Goal: Obtain resource: Obtain resource

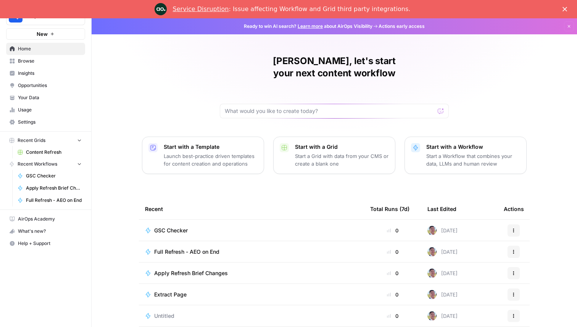
scroll to position [24, 0]
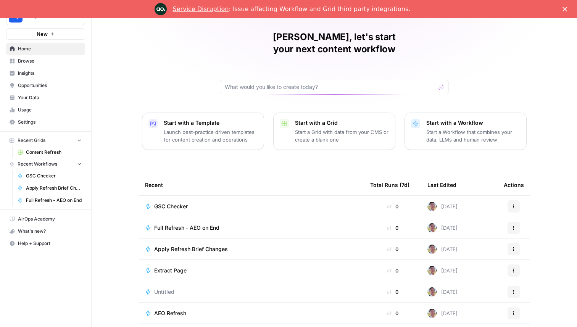
click at [42, 58] on span "Browse" at bounding box center [50, 61] width 64 height 7
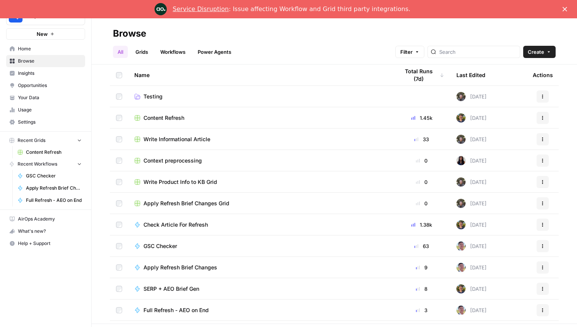
click at [166, 117] on span "Content Refresh" at bounding box center [163, 118] width 41 height 8
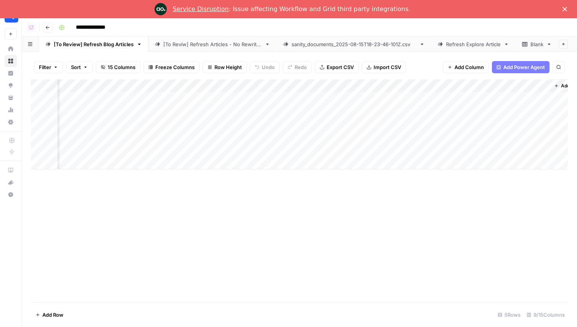
scroll to position [0, 151]
click at [191, 43] on div "[To Reviw] Refresh Articles - No Rewrites" at bounding box center [212, 44] width 98 height 8
click at [340, 52] on div "Filter Sort 7 Columns Freeze Columns Row Height Undo Redo Export CSV Import CSV…" at bounding box center [299, 189] width 555 height 275
click at [332, 47] on div "sanity_documents_2025-08-15T18-23-46-101Z.csv" at bounding box center [353, 44] width 125 height 8
click at [46, 27] on icon "button" at bounding box center [48, 27] width 4 height 3
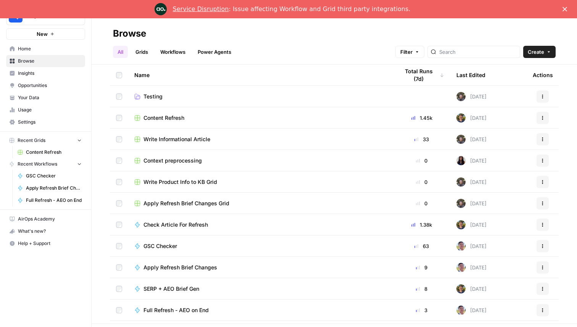
click at [155, 112] on td "Content Refresh" at bounding box center [260, 117] width 265 height 21
click at [155, 116] on span "Content Refresh" at bounding box center [163, 118] width 41 height 8
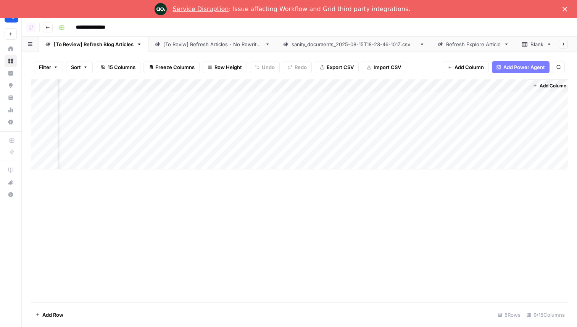
scroll to position [0, 151]
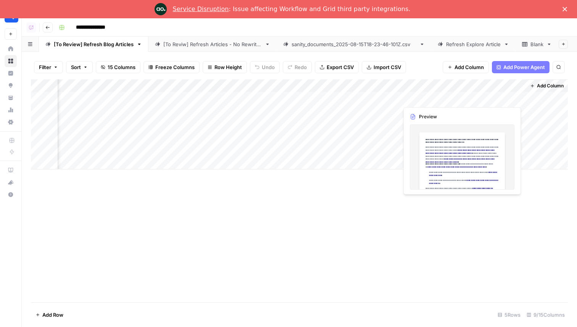
click at [476, 101] on div "Add Column" at bounding box center [299, 124] width 537 height 90
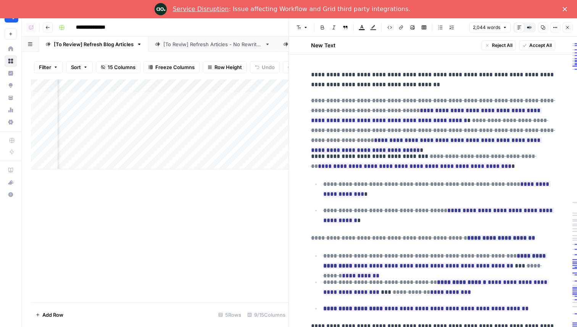
click at [561, 29] on div "2,044 words Default Editor Compare Old vs New Content Copy Options Close" at bounding box center [520, 27] width 103 height 10
click at [564, 28] on button "Close" at bounding box center [567, 27] width 10 height 10
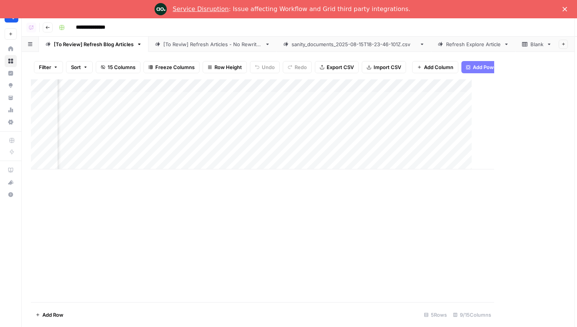
scroll to position [0, 141]
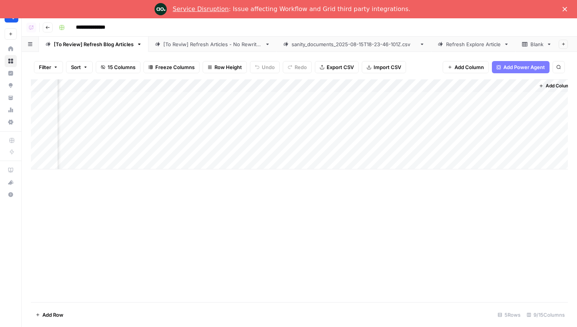
click at [429, 92] on div "Add Column" at bounding box center [299, 124] width 537 height 90
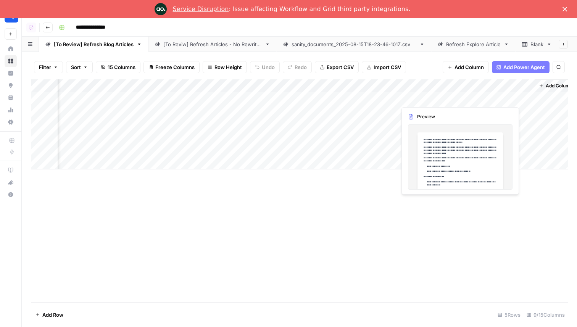
click at [429, 92] on div "Add Column" at bounding box center [299, 124] width 537 height 90
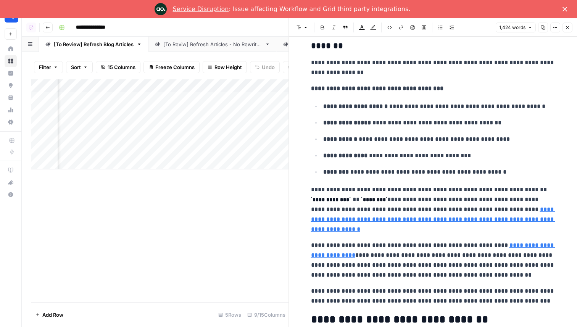
scroll to position [1795, 0]
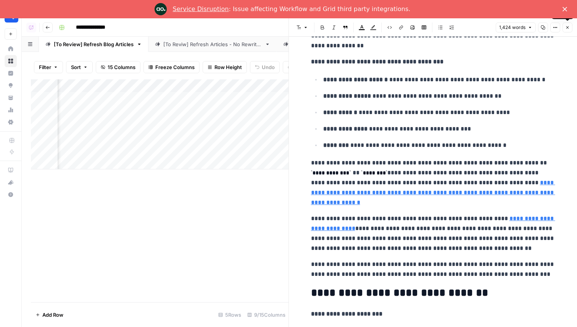
click at [568, 27] on icon "button" at bounding box center [567, 27] width 5 height 5
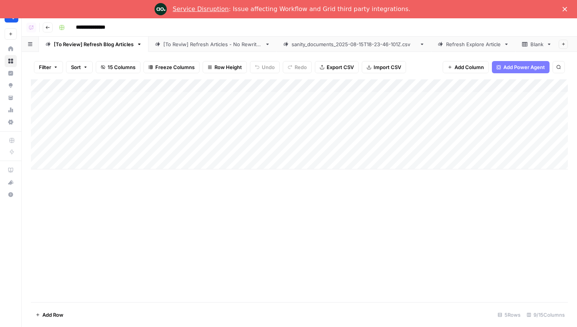
click at [316, 84] on div "Add Column" at bounding box center [299, 124] width 537 height 90
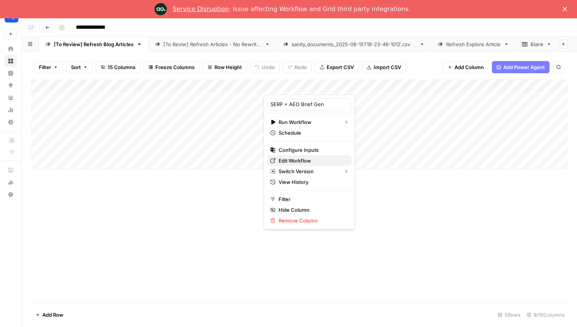
click at [310, 157] on span "Edit Workflow" at bounding box center [311, 161] width 67 height 8
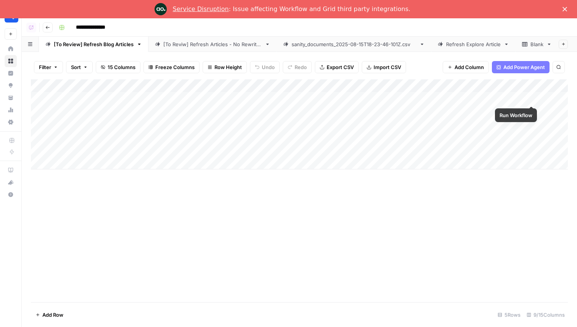
click at [522, 86] on div "Add Column" at bounding box center [299, 124] width 537 height 90
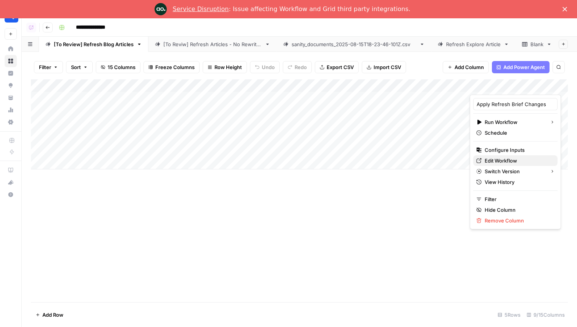
click at [513, 163] on span "Edit Workflow" at bounding box center [517, 161] width 67 height 8
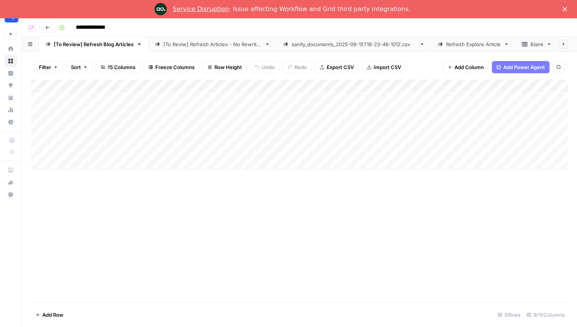
click at [204, 46] on div "[To Reviw] Refresh Articles - No Rewrites" at bounding box center [212, 44] width 98 height 8
click at [467, 88] on div "Add Column" at bounding box center [299, 124] width 537 height 90
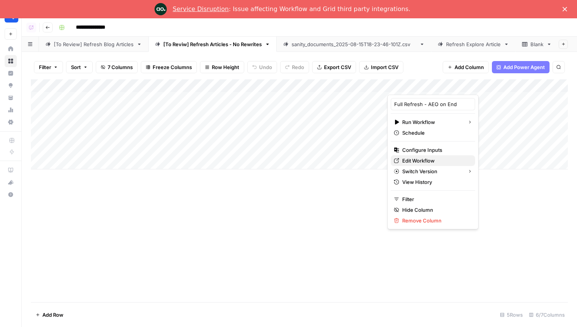
click at [424, 161] on span "Edit Workflow" at bounding box center [435, 161] width 67 height 8
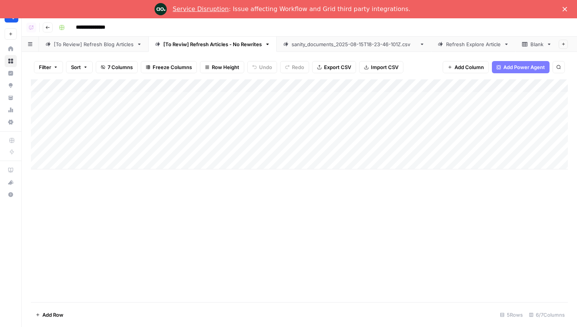
click at [92, 43] on div "[To Review] Refresh Blog Articles" at bounding box center [94, 44] width 80 height 8
click at [221, 84] on div "Add Column" at bounding box center [299, 124] width 537 height 90
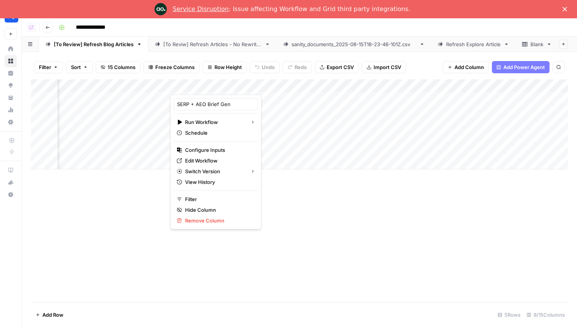
click at [391, 55] on div "Filter Sort 15 Columns Freeze Columns Row Height Undo Redo Export CSV Import CS…" at bounding box center [299, 67] width 537 height 24
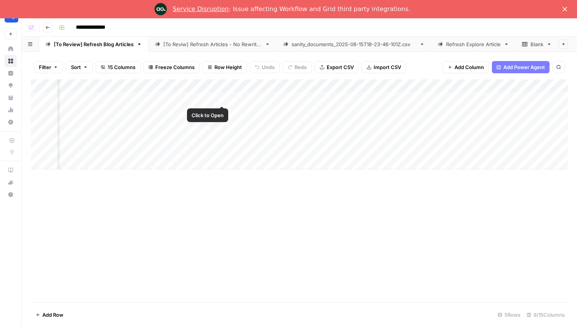
click at [222, 100] on div "Add Column" at bounding box center [299, 124] width 537 height 90
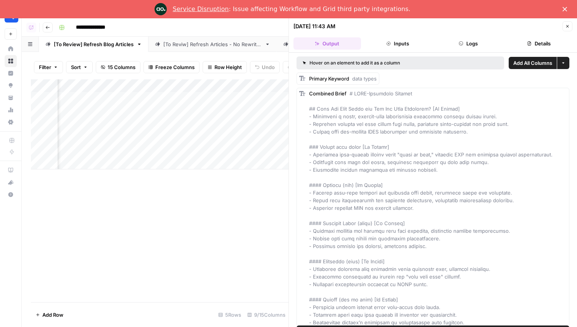
click at [477, 51] on header "08/15/25 at 11:43 AM Close Output Inputs Logs Details" at bounding box center [433, 35] width 288 height 34
click at [456, 45] on button "Logs" at bounding box center [467, 43] width 67 height 12
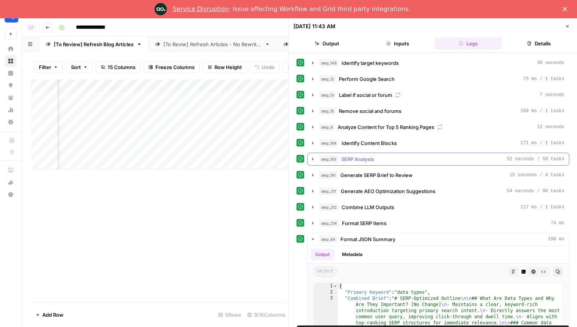
click at [373, 164] on button "step_153 SERP Analysis 52 seconds / 59 tasks" at bounding box center [437, 159] width 261 height 12
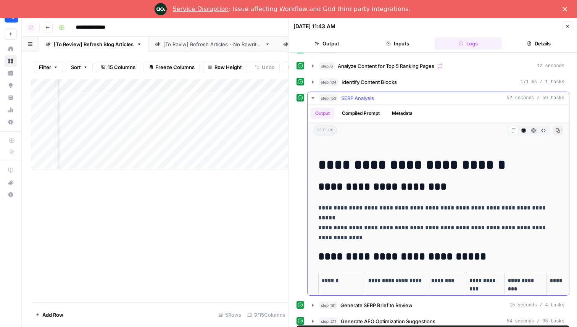
scroll to position [442, 0]
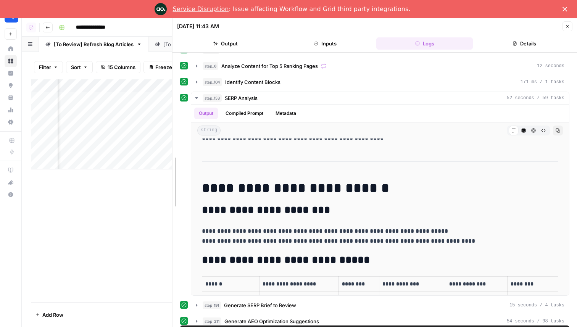
drag, startPoint x: 291, startPoint y: 155, endPoint x: 166, endPoint y: 139, distance: 126.1
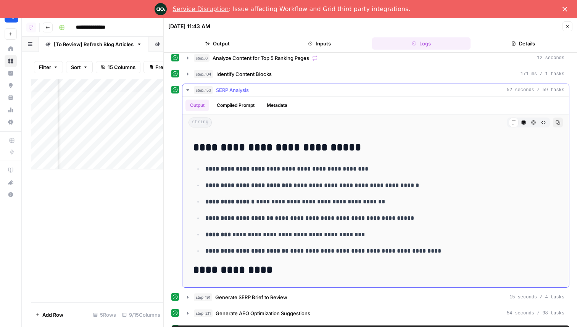
scroll to position [0, 0]
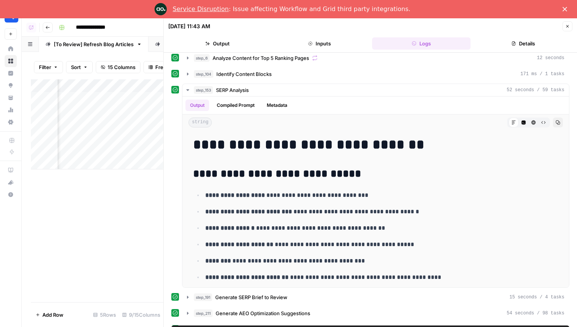
click at [570, 27] on button "Close" at bounding box center [567, 26] width 10 height 10
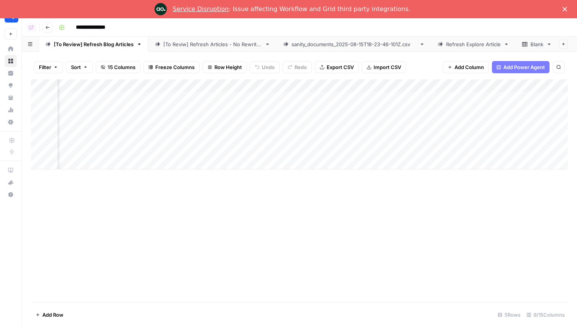
scroll to position [0, 151]
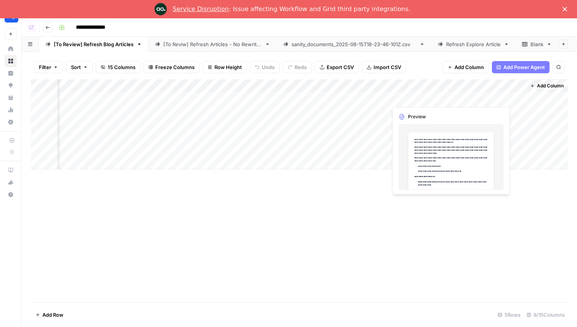
click at [413, 96] on div "Add Column" at bounding box center [299, 124] width 537 height 90
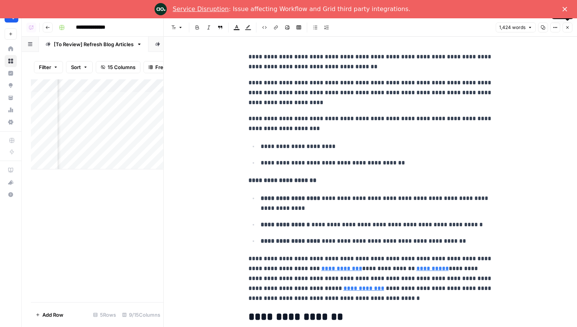
click at [569, 26] on icon "button" at bounding box center [567, 27] width 5 height 5
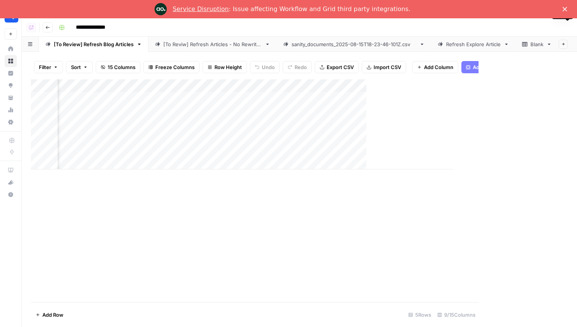
scroll to position [0, 141]
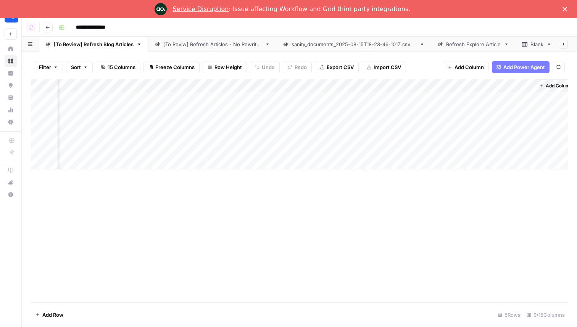
click at [357, 45] on div "sanity_documents_2025-08-15T18-23-46-101Z.csv" at bounding box center [353, 44] width 125 height 8
click at [511, 87] on div "Add Column" at bounding box center [299, 199] width 537 height 241
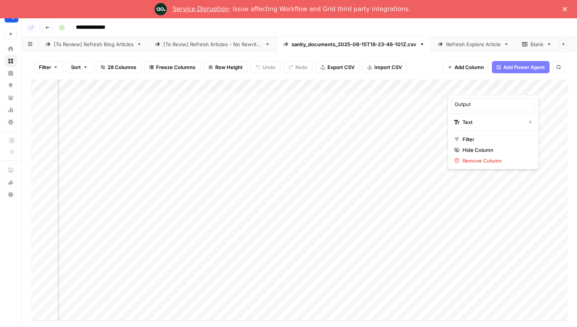
click at [429, 73] on div "Filter Sort 28 Columns Freeze Columns Row Height Undo Redo Export CSV Import CS…" at bounding box center [299, 67] width 537 height 24
click at [299, 84] on div "Add Column" at bounding box center [299, 199] width 537 height 241
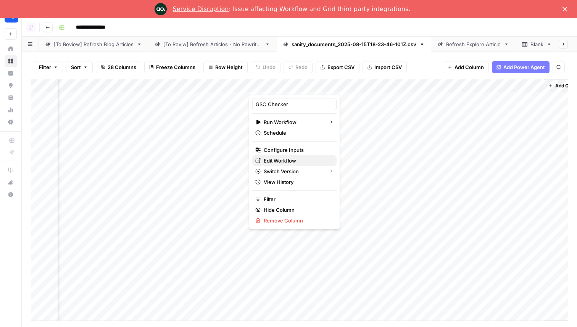
click at [286, 158] on span "Edit Workflow" at bounding box center [297, 161] width 67 height 8
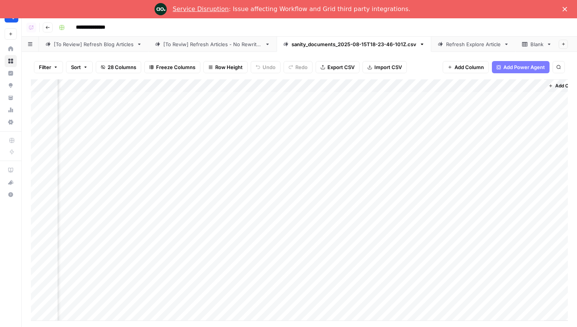
click at [416, 137] on div "Add Column" at bounding box center [299, 199] width 537 height 241
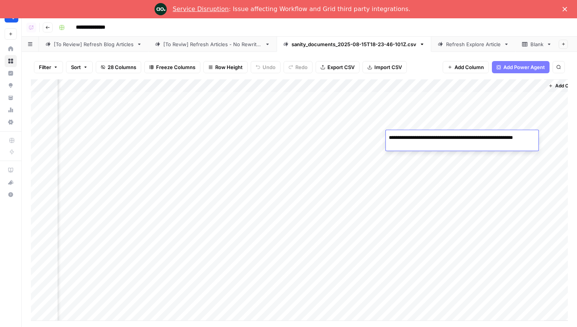
click at [413, 199] on div "Add Column" at bounding box center [299, 199] width 537 height 241
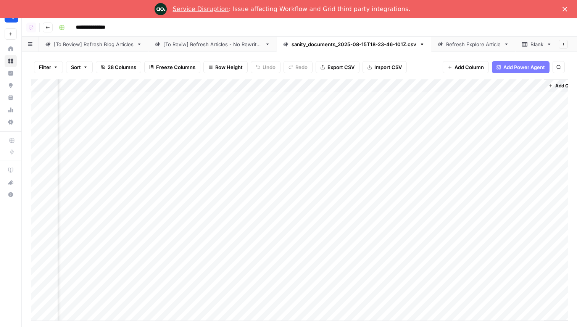
click at [413, 199] on div "Add Column" at bounding box center [299, 199] width 537 height 241
click at [424, 238] on div "Add Column" at bounding box center [299, 199] width 537 height 241
click at [114, 47] on div "[To Review] Refresh Blog Articles" at bounding box center [94, 44] width 80 height 8
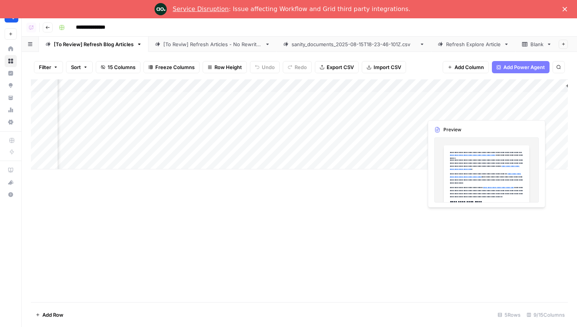
click at [458, 112] on div "Add Column" at bounding box center [299, 124] width 537 height 90
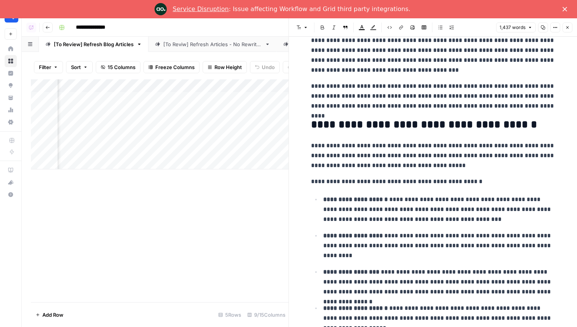
scroll to position [541, 0]
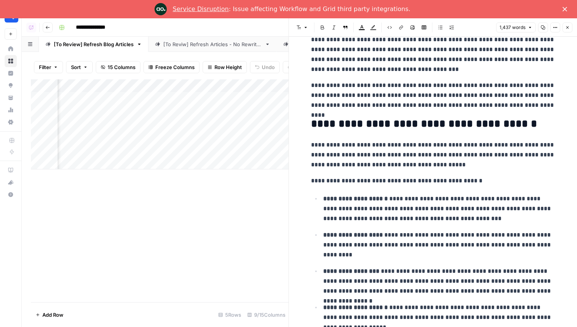
click at [569, 30] on button "Close" at bounding box center [567, 27] width 10 height 10
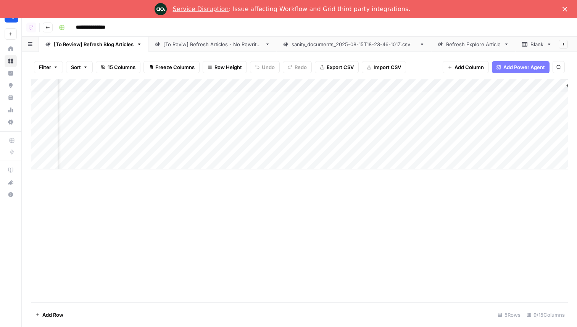
click at [330, 46] on div "sanity_documents_2025-08-15T18-23-46-101Z.csv" at bounding box center [353, 44] width 125 height 8
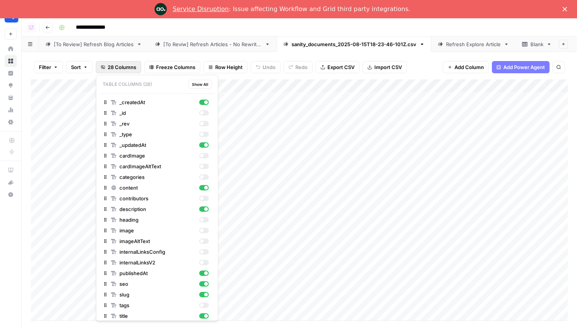
click at [112, 66] on span "28 Columns" at bounding box center [122, 67] width 29 height 8
click at [206, 177] on div "button" at bounding box center [204, 176] width 10 height 5
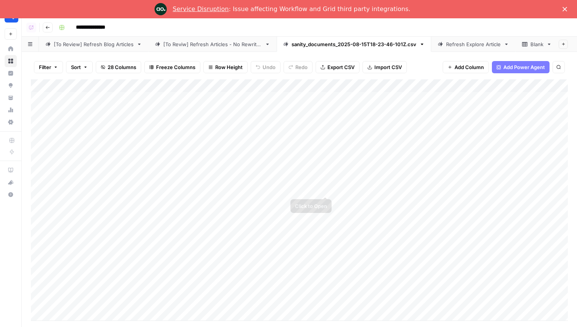
click at [375, 175] on div "Add Column" at bounding box center [299, 199] width 537 height 241
click at [235, 137] on div "Add Column" at bounding box center [299, 199] width 537 height 241
click at [247, 161] on div "Add Column" at bounding box center [299, 199] width 537 height 241
click at [243, 153] on div "Add Column" at bounding box center [299, 199] width 537 height 241
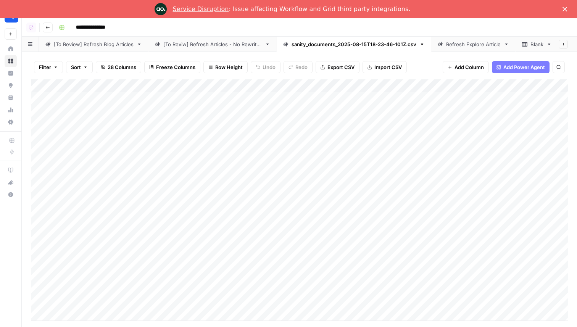
click at [243, 153] on div "Add Column" at bounding box center [299, 199] width 537 height 241
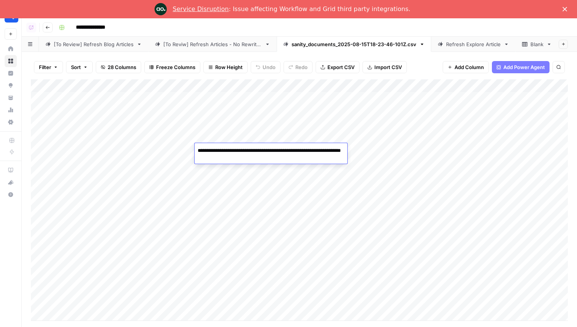
click at [247, 105] on div "Add Column" at bounding box center [299, 199] width 537 height 241
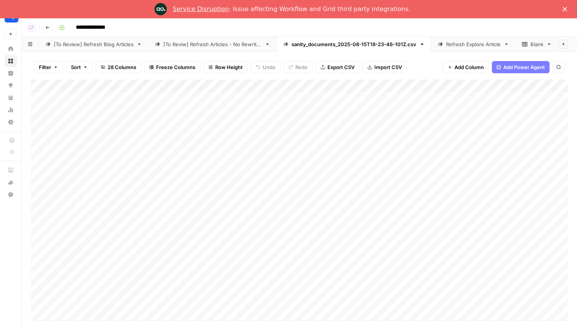
click at [247, 105] on div "Add Column" at bounding box center [299, 199] width 537 height 241
click at [235, 99] on div "Add Column" at bounding box center [299, 199] width 537 height 241
click at [362, 164] on div "Add Column" at bounding box center [299, 199] width 537 height 241
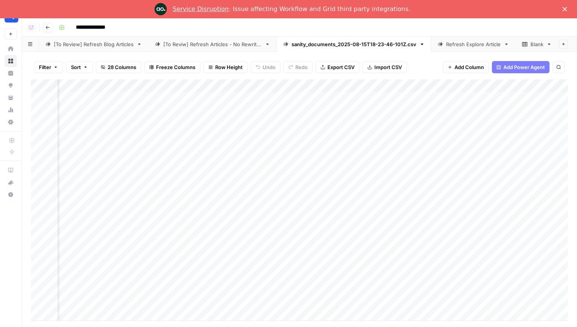
click at [206, 104] on div "Add Column" at bounding box center [299, 199] width 537 height 241
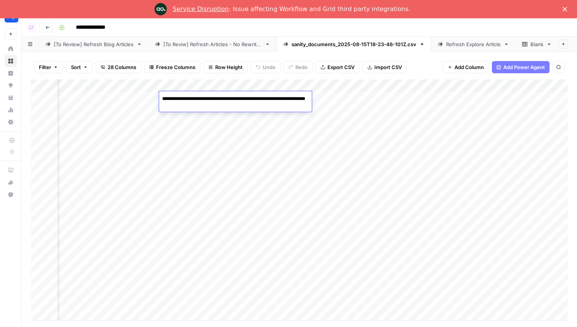
drag, startPoint x: 170, startPoint y: 107, endPoint x: 166, endPoint y: 107, distance: 5.0
click at [166, 107] on textarea "**********" at bounding box center [235, 102] width 153 height 18
click at [221, 138] on div "Add Column" at bounding box center [299, 199] width 537 height 241
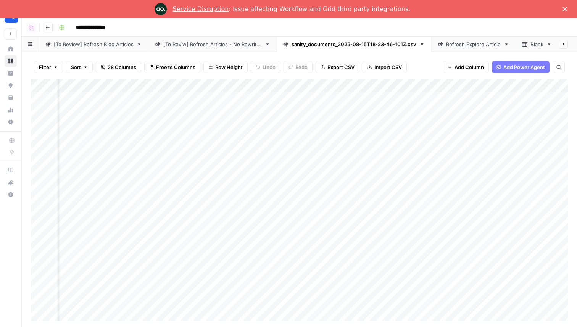
click at [49, 64] on span "Filter" at bounding box center [45, 67] width 12 height 8
click at [100, 107] on input "text" at bounding box center [90, 107] width 84 height 8
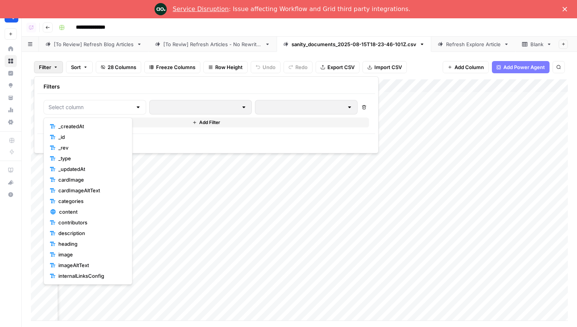
click at [419, 60] on div "Filter Sort 28 Columns Freeze Columns Row Height Undo Redo Export CSV Import CS…" at bounding box center [299, 67] width 537 height 24
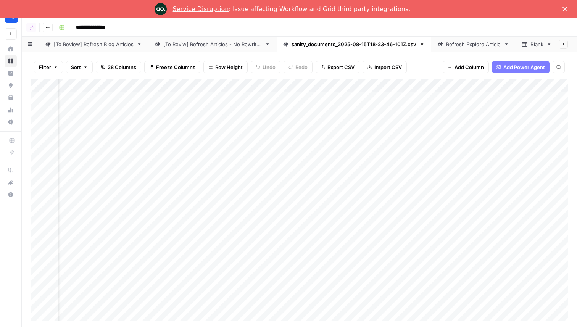
click at [90, 50] on link "[To Review] Refresh Blog Articles" at bounding box center [93, 44] width 109 height 15
click at [182, 98] on div "Add Column" at bounding box center [299, 124] width 537 height 90
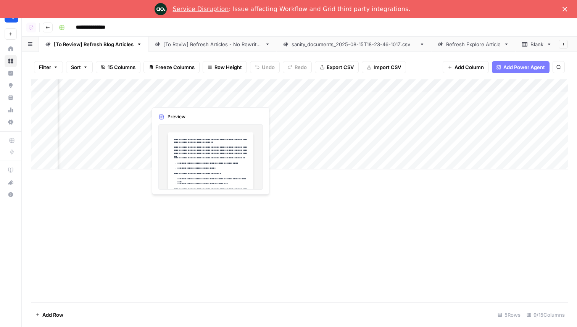
click at [182, 98] on div "Add Column" at bounding box center [299, 124] width 537 height 90
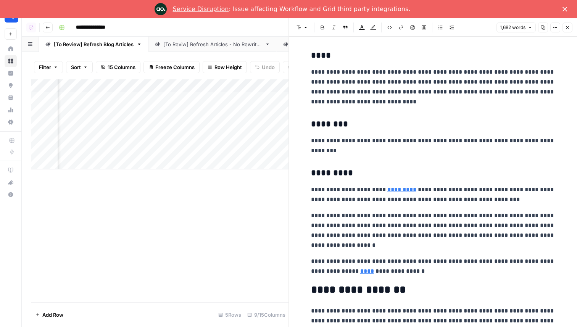
scroll to position [1270, 0]
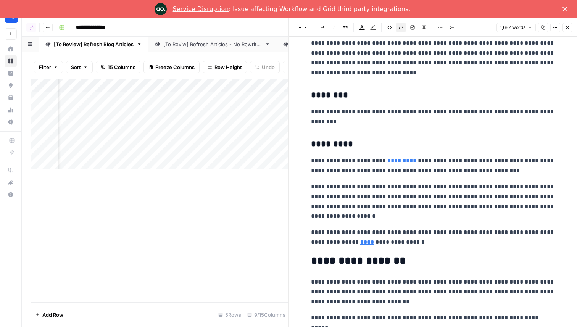
click at [394, 162] on link "*********" at bounding box center [401, 160] width 29 height 6
click at [566, 26] on icon "button" at bounding box center [567, 27] width 5 height 5
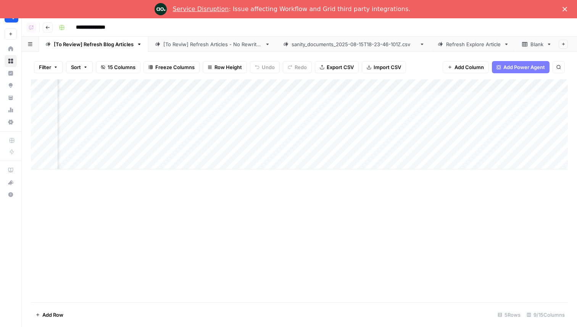
click at [270, 85] on div "Add Column" at bounding box center [299, 124] width 537 height 90
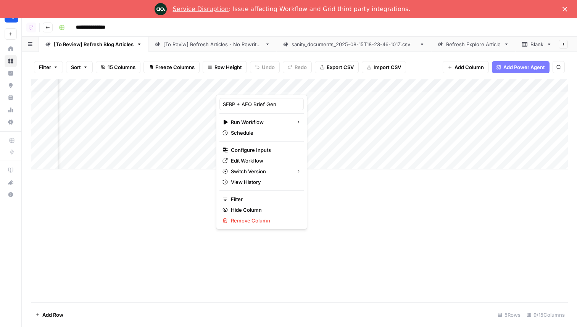
click at [333, 175] on div "Add Column" at bounding box center [299, 190] width 537 height 223
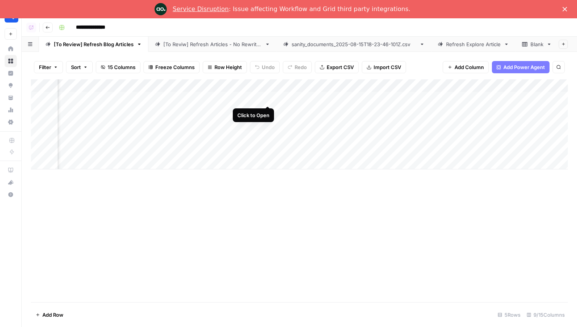
click at [268, 98] on div "Add Column" at bounding box center [299, 124] width 537 height 90
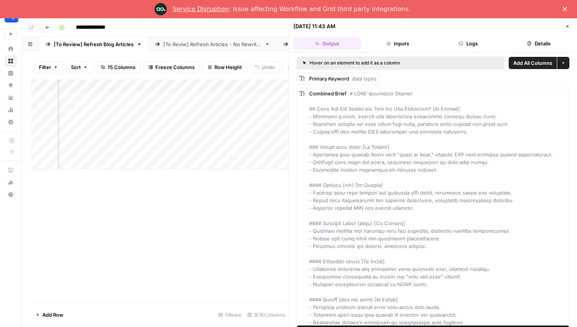
click at [462, 44] on icon "button" at bounding box center [460, 43] width 5 height 5
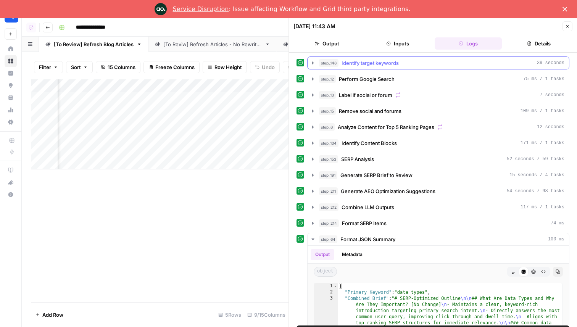
click at [426, 66] on div "step_148 Identify target keywords 39 seconds" at bounding box center [441, 63] width 245 height 8
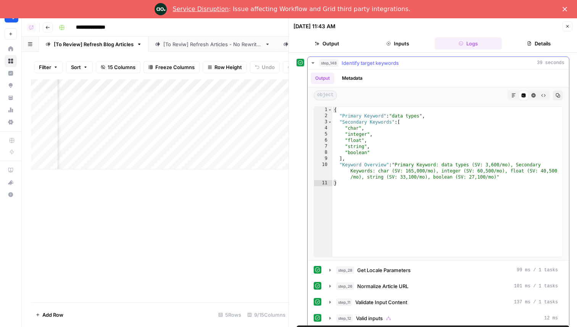
click at [426, 66] on div "step_148 Identify target keywords 39 seconds" at bounding box center [441, 63] width 245 height 8
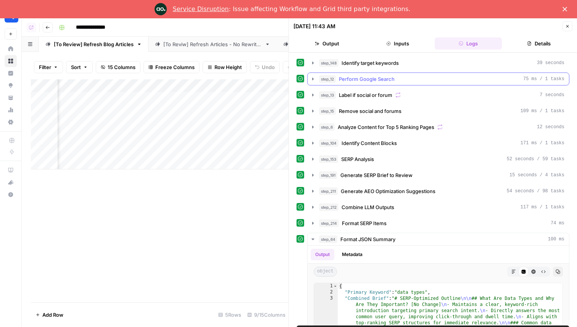
click at [405, 82] on div "step_12 Perform Google Search 75 ms / 1 tasks" at bounding box center [441, 79] width 245 height 8
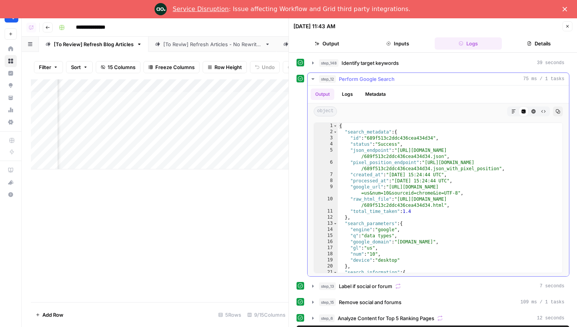
click at [405, 82] on div "step_12 Perform Google Search 75 ms / 1 tasks" at bounding box center [441, 79] width 245 height 8
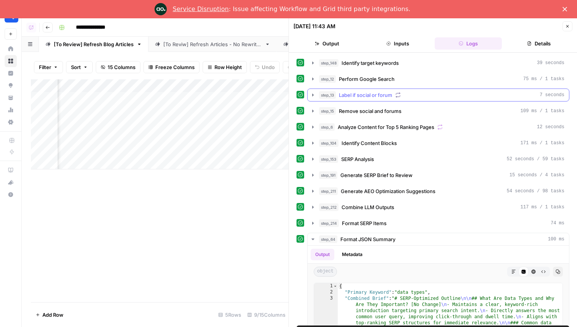
click at [413, 100] on button "step_13 Label if social or forum 7 seconds" at bounding box center [437, 95] width 261 height 12
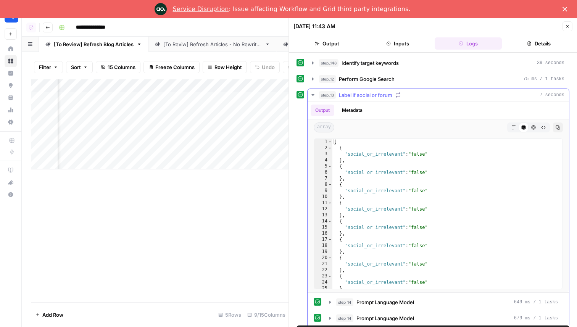
click at [428, 96] on div "step_13 Label if social or forum 7 seconds" at bounding box center [441, 95] width 245 height 8
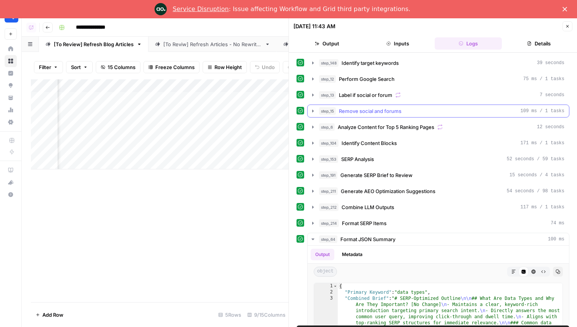
click at [426, 111] on div "step_15 Remove social and forums 109 ms / 1 tasks" at bounding box center [441, 111] width 245 height 8
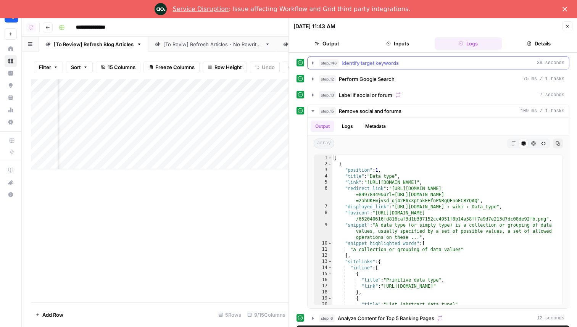
click at [401, 66] on div "step_148 Identify target keywords 39 seconds" at bounding box center [441, 63] width 245 height 8
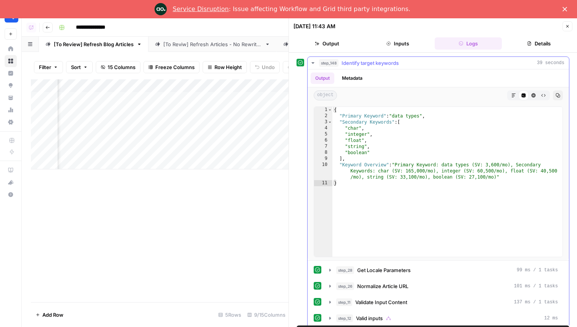
click at [411, 64] on div "step_148 Identify target keywords 39 seconds" at bounding box center [441, 63] width 245 height 8
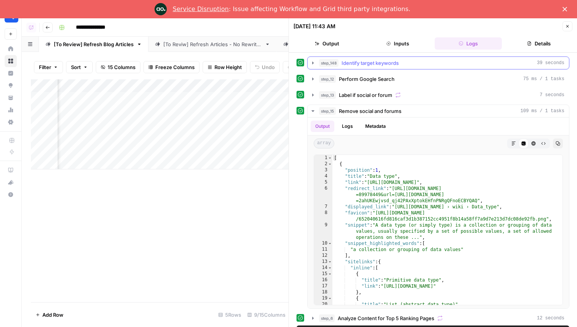
click at [374, 65] on span "Identify target keywords" at bounding box center [369, 63] width 57 height 8
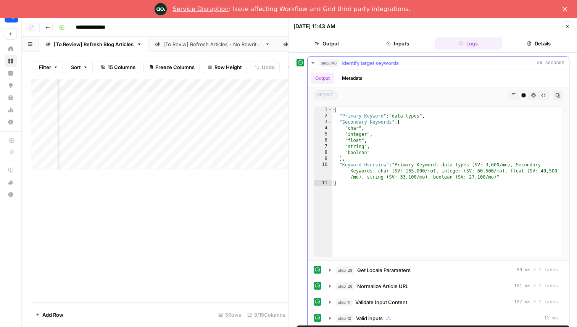
type textarea "**********"
drag, startPoint x: 395, startPoint y: 117, endPoint x: 422, endPoint y: 118, distance: 27.1
click at [422, 118] on div "{ "Primary Keyword" : "data types" , "Secondary Keywords" : [ "char" , "integer…" at bounding box center [447, 188] width 230 height 162
click at [403, 65] on div "step_148 Identify target keywords 39 seconds" at bounding box center [441, 63] width 245 height 8
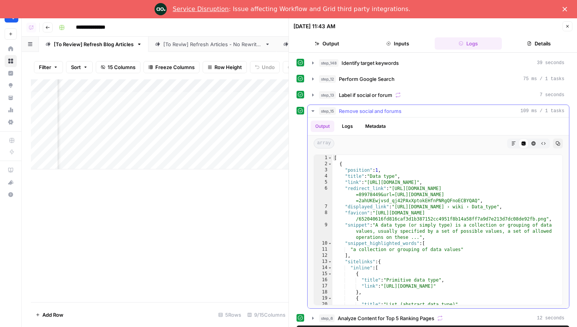
type textarea "**********"
drag, startPoint x: 373, startPoint y: 177, endPoint x: 397, endPoint y: 177, distance: 23.6
click at [397, 177] on div "[ { "position" : 1 , "title" : "Data type" , "link" : "https://en.wikipedia.org…" at bounding box center [447, 236] width 230 height 162
click at [427, 110] on div "step_15 Remove social and forums 109 ms / 1 tasks" at bounding box center [441, 111] width 245 height 8
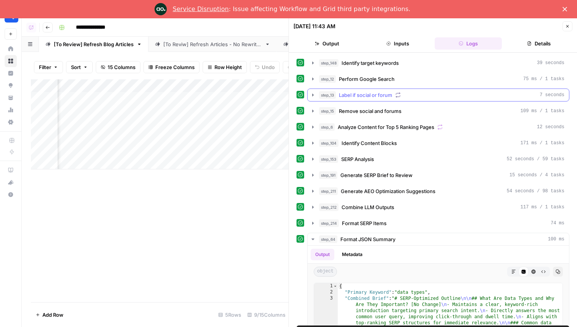
click at [432, 96] on div "step_13 Label if social or forum 7 seconds" at bounding box center [441, 95] width 245 height 8
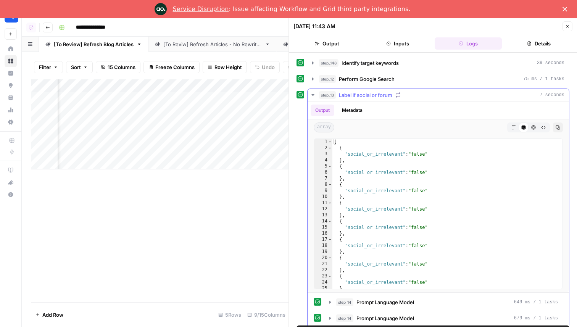
click at [429, 96] on div "step_13 Label if social or forum 7 seconds" at bounding box center [441, 95] width 245 height 8
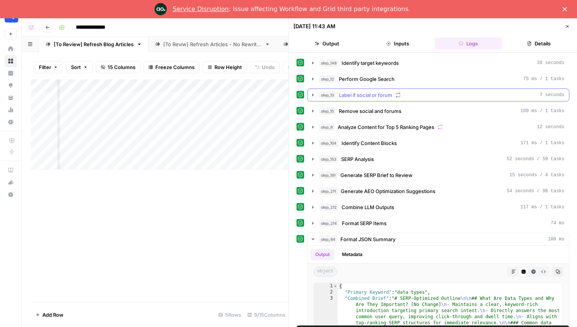
click at [423, 99] on button "step_13 Label if social or forum 7 seconds" at bounding box center [437, 95] width 261 height 12
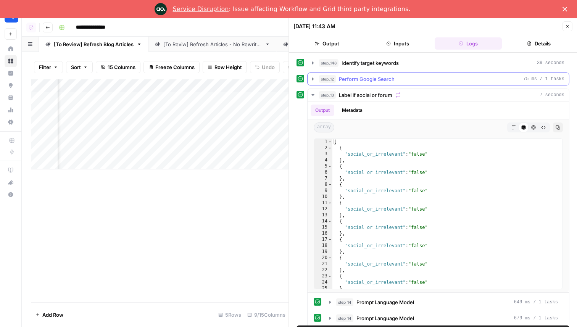
click at [418, 76] on div "step_12 Perform Google Search 75 ms / 1 tasks" at bounding box center [441, 79] width 245 height 8
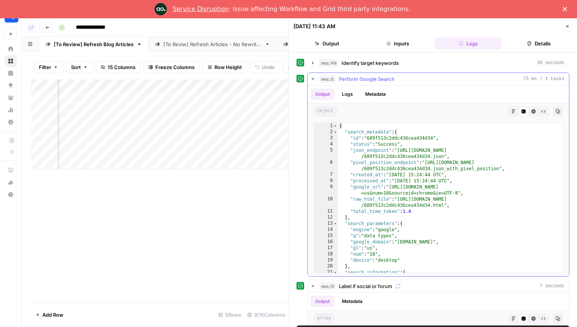
click at [418, 78] on div "step_12 Perform Google Search 75 ms / 1 tasks" at bounding box center [441, 79] width 245 height 8
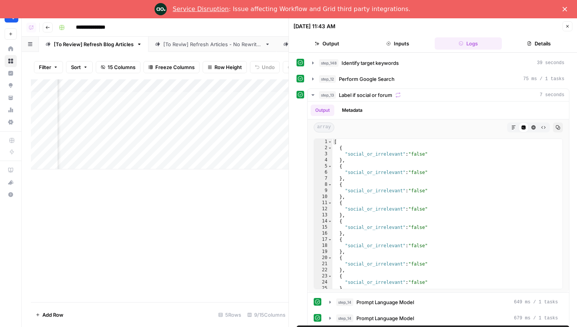
click at [419, 93] on div "step_13 Label if social or forum 7 seconds" at bounding box center [441, 95] width 245 height 8
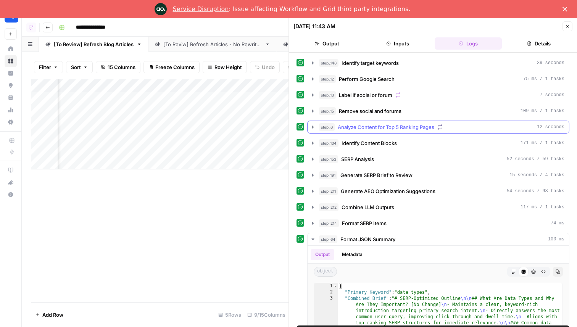
click at [399, 127] on span "Analyze Content for Top 5 Ranking Pages" at bounding box center [385, 127] width 96 height 8
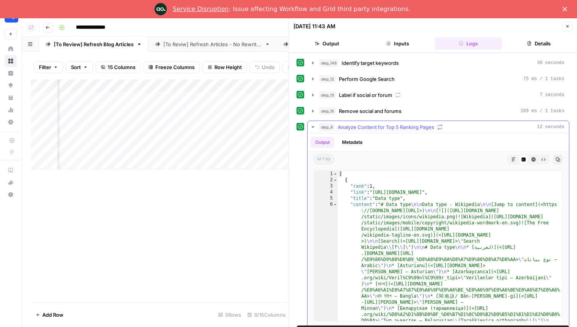
click at [400, 124] on span "Analyze Content for Top 5 Ranking Pages" at bounding box center [385, 127] width 96 height 8
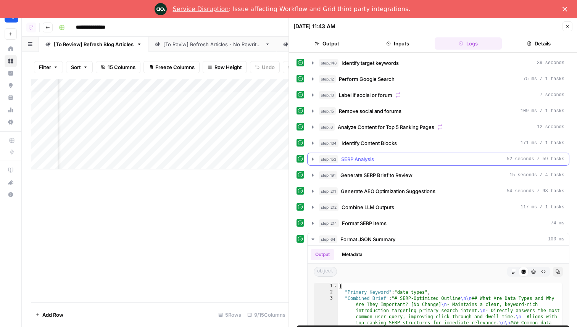
click at [396, 162] on div "step_153 SERP Analysis 52 seconds / 59 tasks" at bounding box center [441, 159] width 245 height 8
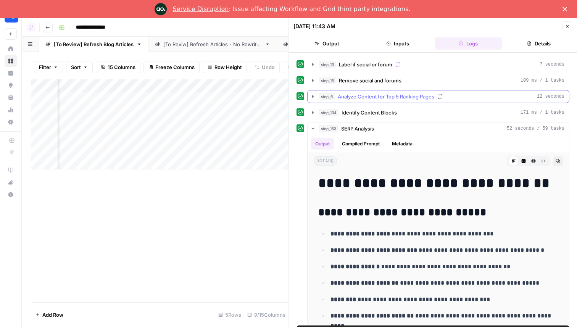
click at [405, 96] on span "Analyze Content for Top 5 Ranking Pages" at bounding box center [385, 97] width 96 height 8
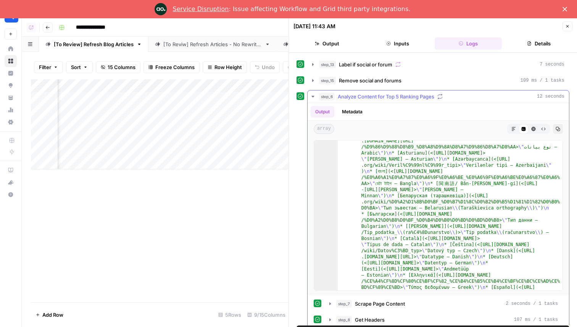
scroll to position [35, 0]
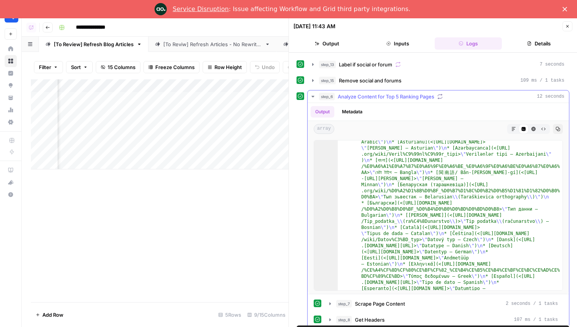
click at [407, 100] on span "Analyze Content for Top 5 Ranking Pages" at bounding box center [385, 97] width 96 height 8
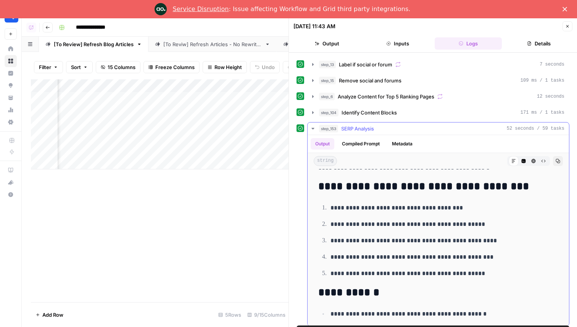
scroll to position [200, 0]
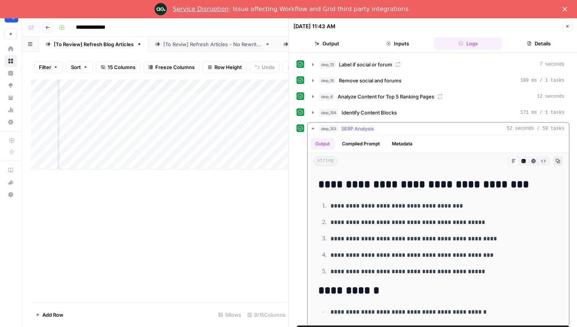
click at [432, 130] on div "step_153 SERP Analysis 52 seconds / 59 tasks" at bounding box center [441, 129] width 245 height 8
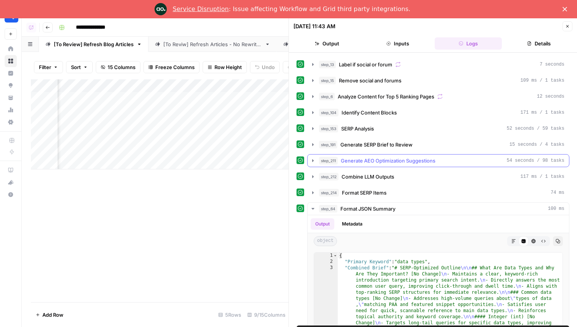
click at [423, 158] on span "Generate AEO Optimization Suggestions" at bounding box center [388, 161] width 95 height 8
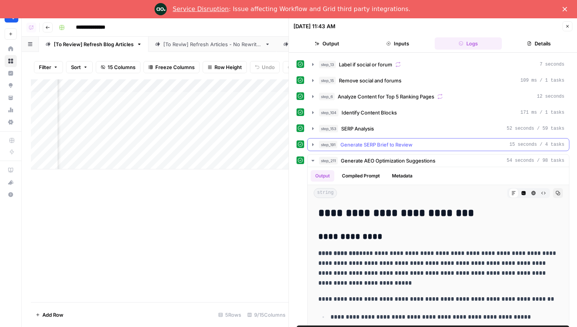
scroll to position [0, 0]
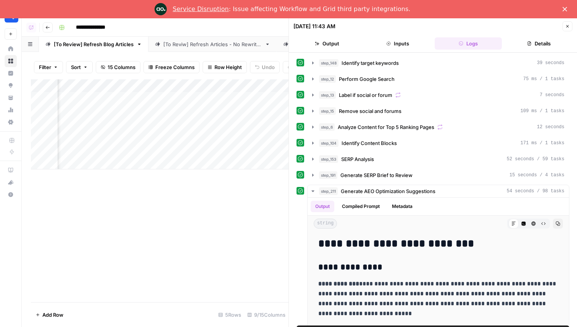
click at [569, 27] on icon "button" at bounding box center [567, 26] width 5 height 5
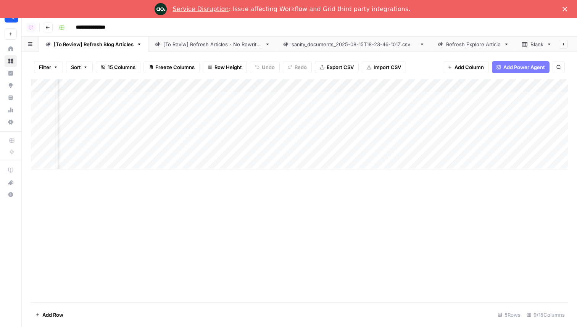
scroll to position [0, 93]
click at [344, 47] on div "sanity_documents_2025-08-15T18-23-46-101Z.csv" at bounding box center [353, 44] width 125 height 8
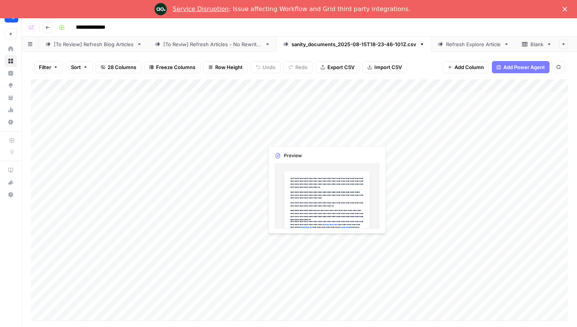
click at [282, 142] on div "Add Column" at bounding box center [299, 199] width 537 height 241
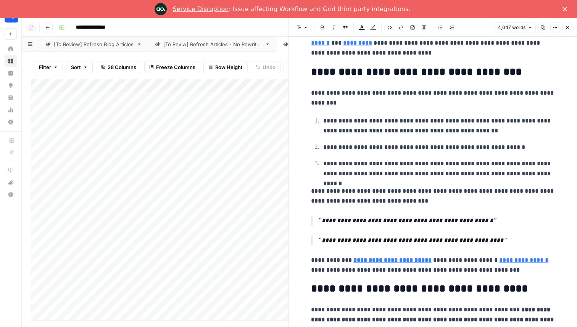
scroll to position [1161, 0]
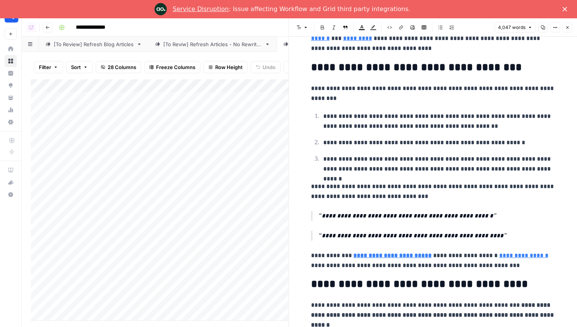
click at [570, 26] on button "Close" at bounding box center [567, 27] width 10 height 10
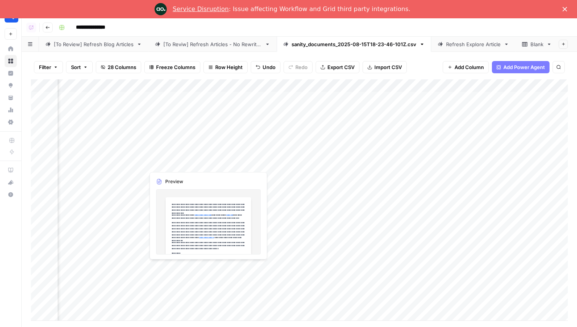
scroll to position [0, 77]
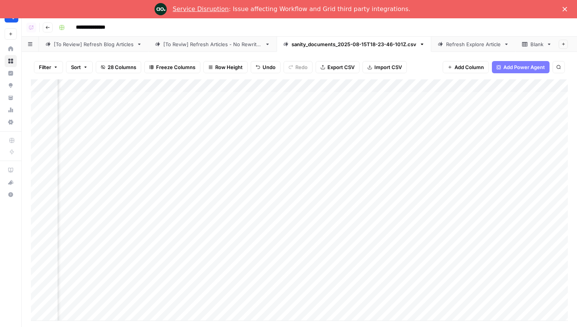
click at [153, 145] on div "Add Column" at bounding box center [299, 199] width 537 height 241
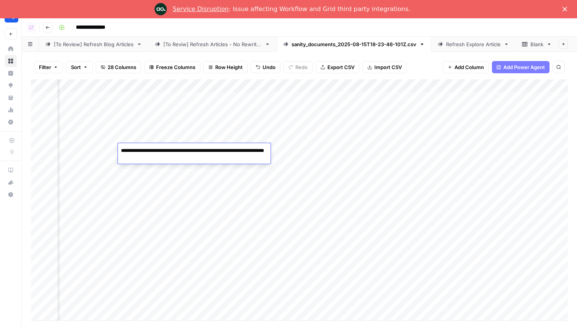
drag, startPoint x: 180, startPoint y: 151, endPoint x: 187, endPoint y: 151, distance: 7.7
click at [187, 151] on textarea "**********" at bounding box center [194, 154] width 153 height 18
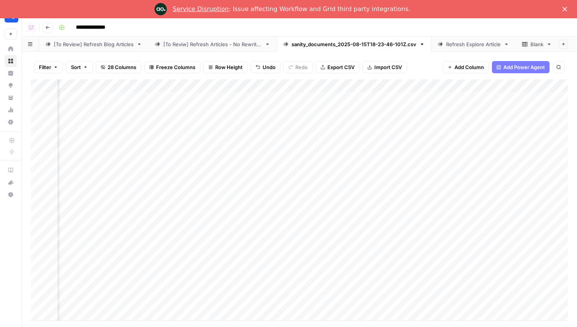
click at [156, 164] on div "Add Column" at bounding box center [299, 199] width 537 height 241
click at [149, 202] on div "Add Column" at bounding box center [299, 199] width 537 height 241
click at [162, 227] on div "Add Column" at bounding box center [299, 199] width 537 height 241
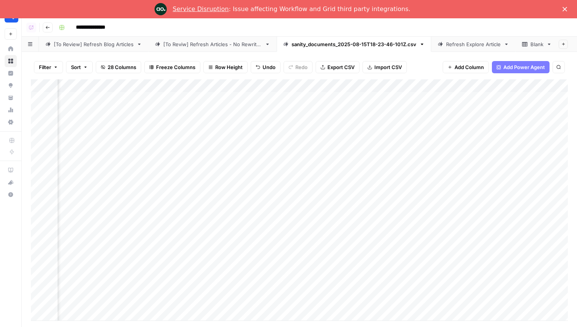
click at [162, 227] on div "Add Column" at bounding box center [299, 199] width 537 height 241
click at [189, 260] on div "Add Column" at bounding box center [299, 199] width 537 height 241
click at [155, 232] on div "Add Column" at bounding box center [299, 199] width 537 height 241
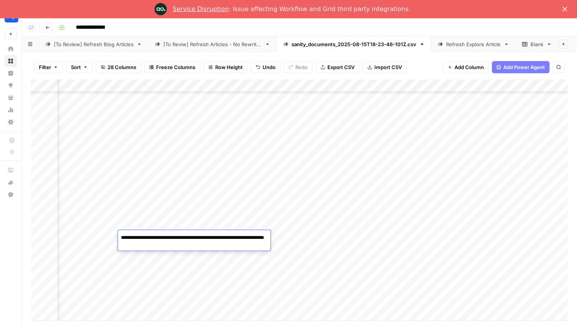
drag, startPoint x: 199, startPoint y: 238, endPoint x: 227, endPoint y: 245, distance: 28.0
click at [227, 245] on textarea "**********" at bounding box center [194, 241] width 153 height 18
click at [224, 213] on div "Add Column" at bounding box center [299, 199] width 537 height 241
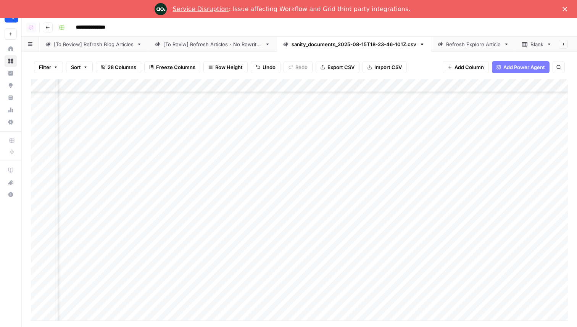
click at [216, 48] on link "[To Reviw] Refresh Articles - No Rewrites" at bounding box center [212, 44] width 128 height 15
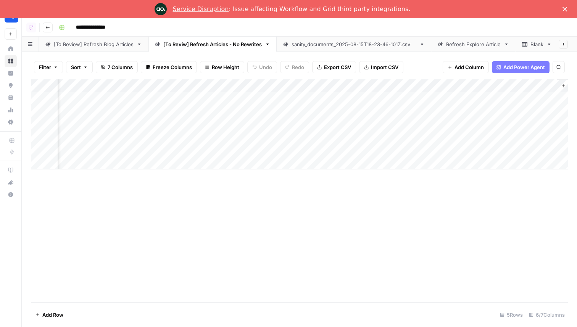
scroll to position [0, 97]
click at [100, 40] on link "[To Review] Refresh Blog Articles" at bounding box center [93, 44] width 109 height 15
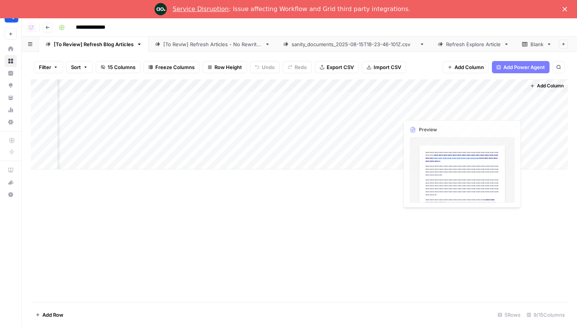
click at [482, 102] on div "Add Column" at bounding box center [299, 124] width 537 height 90
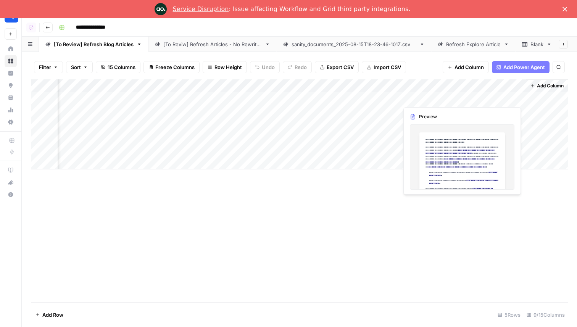
click at [482, 102] on div "Add Column" at bounding box center [299, 124] width 537 height 90
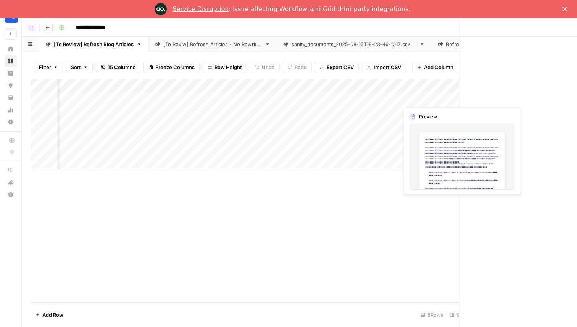
scroll to position [0, 146]
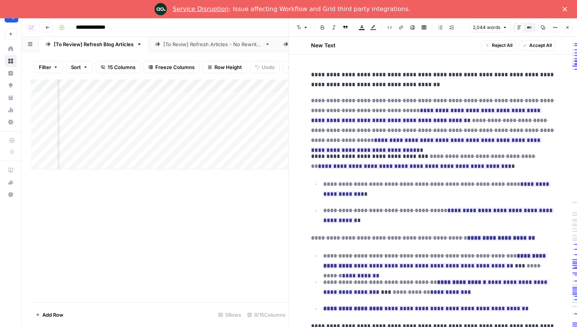
click at [569, 30] on button "Close" at bounding box center [567, 27] width 10 height 10
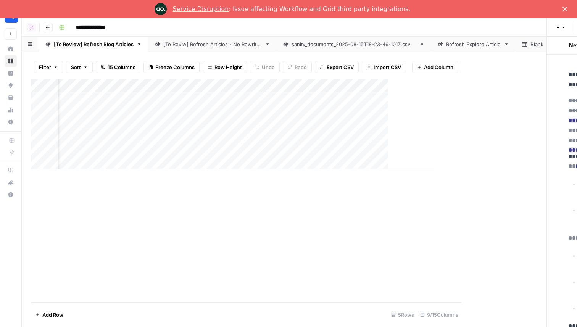
scroll to position [0, 141]
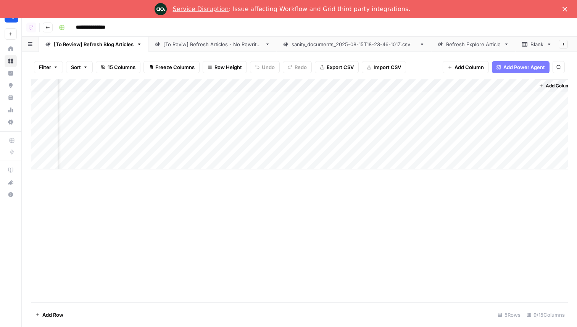
click at [192, 49] on link "[To Reviw] Refresh Articles - No Rewrites" at bounding box center [212, 44] width 128 height 15
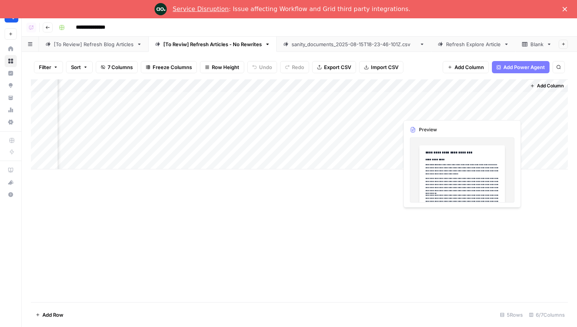
click at [477, 99] on div "Add Column" at bounding box center [299, 124] width 537 height 90
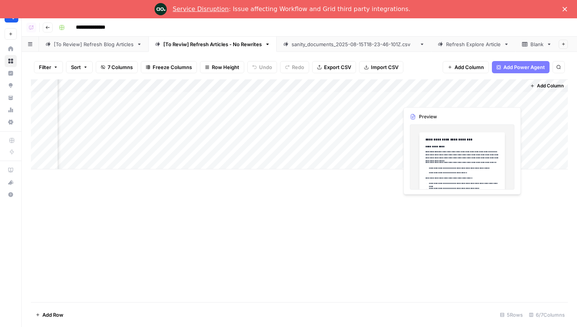
click at [477, 99] on div "Add Column" at bounding box center [299, 124] width 537 height 90
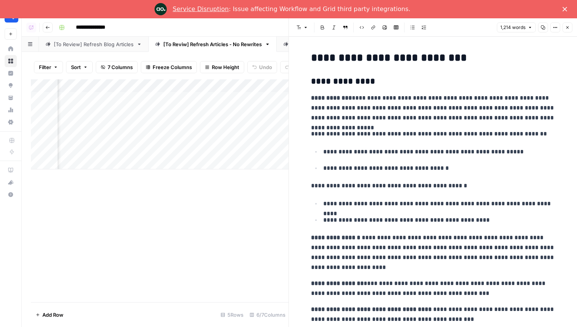
click at [569, 25] on icon "button" at bounding box center [567, 27] width 5 height 5
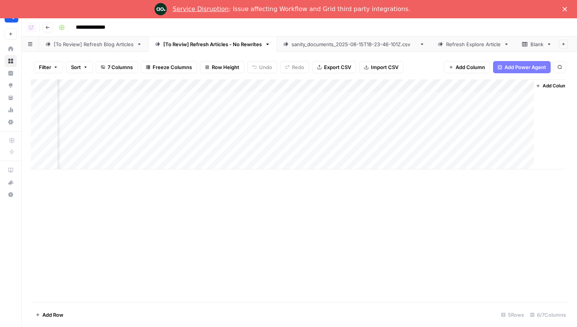
scroll to position [0, 88]
click at [90, 47] on div "[To Review] Refresh Blog Articles" at bounding box center [94, 44] width 80 height 8
click at [217, 47] on div "[To Reviw] Refresh Articles - No Rewrites" at bounding box center [212, 44] width 98 height 8
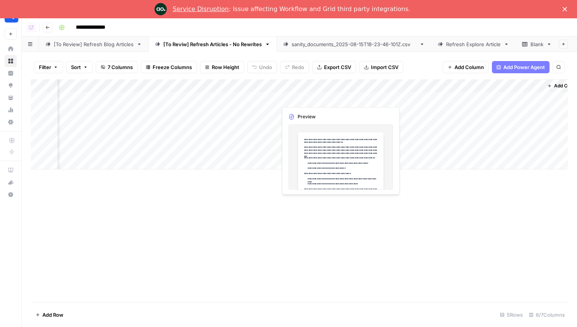
scroll to position [0, 97]
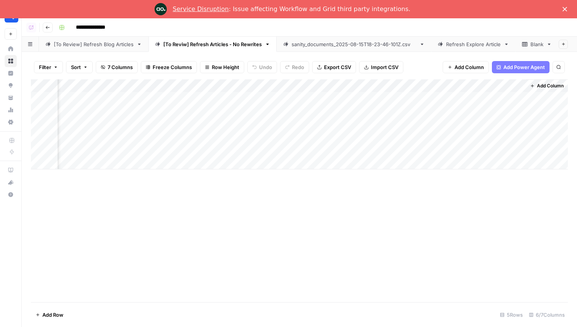
click at [108, 44] on div "[To Review] Refresh Blog Articles" at bounding box center [94, 44] width 80 height 8
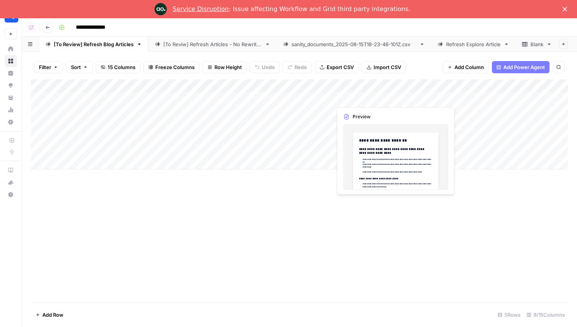
click at [362, 101] on div "Add Column" at bounding box center [299, 124] width 537 height 90
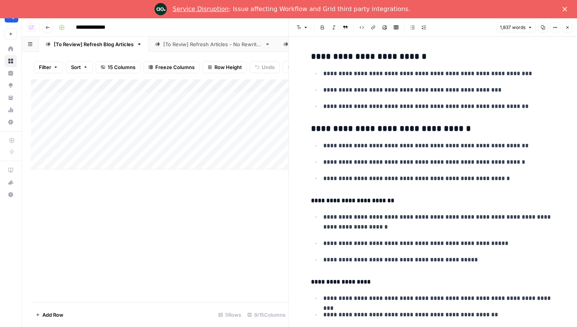
scroll to position [1030, 0]
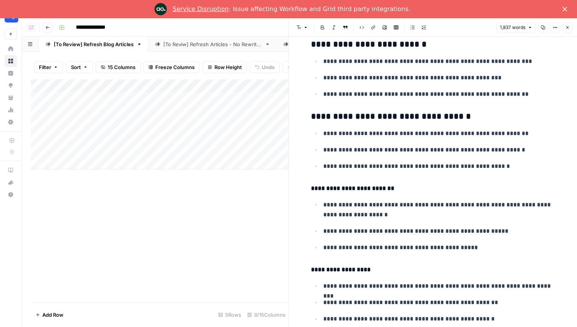
click at [569, 29] on icon "button" at bounding box center [567, 27] width 5 height 5
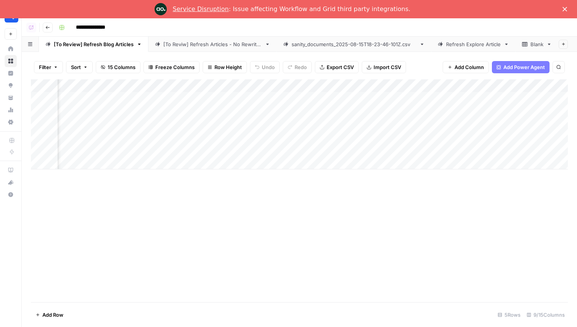
scroll to position [0, 74]
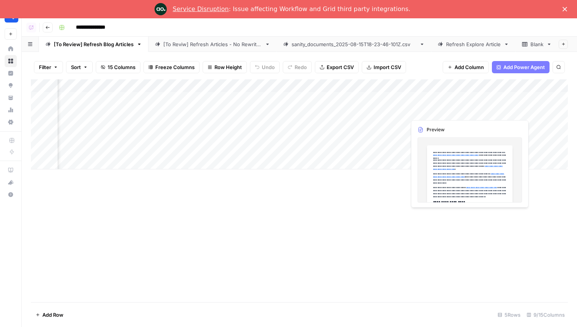
click at [489, 100] on div "Add Column" at bounding box center [299, 124] width 537 height 90
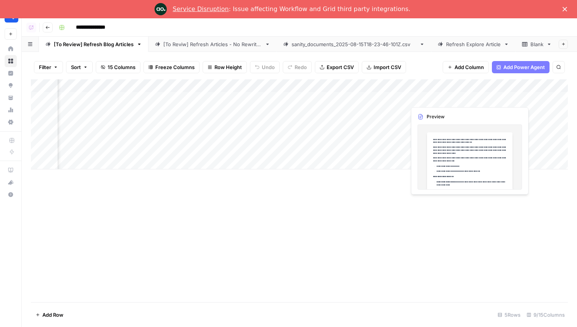
click at [489, 100] on div "Add Column" at bounding box center [299, 124] width 537 height 90
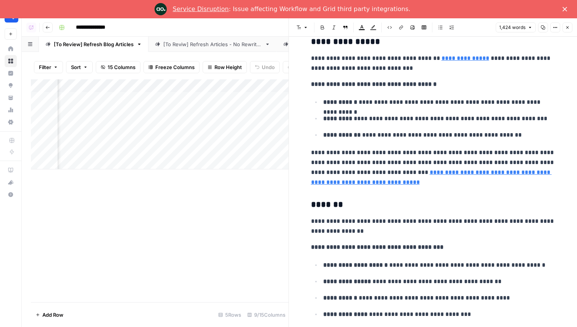
scroll to position [1609, 0]
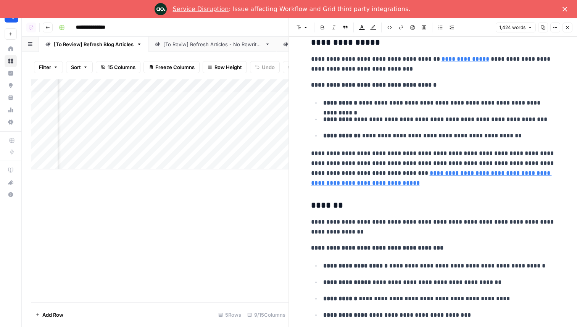
click at [567, 26] on icon "button" at bounding box center [567, 27] width 5 height 5
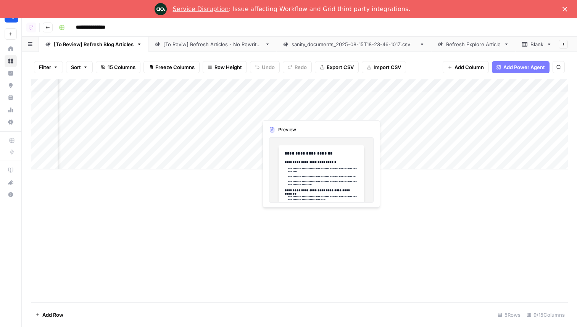
click at [278, 112] on div "Add Column" at bounding box center [299, 124] width 537 height 90
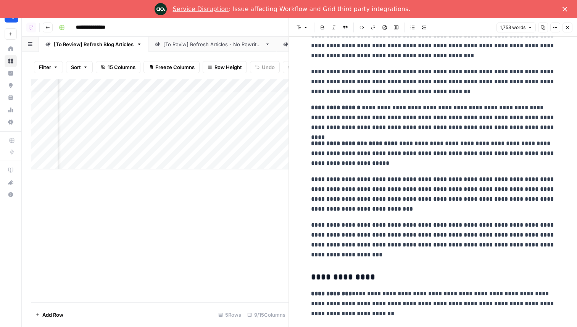
scroll to position [978, 0]
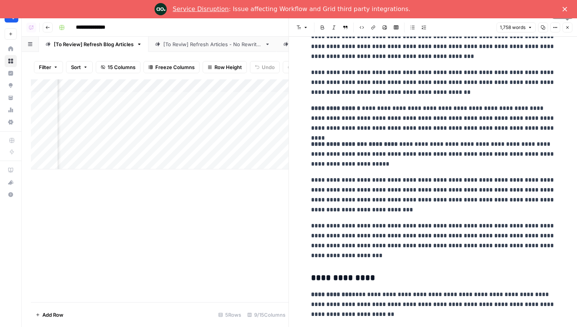
click at [568, 30] on button "Close" at bounding box center [567, 27] width 10 height 10
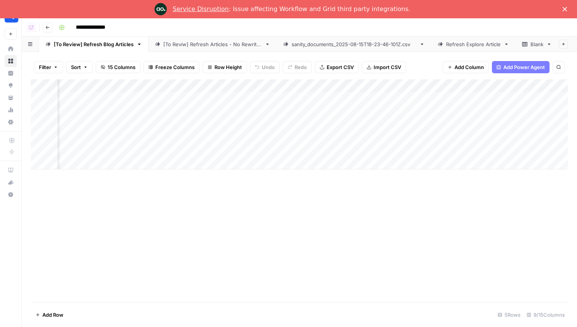
click at [294, 98] on div "Add Column" at bounding box center [299, 124] width 537 height 90
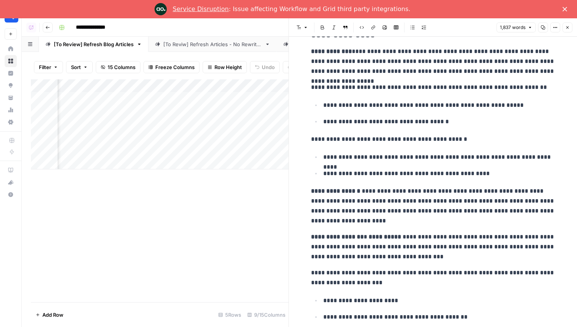
scroll to position [1559, 0]
drag, startPoint x: 365, startPoint y: 190, endPoint x: 440, endPoint y: 204, distance: 77.3
click at [440, 204] on p "**********" at bounding box center [433, 206] width 244 height 40
click at [480, 202] on p "**********" at bounding box center [433, 206] width 244 height 40
drag, startPoint x: 448, startPoint y: 200, endPoint x: 545, endPoint y: 202, distance: 96.9
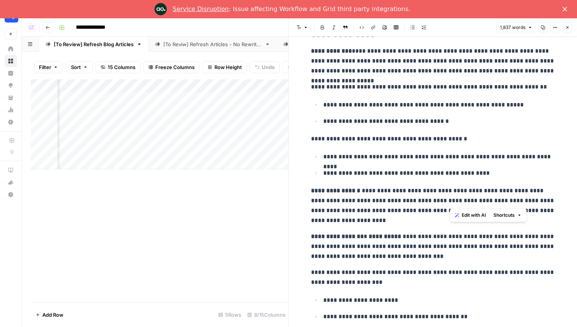
click at [545, 202] on p "**********" at bounding box center [433, 206] width 244 height 40
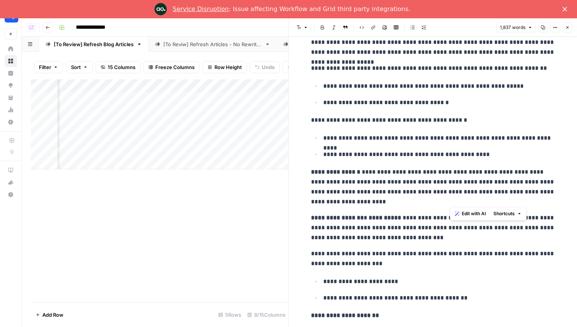
scroll to position [1578, 0]
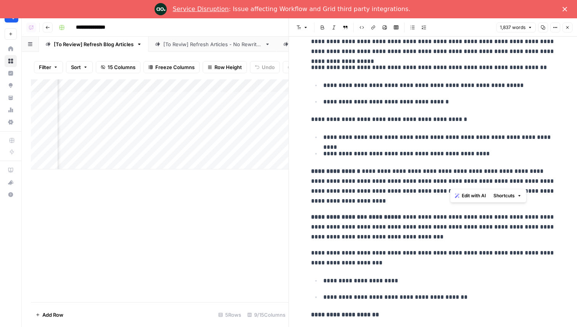
click at [367, 187] on p "**********" at bounding box center [433, 186] width 244 height 40
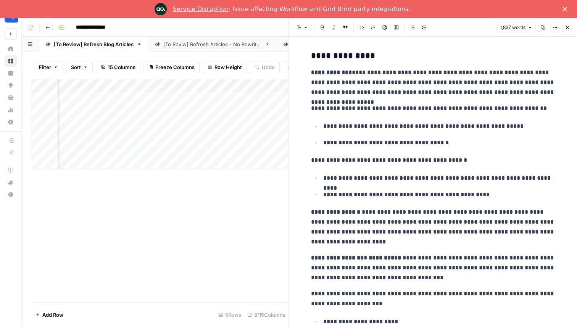
scroll to position [1538, 0]
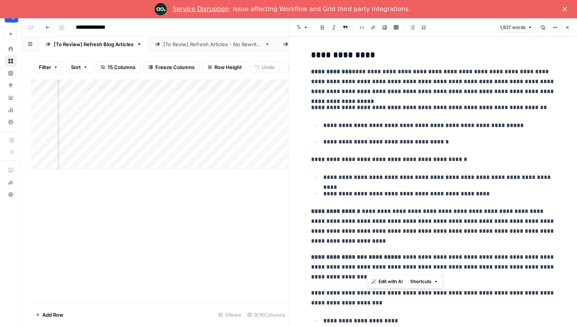
drag, startPoint x: 365, startPoint y: 253, endPoint x: 399, endPoint y: 267, distance: 36.3
click at [399, 267] on p "**********" at bounding box center [433, 267] width 244 height 30
click at [399, 264] on p "**********" at bounding box center [433, 267] width 244 height 30
drag, startPoint x: 367, startPoint y: 257, endPoint x: 397, endPoint y: 270, distance: 32.6
click at [397, 270] on p "**********" at bounding box center [433, 267] width 244 height 30
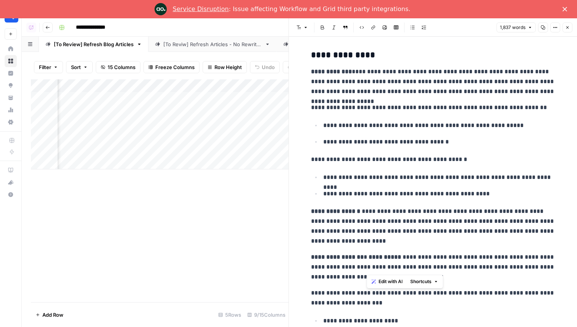
click at [435, 264] on p "**********" at bounding box center [433, 267] width 244 height 30
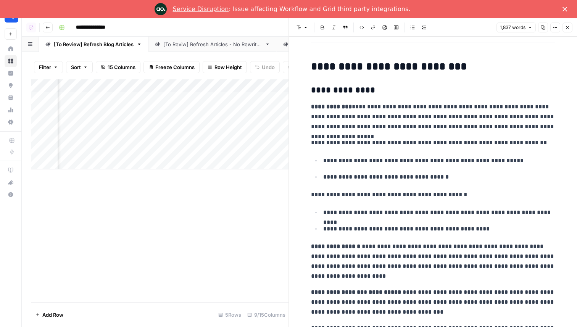
scroll to position [1513, 0]
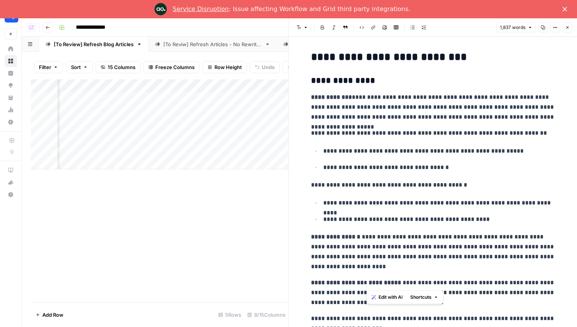
drag, startPoint x: 366, startPoint y: 281, endPoint x: 423, endPoint y: 283, distance: 57.2
click at [423, 283] on p "**********" at bounding box center [433, 293] width 244 height 30
click at [472, 281] on p "**********" at bounding box center [433, 293] width 244 height 30
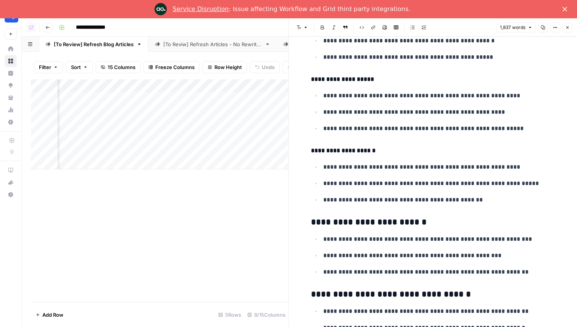
scroll to position [997, 0]
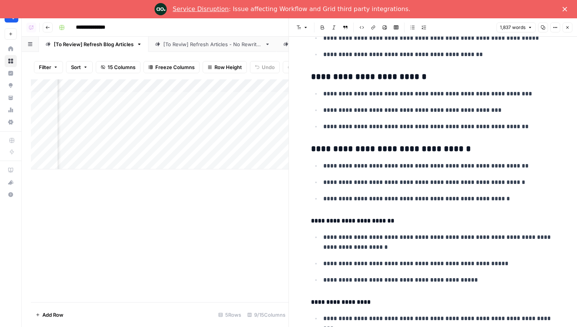
click at [567, 27] on icon "button" at bounding box center [567, 27] width 3 height 3
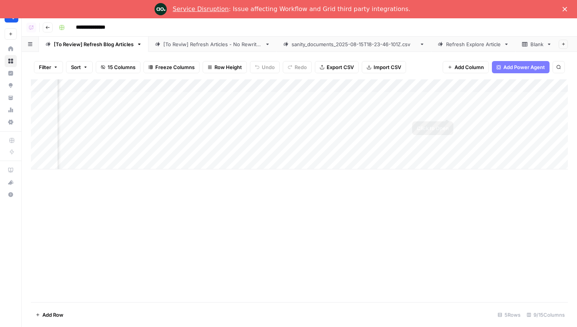
scroll to position [0, 151]
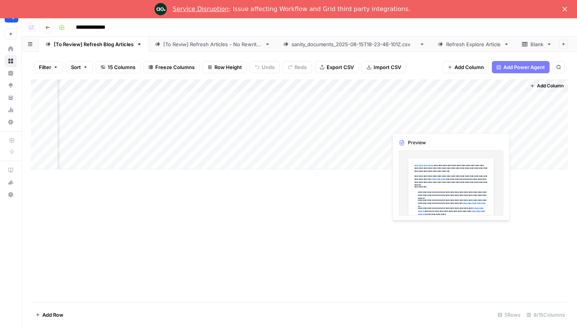
click at [420, 125] on div "Add Column" at bounding box center [299, 124] width 537 height 90
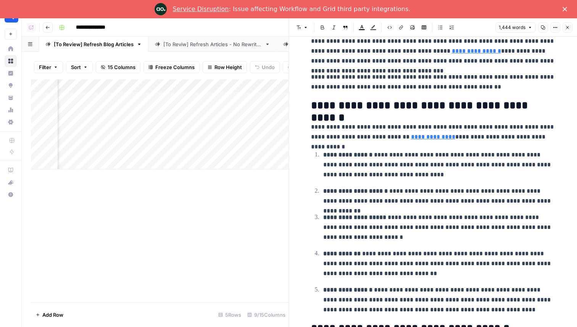
scroll to position [1167, 0]
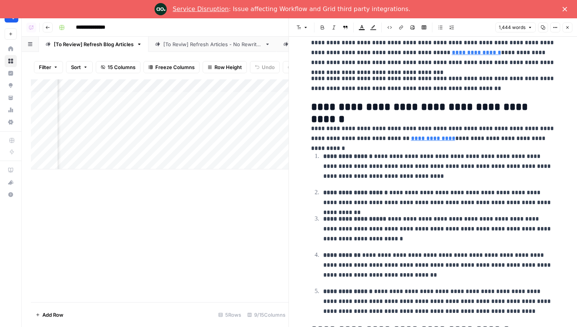
click at [425, 139] on p "**********" at bounding box center [433, 134] width 244 height 20
click at [426, 138] on p "**********" at bounding box center [433, 134] width 244 height 20
click at [531, 140] on p "**********" at bounding box center [433, 134] width 244 height 20
click at [567, 26] on icon "button" at bounding box center [567, 27] width 5 height 5
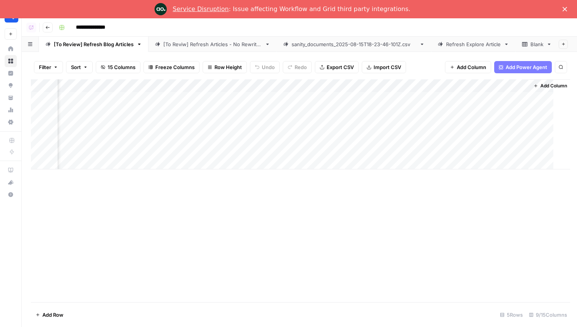
scroll to position [0, 141]
click at [453, 48] on link "Refresh Explore Article" at bounding box center [473, 44] width 84 height 15
click at [96, 45] on div "[To Review] Refresh Blog Articles" at bounding box center [94, 44] width 80 height 8
click at [313, 43] on div "sanity_documents_2025-08-15T18-23-46-101Z.csv" at bounding box center [353, 44] width 125 height 8
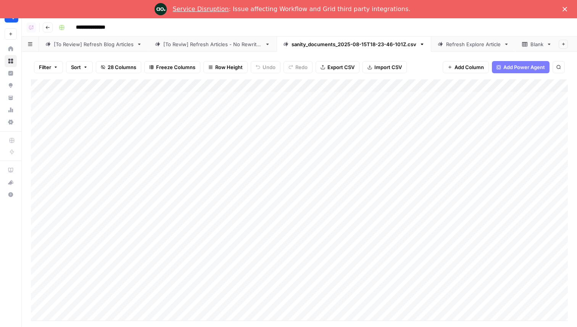
click at [98, 52] on div "Filter Sort 28 Columns Freeze Columns Row Height Undo Redo Export CSV Import CS…" at bounding box center [299, 198] width 555 height 293
click at [103, 49] on link "[To Review] Refresh Blog Articles" at bounding box center [93, 44] width 109 height 15
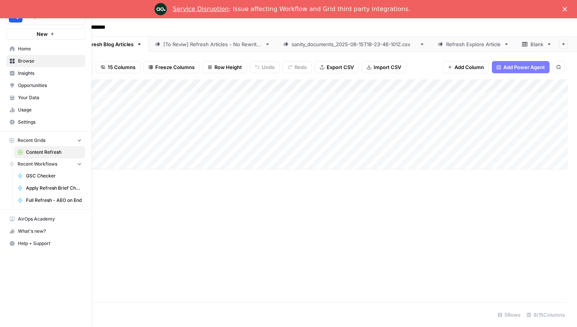
click at [43, 95] on span "Your Data" at bounding box center [50, 97] width 64 height 7
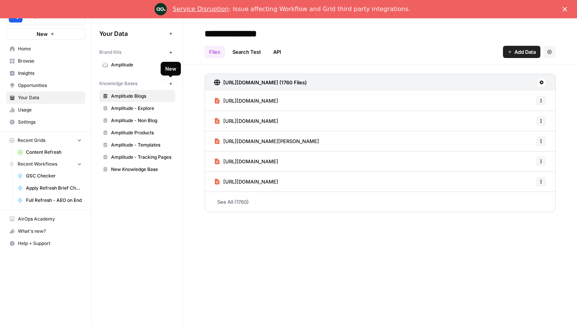
click at [161, 108] on span "Amplitude - Explore" at bounding box center [141, 108] width 61 height 7
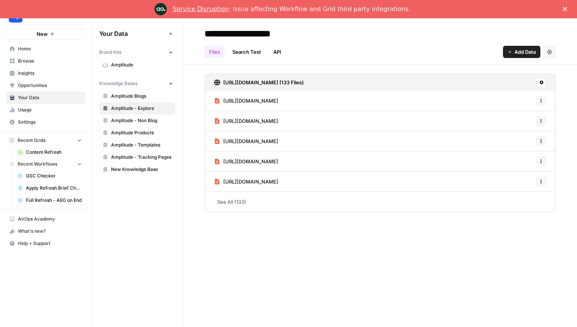
click at [514, 52] on span "Add Data" at bounding box center [524, 52] width 21 height 8
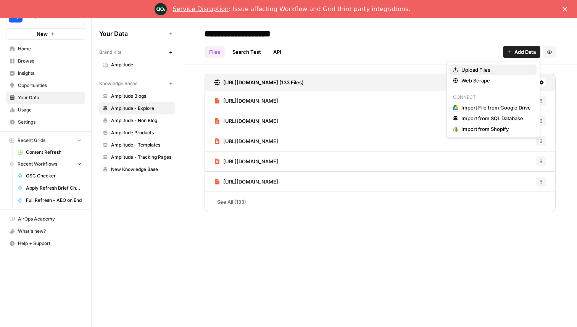
click at [483, 70] on span "Upload Files" at bounding box center [495, 70] width 69 height 8
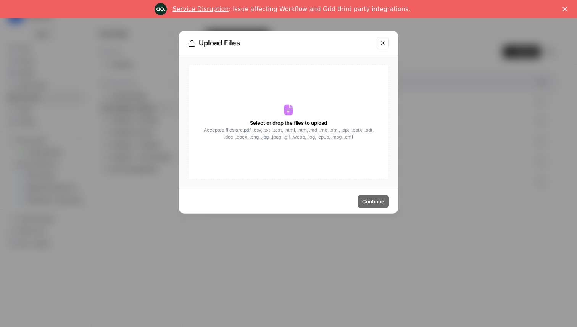
click at [387, 43] on button "Close modal" at bounding box center [382, 43] width 12 height 12
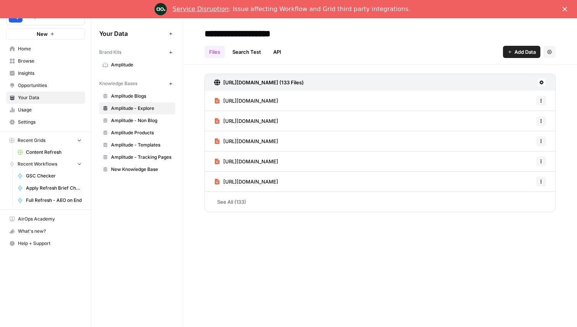
click at [62, 48] on span "Home" at bounding box center [50, 48] width 64 height 7
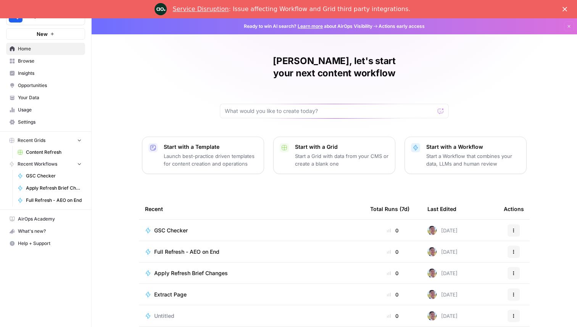
click at [43, 61] on span "Browse" at bounding box center [50, 61] width 64 height 7
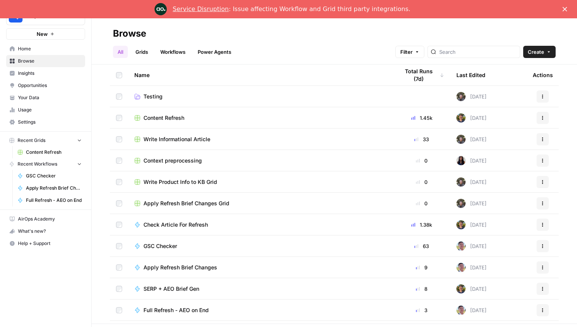
click at [55, 155] on span "Content Refresh" at bounding box center [54, 152] width 56 height 7
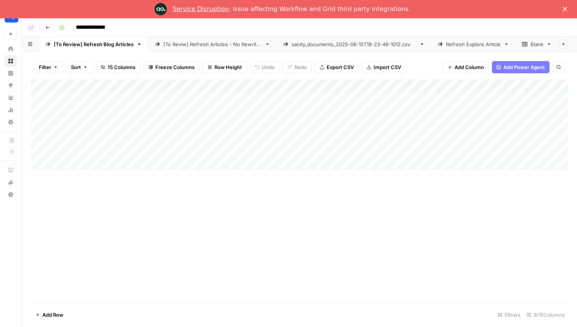
click at [349, 49] on link "sanity_documents_2025-08-15T18-23-46-101Z.csv" at bounding box center [353, 44] width 154 height 15
click at [229, 140] on div "Add Column" at bounding box center [299, 199] width 537 height 241
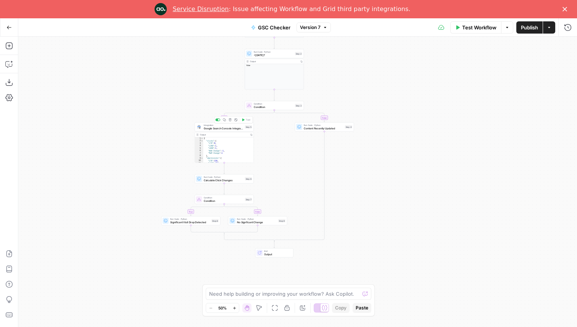
click at [243, 130] on div "Integration Google Search Console Integration Step 5 Copy step Delete step Add …" at bounding box center [223, 126] width 59 height 9
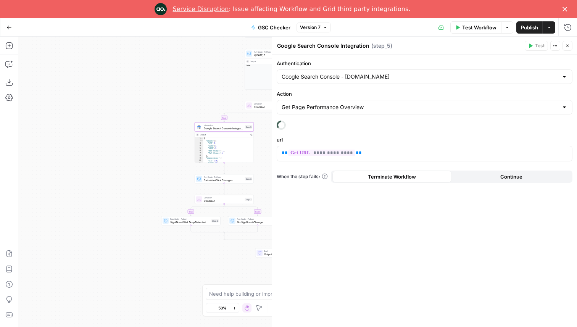
click at [569, 45] on icon "button" at bounding box center [567, 45] width 5 height 5
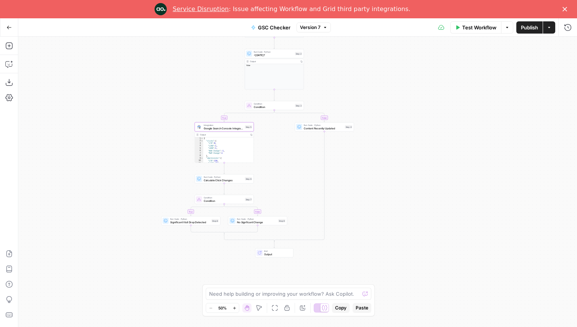
click at [236, 306] on icon "button" at bounding box center [234, 308] width 4 height 4
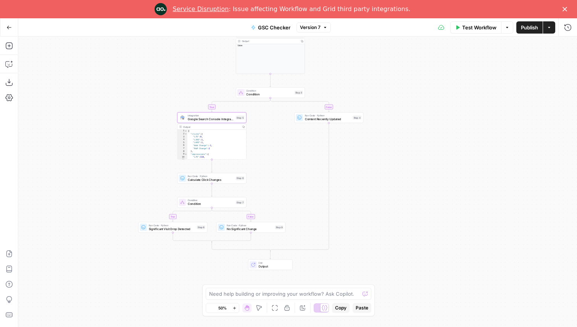
click at [236, 306] on icon "button" at bounding box center [234, 308] width 4 height 4
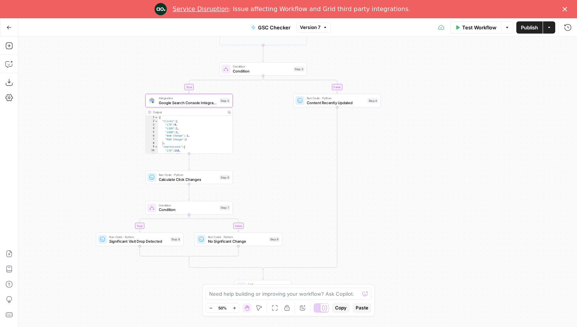
click at [236, 306] on icon "button" at bounding box center [234, 308] width 4 height 4
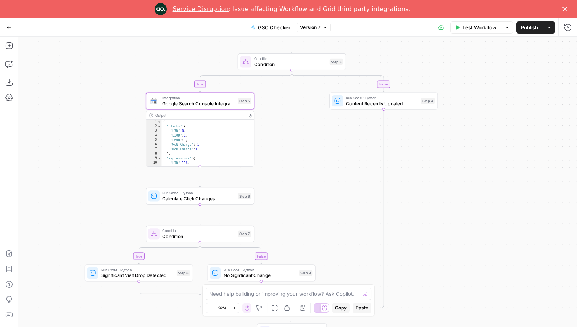
drag, startPoint x: 230, startPoint y: 141, endPoint x: 281, endPoint y: 177, distance: 62.3
click at [281, 177] on div "**********" at bounding box center [297, 182] width 558 height 290
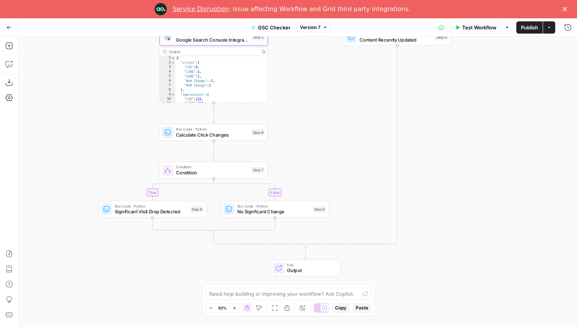
drag, startPoint x: 315, startPoint y: 222, endPoint x: 313, endPoint y: 101, distance: 120.9
click at [314, 104] on div "**********" at bounding box center [297, 182] width 558 height 290
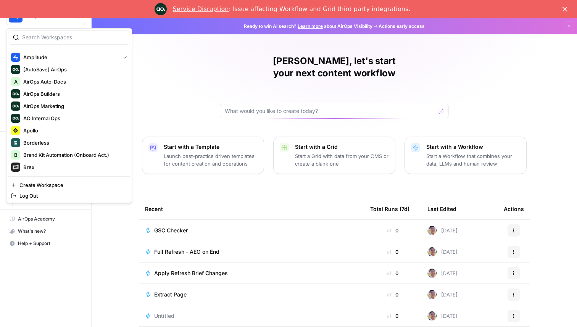
click at [53, 21] on button "Amplitude" at bounding box center [45, 15] width 79 height 19
click at [74, 134] on div "Apollo" at bounding box center [69, 130] width 116 height 9
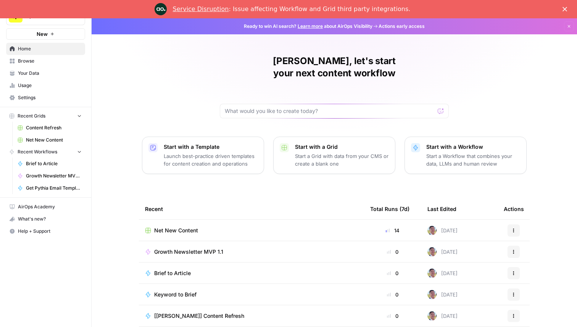
click at [171, 227] on span "Net New Content" at bounding box center [176, 231] width 44 height 8
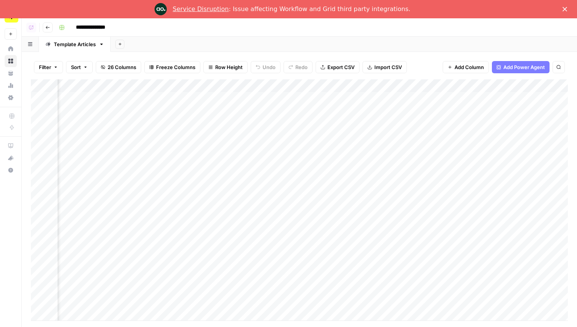
scroll to position [0, 562]
click at [351, 108] on div "Add Column" at bounding box center [299, 199] width 537 height 241
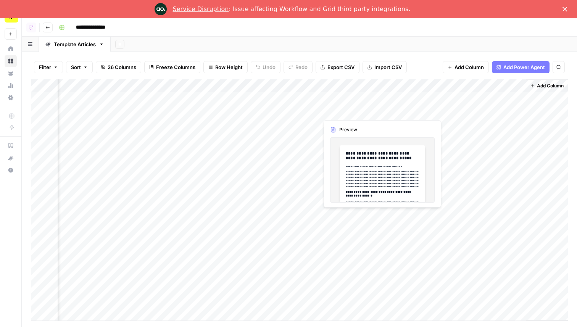
click at [351, 108] on div "Add Column" at bounding box center [299, 199] width 537 height 241
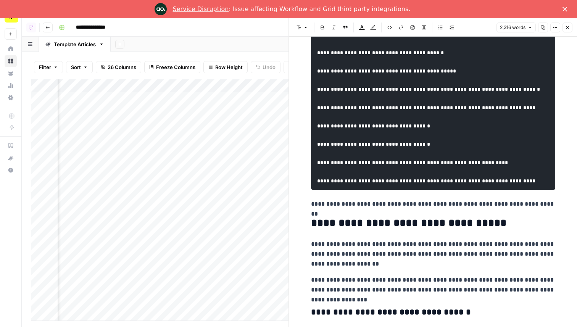
scroll to position [516, 0]
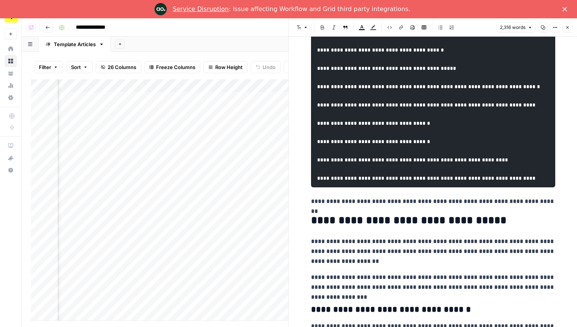
click at [568, 27] on icon "button" at bounding box center [567, 27] width 5 height 5
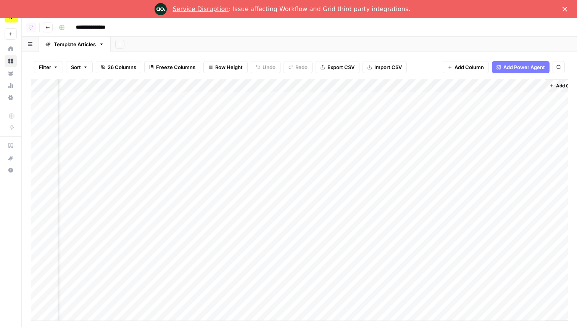
scroll to position [0, 562]
click at [49, 28] on icon "button" at bounding box center [47, 27] width 5 height 5
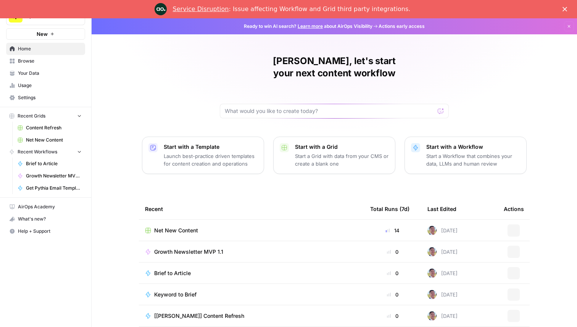
click at [27, 76] on span "Your Data" at bounding box center [50, 73] width 64 height 7
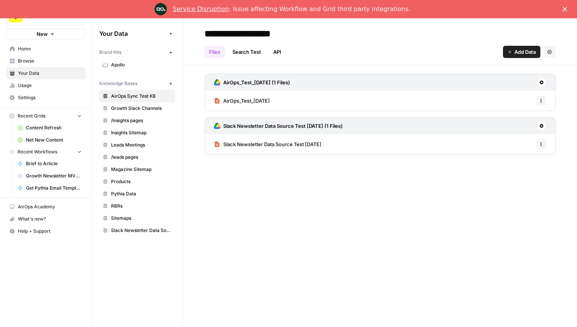
click at [53, 61] on span "Browse" at bounding box center [50, 61] width 64 height 7
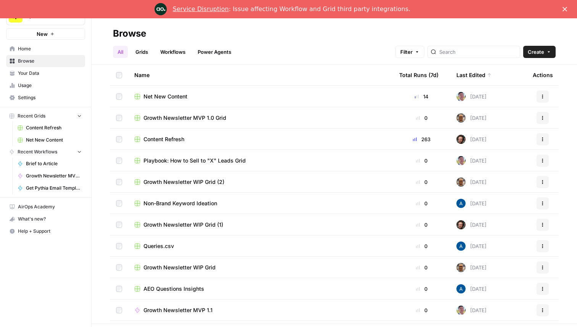
click at [202, 161] on span "Playbook: How to Sell to "X" Leads Grid" at bounding box center [194, 161] width 102 height 8
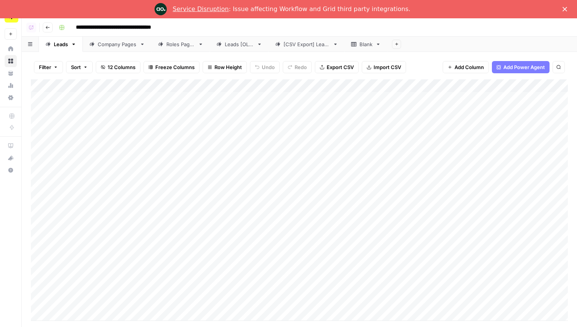
click at [173, 46] on div "Roles Pages" at bounding box center [180, 44] width 29 height 8
click at [294, 98] on div "Add Column" at bounding box center [299, 199] width 537 height 241
click at [300, 128] on div "Add Column" at bounding box center [299, 199] width 537 height 241
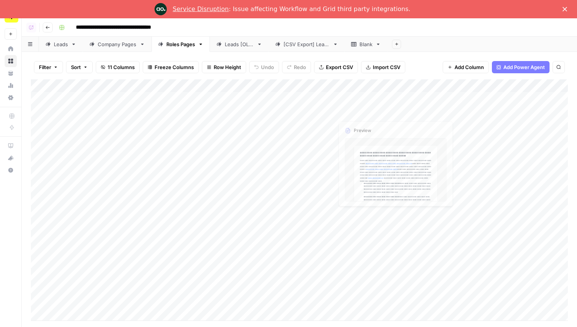
click at [354, 99] on div "Add Column" at bounding box center [299, 199] width 537 height 241
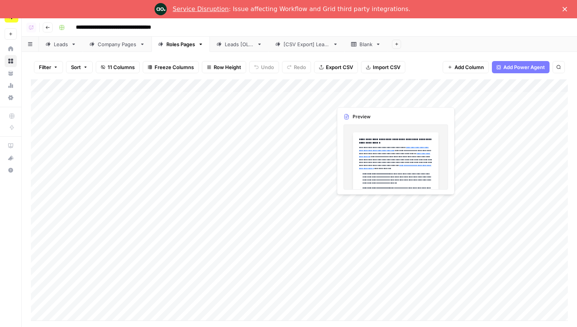
click at [354, 99] on div "Add Column" at bounding box center [299, 199] width 537 height 241
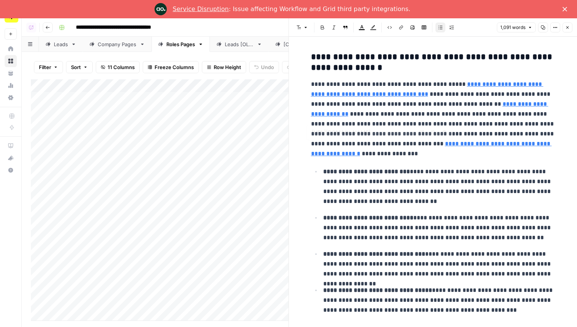
type input "https://belkins.io/blog/healthcare-email-templates-examples"
click at [569, 30] on button "Close" at bounding box center [567, 27] width 10 height 10
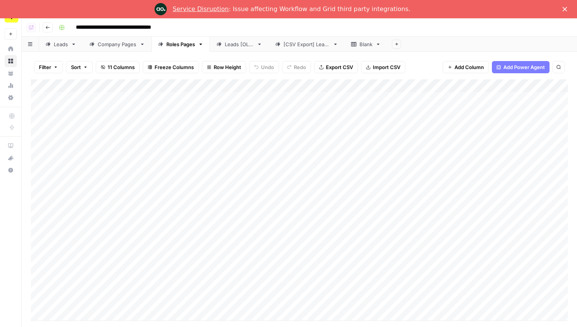
click at [373, 98] on div "Add Column" at bounding box center [299, 199] width 537 height 241
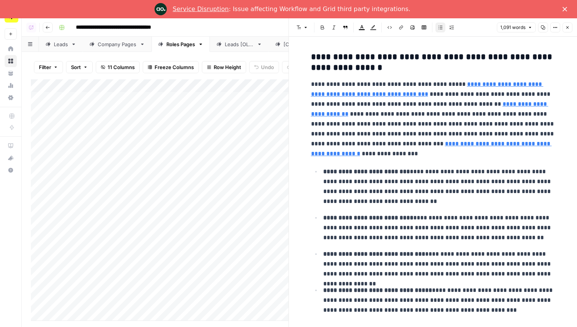
click at [566, 29] on icon "button" at bounding box center [567, 27] width 5 height 5
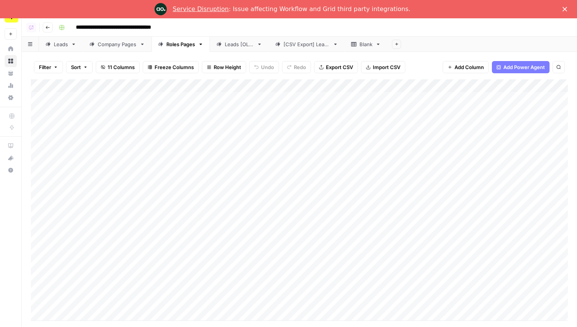
click at [122, 44] on div "Company Pages" at bounding box center [117, 44] width 39 height 8
click at [186, 48] on link "Roles Pages" at bounding box center [180, 44] width 58 height 15
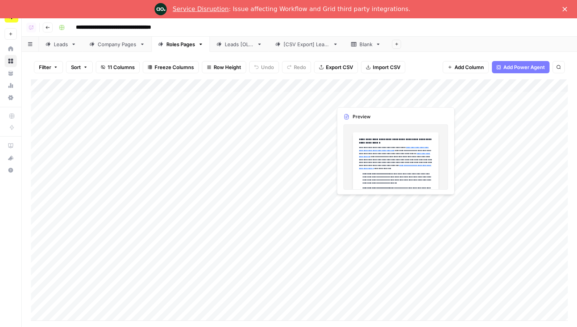
click at [359, 100] on div "Add Column" at bounding box center [299, 199] width 537 height 241
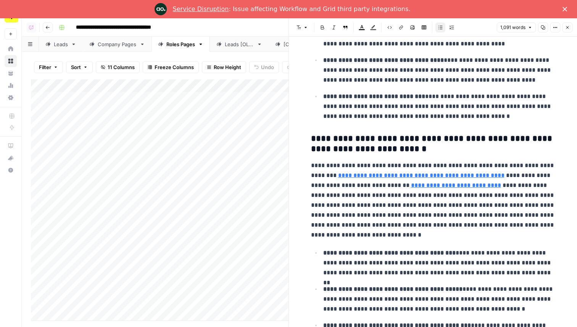
scroll to position [1052, 0]
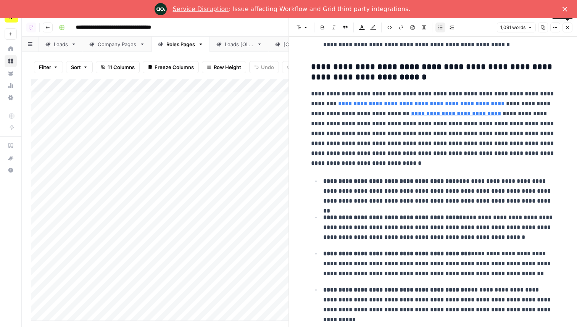
click at [569, 26] on icon "button" at bounding box center [567, 27] width 5 height 5
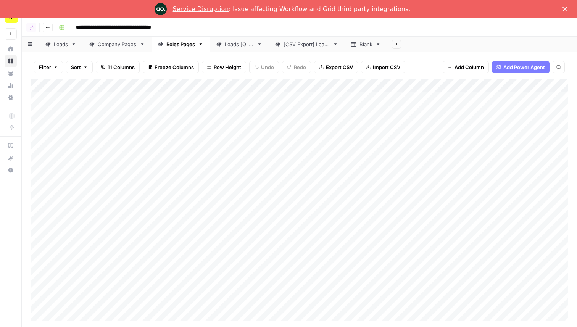
click at [85, 108] on div "Add Column" at bounding box center [299, 199] width 537 height 241
click at [89, 114] on div "Add Column" at bounding box center [299, 199] width 537 height 241
click at [110, 190] on div "Add Column" at bounding box center [299, 199] width 537 height 241
click at [126, 40] on link "Company Pages" at bounding box center [117, 44] width 69 height 15
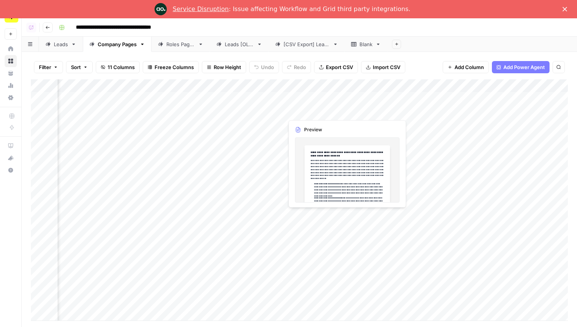
click at [309, 107] on div "Add Column" at bounding box center [299, 199] width 537 height 241
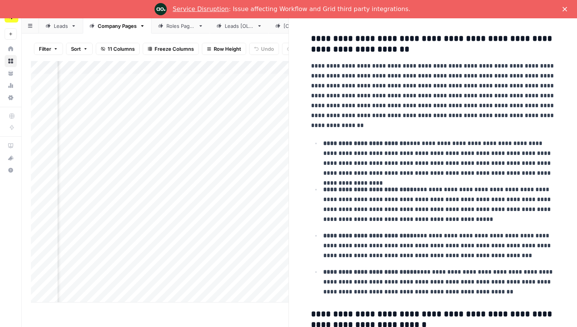
click at [170, 28] on div "Roles Pages" at bounding box center [180, 26] width 29 height 8
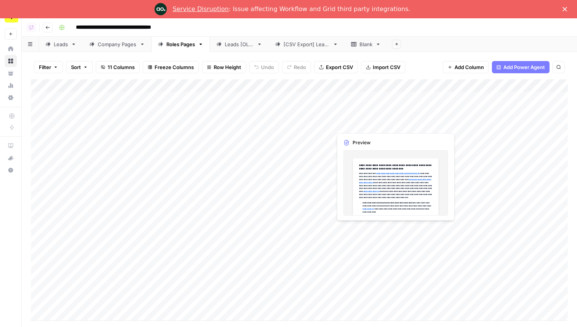
click at [348, 115] on div "Add Column" at bounding box center [299, 199] width 537 height 241
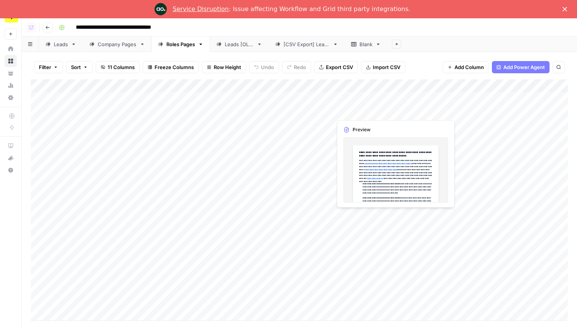
click at [348, 115] on div "Add Column" at bounding box center [299, 199] width 537 height 241
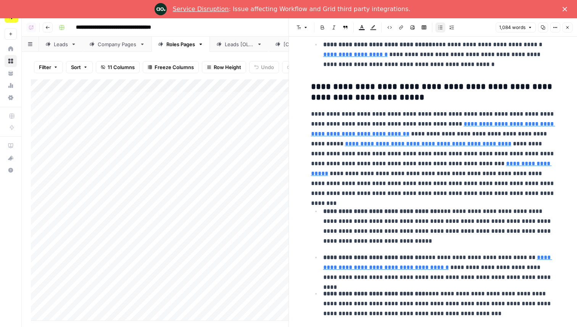
scroll to position [251, 0]
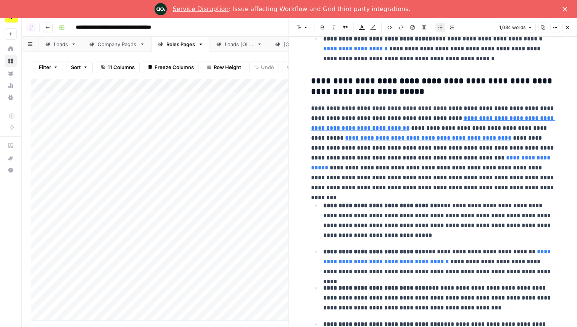
type input "https://good2bsocial.com/email-optimization-for-law-firms-industry-open-rates-a…"
click at [567, 27] on icon "button" at bounding box center [567, 27] width 3 height 3
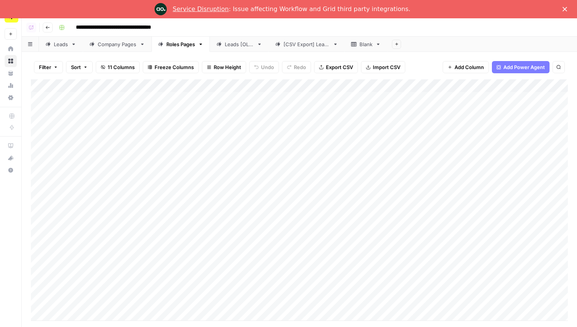
click at [105, 42] on div "Company Pages" at bounding box center [117, 44] width 39 height 8
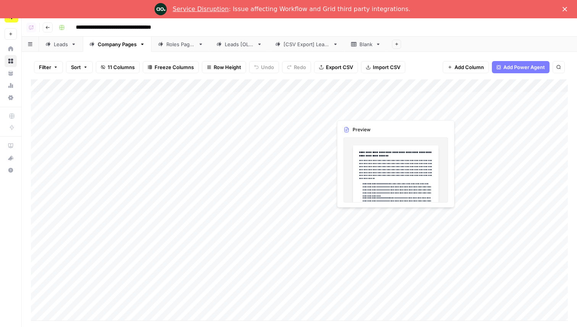
click at [352, 109] on div "Add Column" at bounding box center [299, 199] width 537 height 241
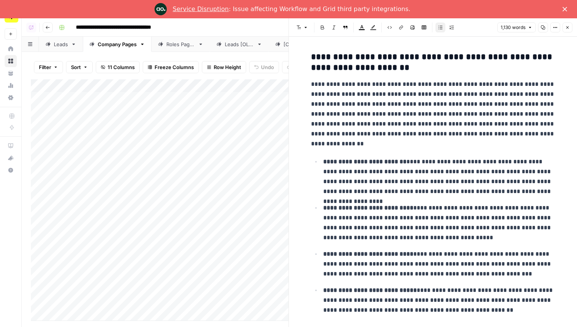
click at [569, 27] on button "Close" at bounding box center [567, 27] width 10 height 10
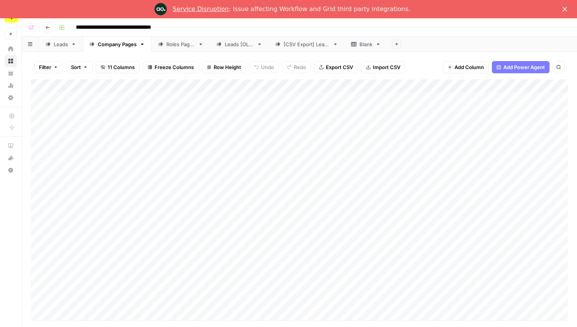
click at [174, 47] on div "Roles Pages" at bounding box center [180, 44] width 29 height 8
click at [49, 29] on icon "button" at bounding box center [47, 27] width 5 height 5
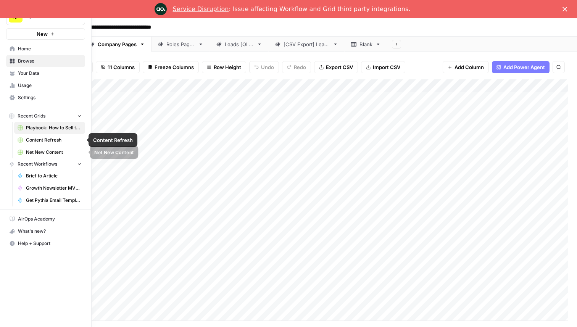
click at [60, 151] on span "Net New Content" at bounding box center [54, 152] width 56 height 7
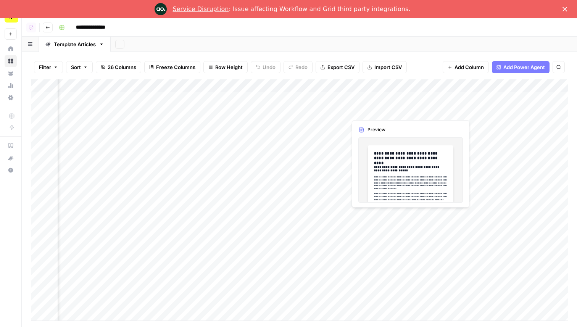
scroll to position [0, 562]
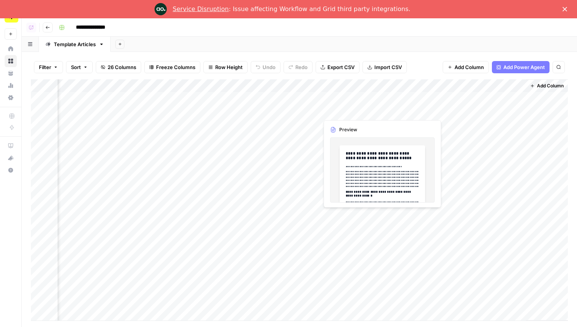
click at [342, 113] on div "Add Column" at bounding box center [299, 199] width 537 height 241
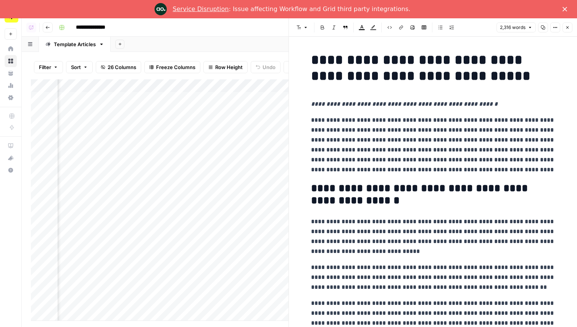
click at [569, 31] on button "Close" at bounding box center [567, 27] width 10 height 10
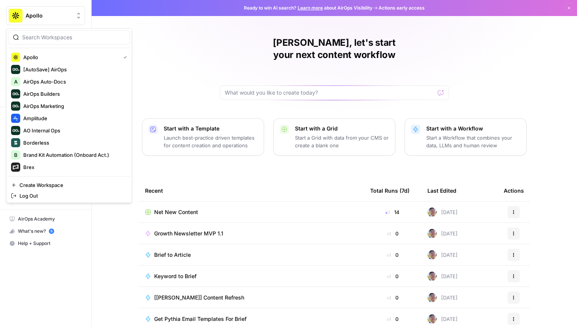
click at [43, 14] on span "Apollo" at bounding box center [49, 16] width 46 height 8
click at [35, 162] on button "Brex" at bounding box center [69, 167] width 122 height 12
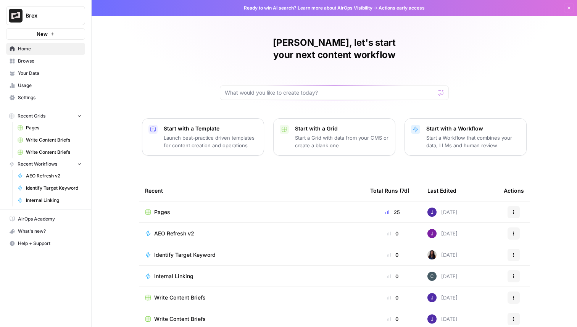
scroll to position [24, 0]
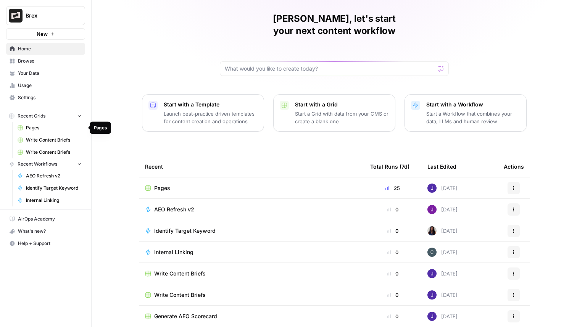
click at [47, 130] on span "Pages" at bounding box center [54, 127] width 56 height 7
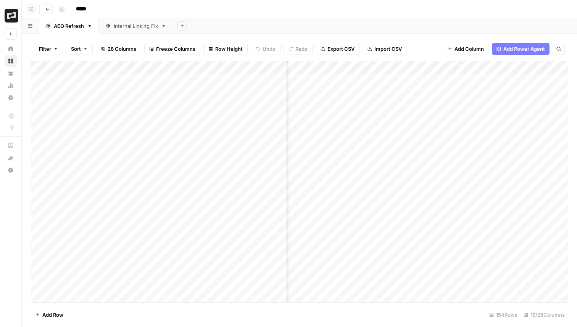
scroll to position [0, 762]
click at [462, 82] on div "Add Column" at bounding box center [299, 181] width 537 height 241
click at [367, 209] on div "Add Column" at bounding box center [299, 181] width 537 height 241
click at [450, 217] on div "Add Column" at bounding box center [299, 181] width 537 height 241
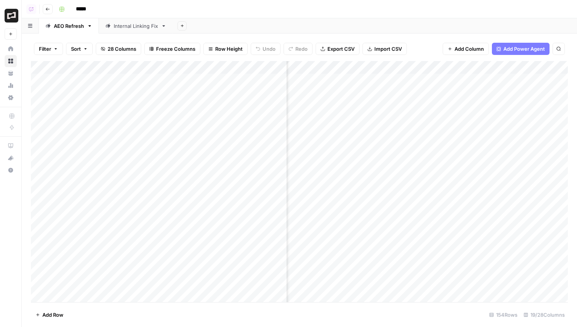
scroll to position [0, 1121]
click at [373, 67] on div "Add Column" at bounding box center [299, 181] width 537 height 241
click at [377, 68] on div at bounding box center [204, 68] width 355 height 15
click at [55, 133] on span "Hide Column" at bounding box center [75, 132] width 67 height 8
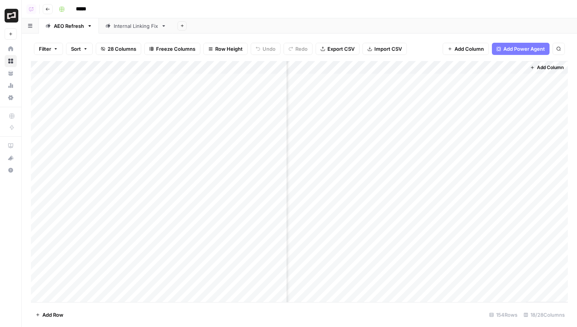
click at [347, 186] on div "Add Column" at bounding box center [299, 181] width 537 height 241
click at [533, 67] on div "Add Column" at bounding box center [299, 181] width 537 height 241
drag, startPoint x: 483, startPoint y: 64, endPoint x: 536, endPoint y: 65, distance: 53.4
click at [536, 65] on div "Add Column" at bounding box center [299, 181] width 537 height 241
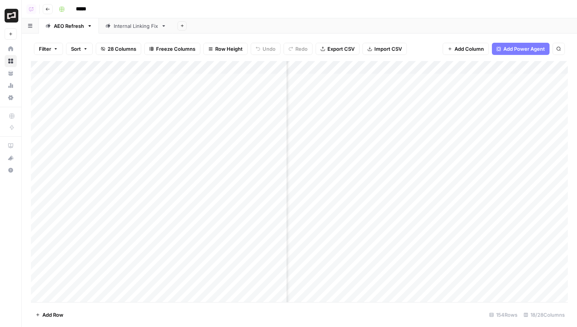
click at [439, 66] on div "Add Column" at bounding box center [299, 181] width 537 height 241
click at [407, 130] on span "Hide Column" at bounding box center [423, 132] width 67 height 8
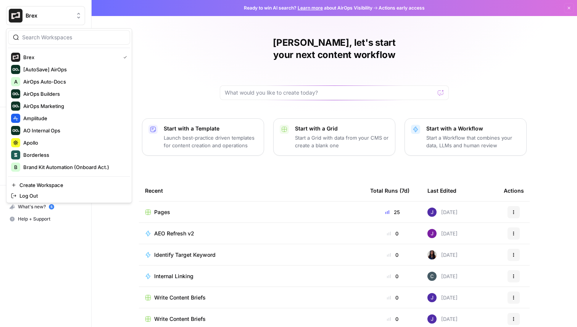
click at [51, 25] on button "Brex" at bounding box center [45, 15] width 79 height 19
click at [48, 140] on span "Apollo" at bounding box center [73, 143] width 101 height 8
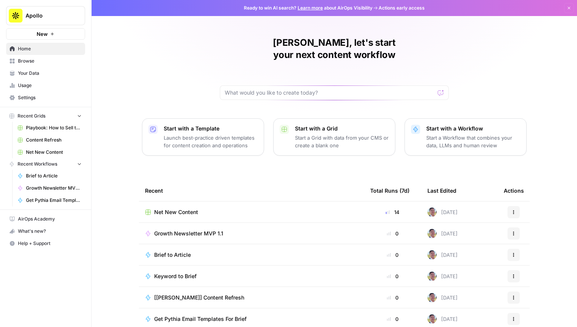
click at [55, 145] on link "Content Refresh" at bounding box center [49, 140] width 71 height 12
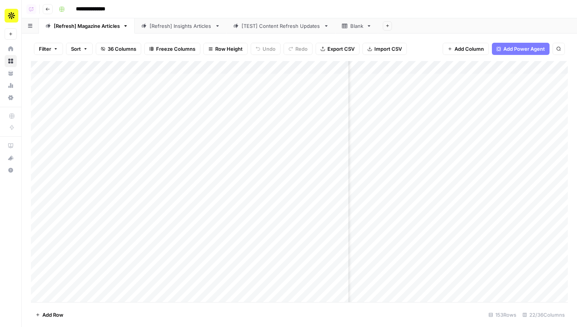
scroll to position [2, 198]
click at [489, 65] on div "Add Column" at bounding box center [299, 181] width 537 height 241
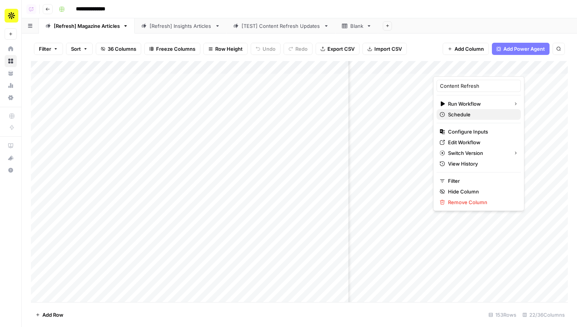
click at [468, 116] on span "Schedule" at bounding box center [481, 115] width 67 height 8
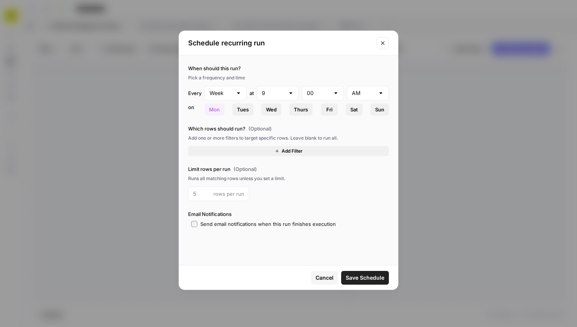
click at [383, 43] on icon "Close modal" at bounding box center [382, 43] width 6 height 6
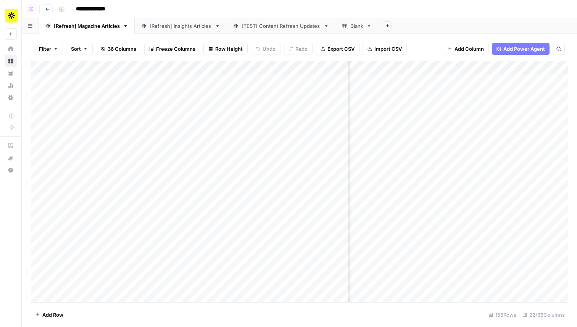
scroll to position [0, 666]
click at [487, 65] on div "Add Column" at bounding box center [299, 181] width 537 height 241
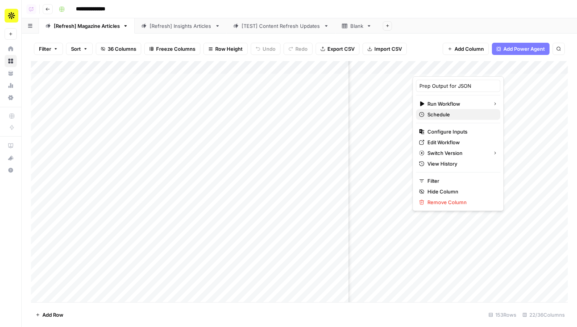
click at [445, 114] on span "Schedule" at bounding box center [460, 115] width 67 height 8
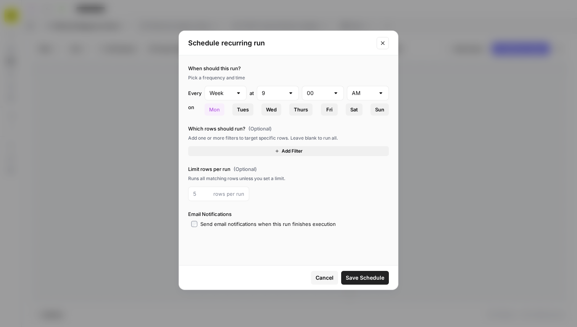
click at [382, 46] on button "Close modal" at bounding box center [382, 43] width 12 height 12
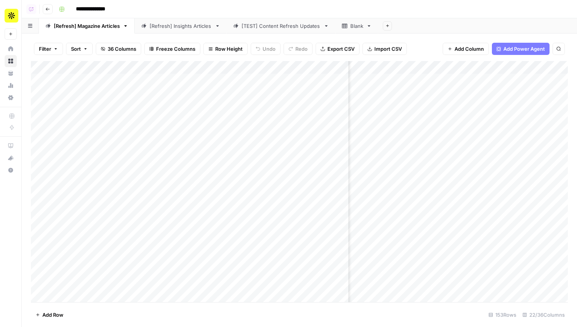
scroll to position [0, 272]
click at [416, 71] on div "Add Column" at bounding box center [299, 181] width 537 height 241
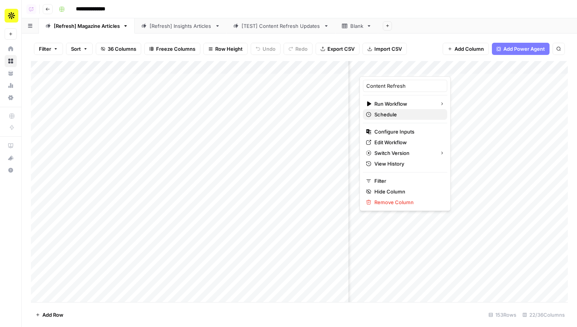
click at [395, 113] on span "Schedule" at bounding box center [407, 115] width 67 height 8
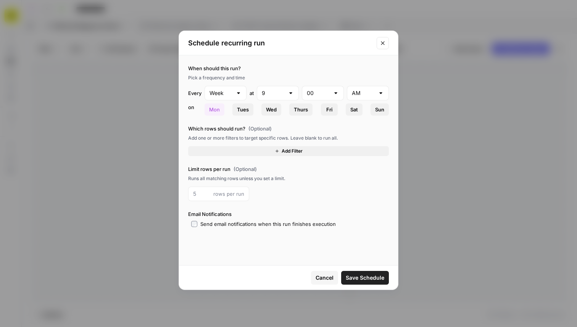
click at [386, 45] on button "Close modal" at bounding box center [382, 43] width 12 height 12
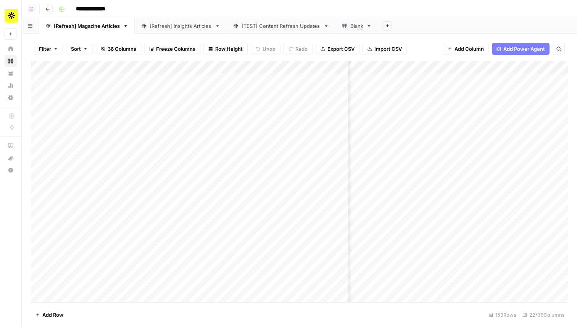
click at [415, 69] on div "Add Column" at bounding box center [299, 181] width 537 height 241
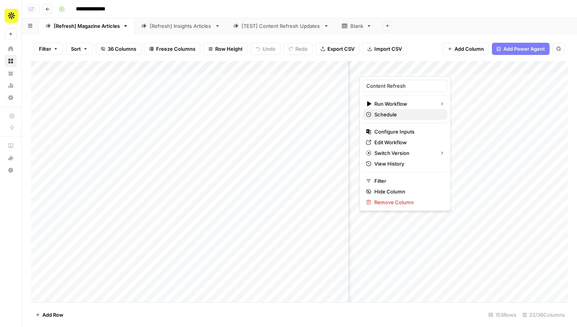
click at [397, 114] on span "Schedule" at bounding box center [407, 115] width 67 height 8
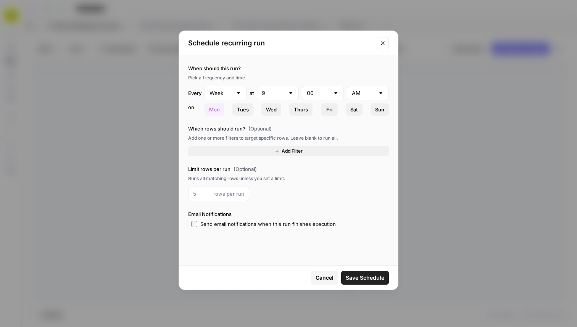
click at [381, 42] on icon "Close modal" at bounding box center [382, 42] width 3 height 3
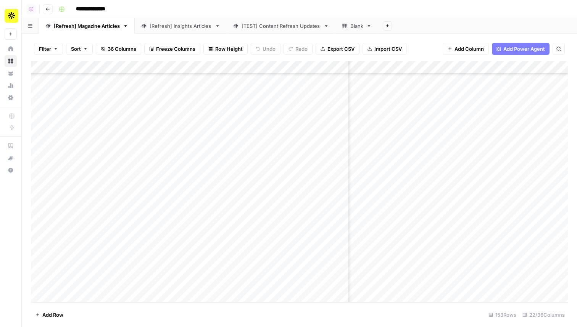
scroll to position [1742, 215]
click at [470, 192] on div "Add Column" at bounding box center [299, 181] width 537 height 241
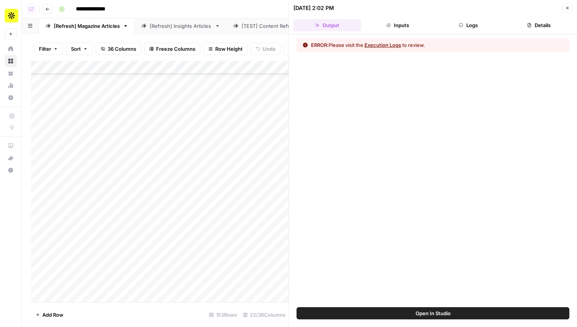
click at [472, 27] on button "Logs" at bounding box center [467, 25] width 67 height 12
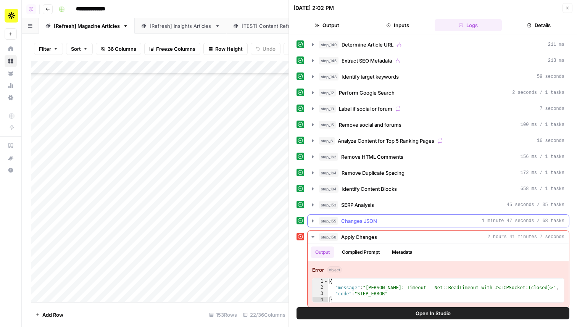
scroll to position [4, 0]
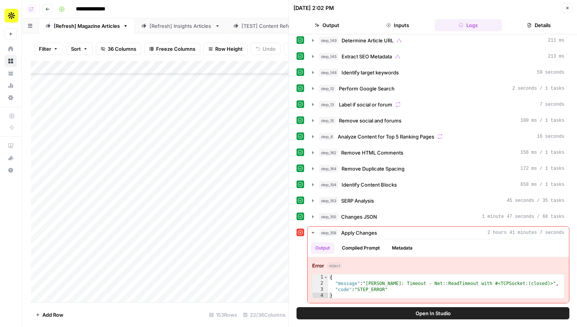
click at [563, 7] on button "Close" at bounding box center [567, 8] width 10 height 10
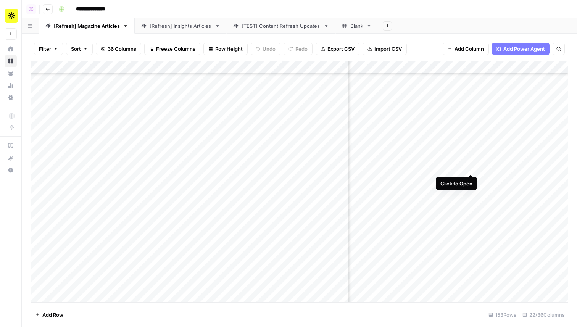
click at [470, 166] on div "Add Column" at bounding box center [299, 181] width 537 height 241
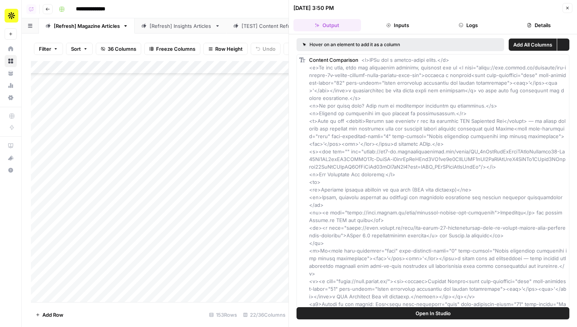
click at [537, 24] on button "Details" at bounding box center [538, 25] width 67 height 12
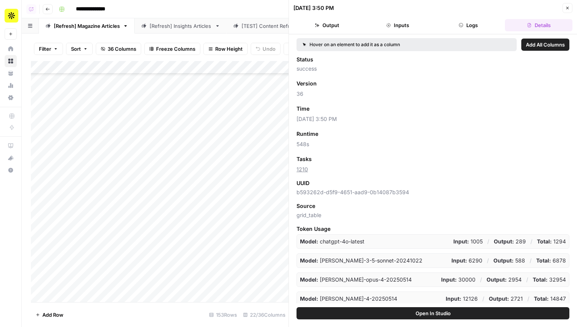
click at [567, 7] on icon "button" at bounding box center [567, 8] width 5 height 5
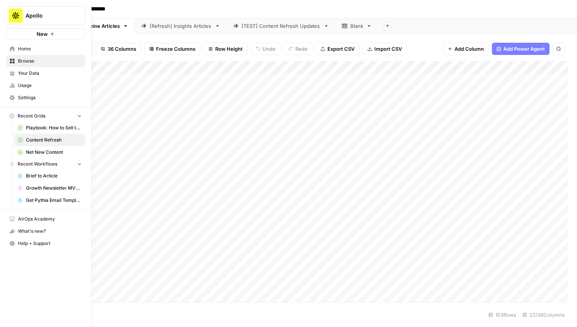
click at [25, 56] on link "Browse" at bounding box center [45, 61] width 79 height 12
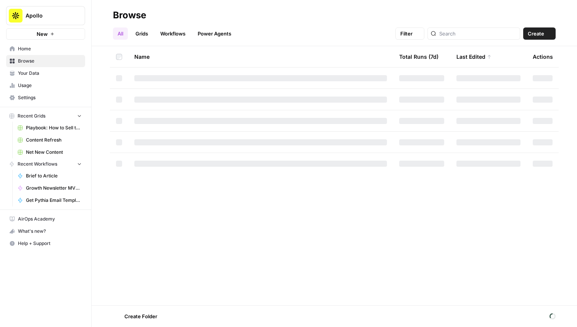
click at [26, 47] on span "Home" at bounding box center [50, 48] width 64 height 7
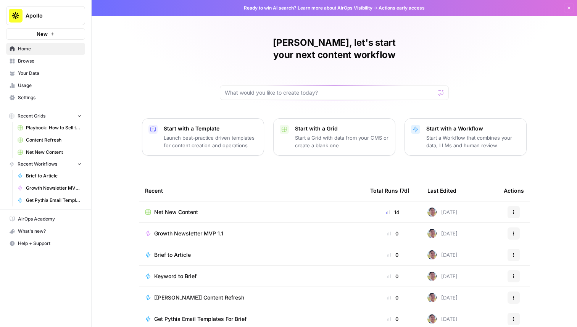
click at [181, 208] on span "Net New Content" at bounding box center [176, 212] width 44 height 8
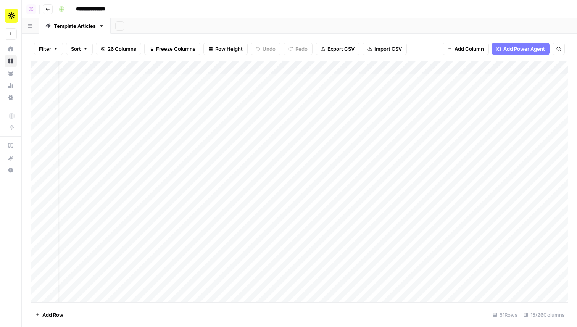
scroll to position [0, 562]
click at [229, 67] on div "Add Column" at bounding box center [299, 181] width 537 height 241
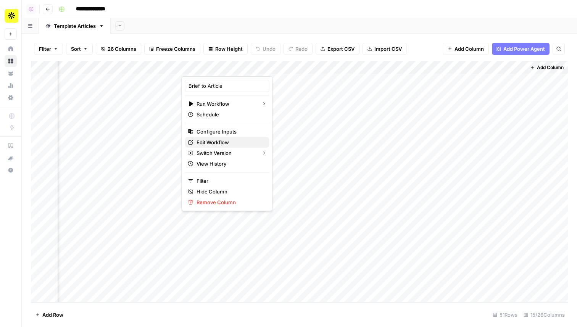
click at [230, 141] on span "Edit Workflow" at bounding box center [229, 142] width 67 height 8
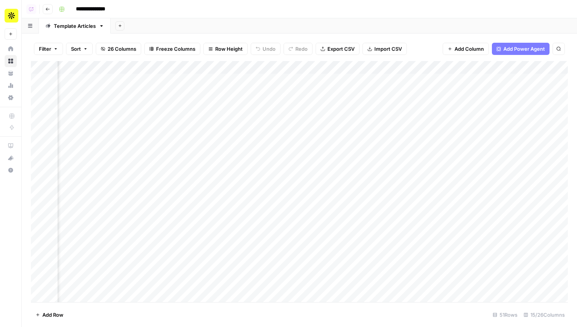
scroll to position [0, 225]
click at [157, 65] on div "Add Column" at bounding box center [299, 181] width 537 height 241
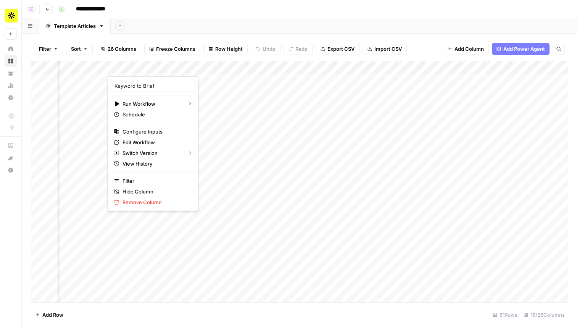
click at [244, 22] on div "Add Sheet" at bounding box center [344, 25] width 466 height 15
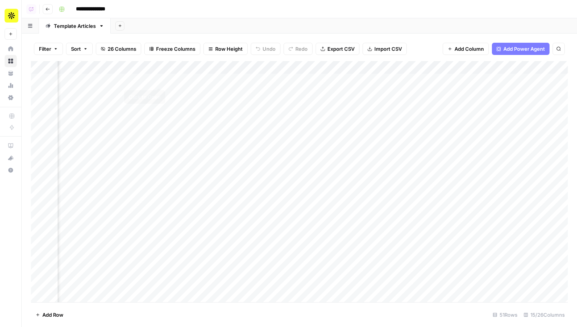
click at [159, 77] on div "Add Column" at bounding box center [299, 181] width 537 height 241
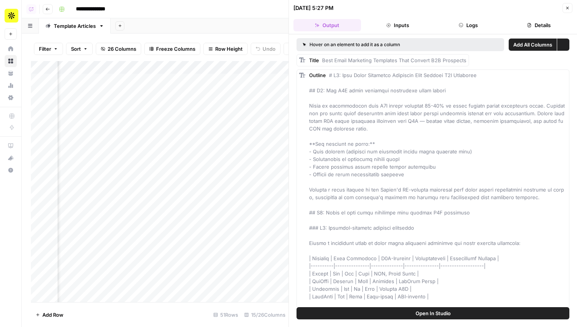
click at [463, 23] on button "Logs" at bounding box center [467, 25] width 67 height 12
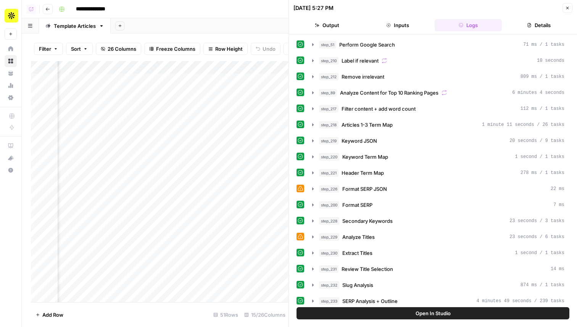
click at [340, 19] on button "Output" at bounding box center [326, 25] width 67 height 12
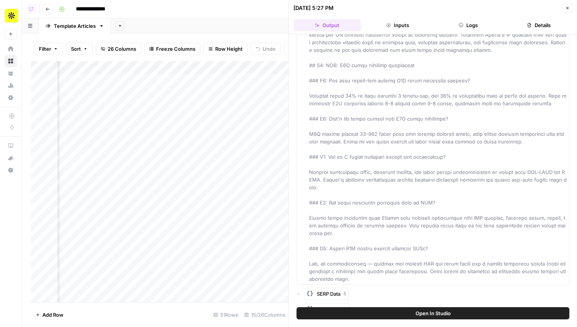
scroll to position [3239, 0]
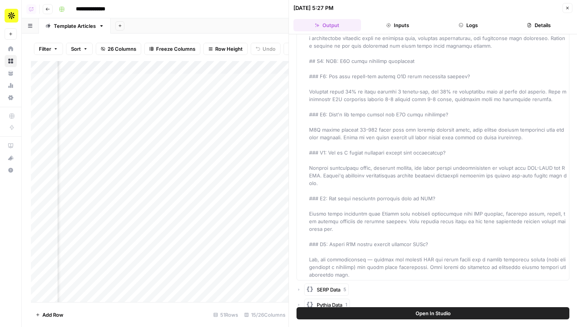
click at [301, 284] on div "SERP Data 5" at bounding box center [432, 289] width 273 height 12
click at [300, 287] on icon "button" at bounding box center [298, 289] width 5 height 5
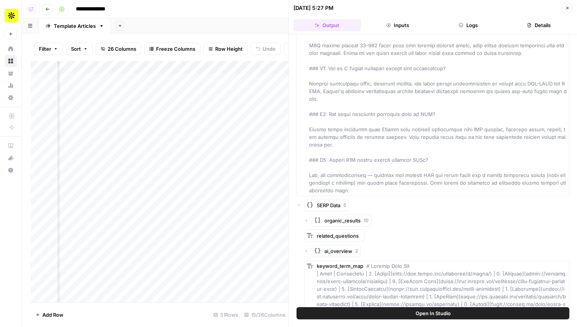
scroll to position [3397, 0]
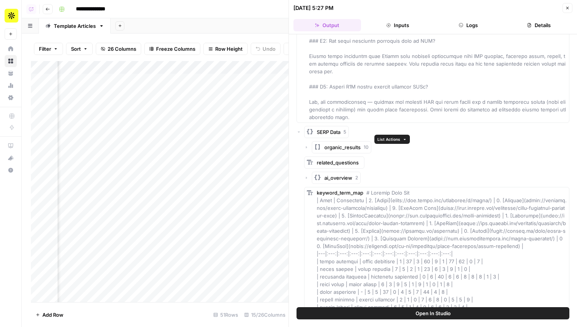
click at [309, 141] on div "organic_results 10" at bounding box center [436, 147] width 265 height 12
click at [307, 145] on icon "button" at bounding box center [306, 147] width 5 height 5
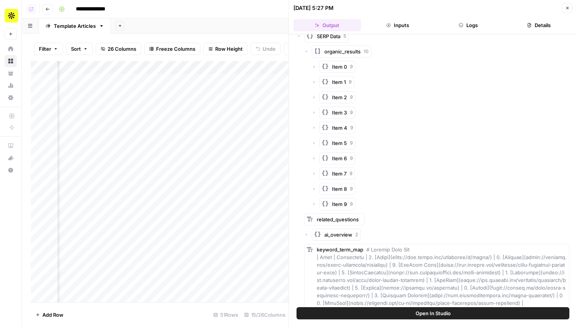
scroll to position [3494, 0]
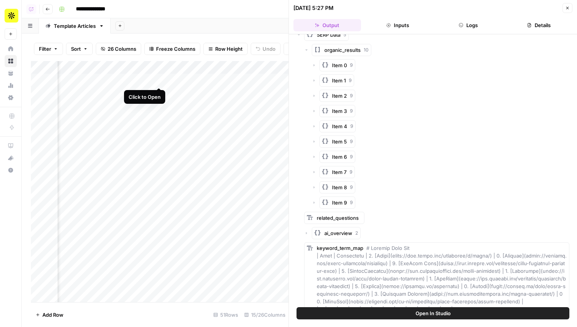
click at [158, 76] on div "Add Column" at bounding box center [159, 181] width 257 height 241
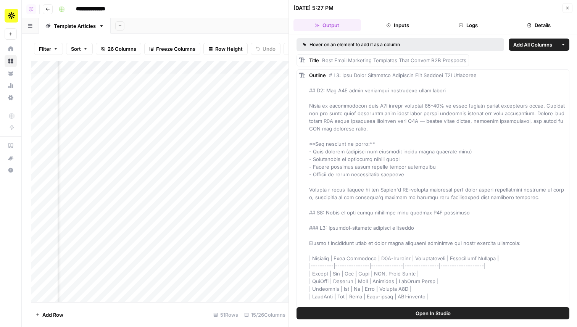
click at [466, 29] on button "Logs" at bounding box center [467, 25] width 67 height 12
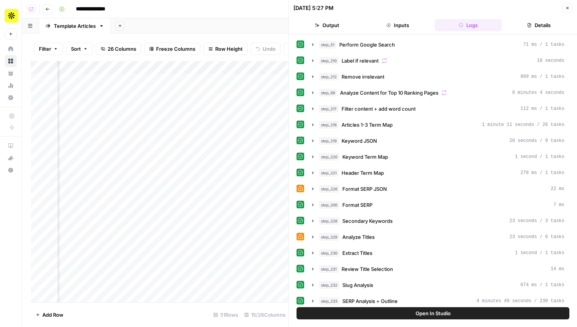
click at [473, 312] on button "Open In Studio" at bounding box center [432, 313] width 273 height 12
click at [569, 7] on icon "button" at bounding box center [567, 8] width 5 height 5
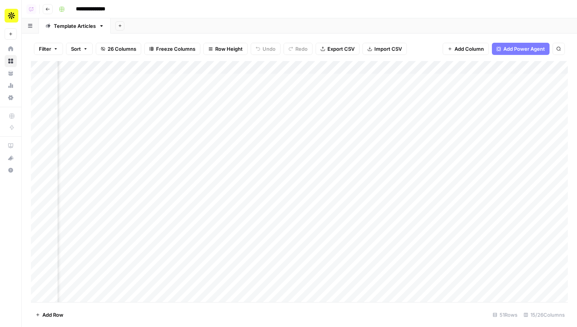
click at [169, 80] on div "Add Column" at bounding box center [299, 181] width 537 height 241
click at [169, 93] on div "Add Column" at bounding box center [299, 181] width 537 height 241
click at [169, 107] on div "Add Column" at bounding box center [299, 181] width 537 height 241
click at [170, 121] on div "Add Column" at bounding box center [299, 181] width 537 height 241
click at [171, 93] on div "Add Column" at bounding box center [299, 181] width 537 height 241
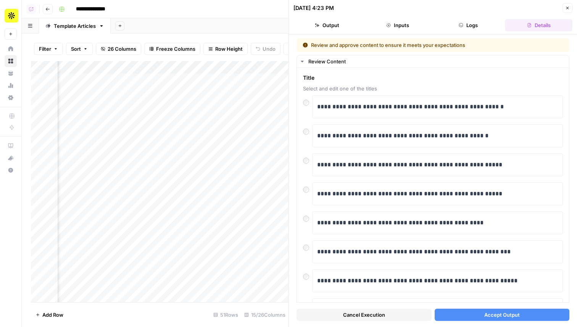
click at [471, 313] on button "Accept Output" at bounding box center [501, 315] width 135 height 12
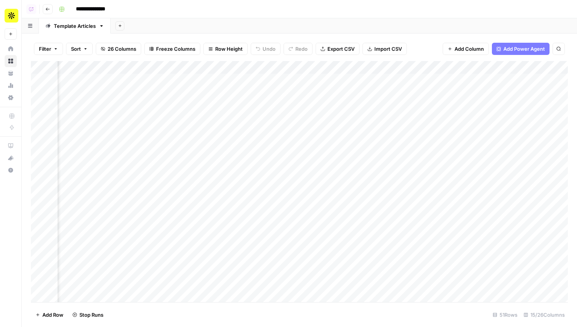
click at [167, 105] on div "Add Column" at bounding box center [299, 181] width 537 height 241
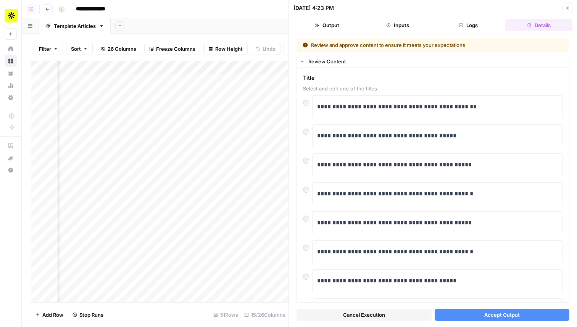
click at [506, 312] on span "Accept Output" at bounding box center [501, 315] width 35 height 8
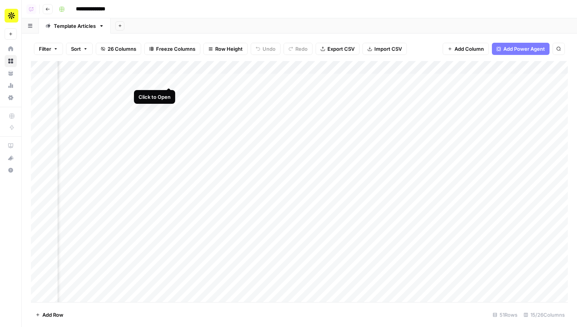
click at [171, 79] on div "Add Column" at bounding box center [299, 181] width 537 height 241
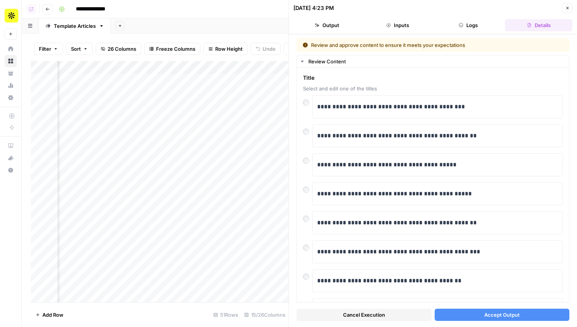
click at [539, 317] on button "Accept Output" at bounding box center [501, 315] width 135 height 12
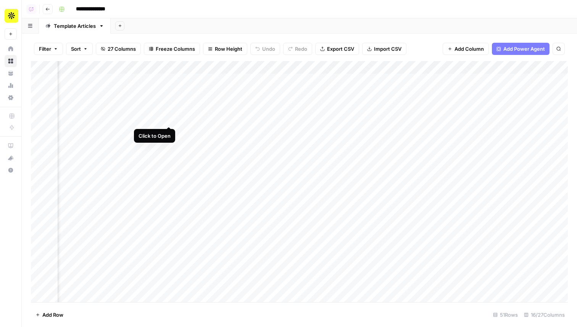
click at [173, 120] on div "Add Column" at bounding box center [299, 181] width 537 height 241
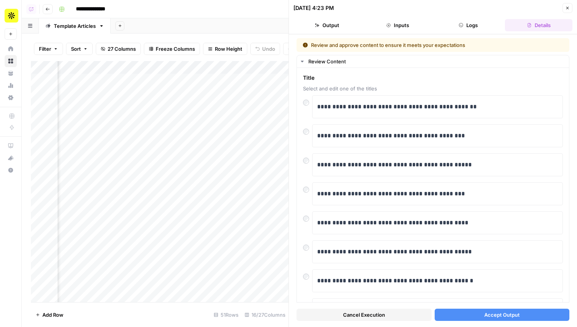
click at [512, 315] on span "Accept Output" at bounding box center [501, 315] width 35 height 8
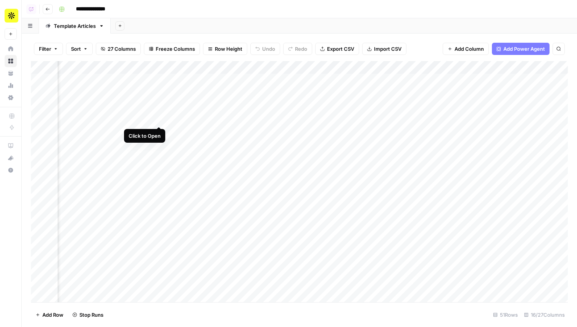
click at [161, 119] on div "Add Column" at bounding box center [299, 181] width 537 height 241
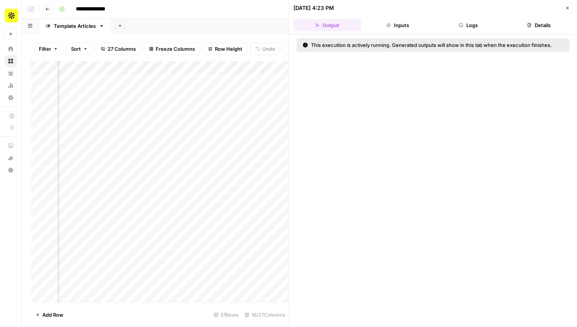
click at [571, 7] on button "Close" at bounding box center [567, 8] width 10 height 10
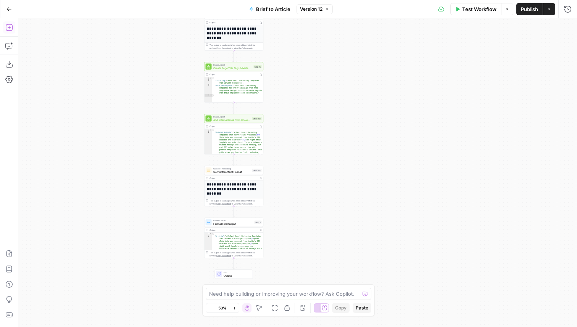
click at [5, 27] on icon "button" at bounding box center [9, 28] width 8 height 8
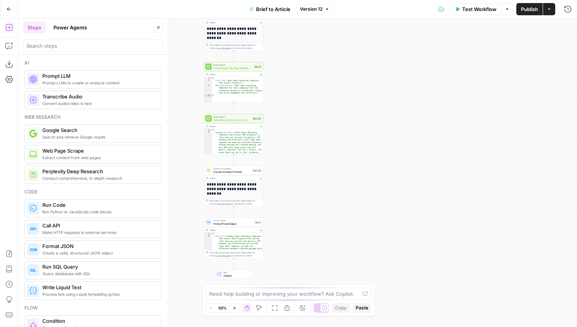
click at [73, 52] on header "Steps Power Agents Close" at bounding box center [92, 36] width 149 height 37
click at [72, 47] on input "search" at bounding box center [92, 46] width 133 height 8
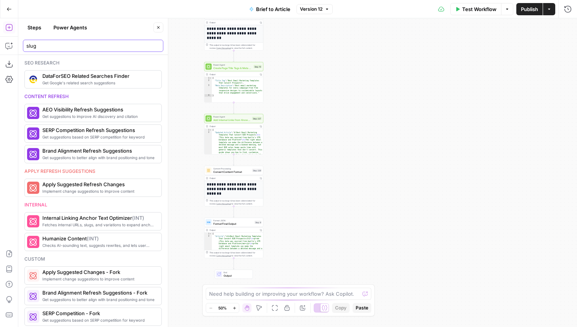
type input "slug"
click at [83, 32] on button "Power Agents" at bounding box center [70, 27] width 43 height 12
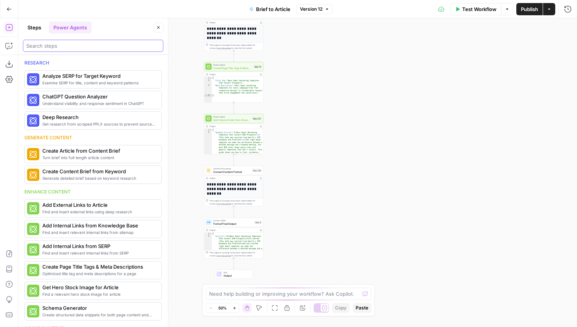
click at [73, 48] on input "search" at bounding box center [92, 46] width 133 height 8
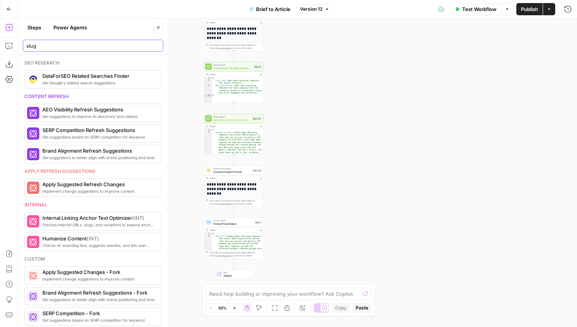
click at [53, 46] on input "slug" at bounding box center [92, 46] width 133 height 8
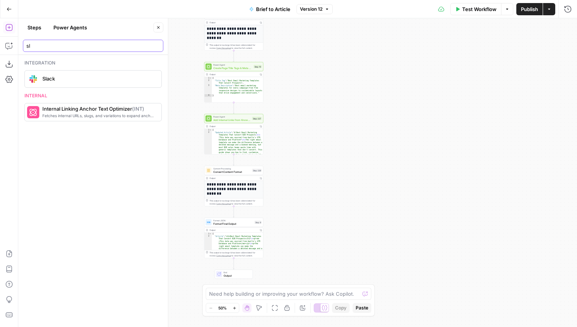
type input "s"
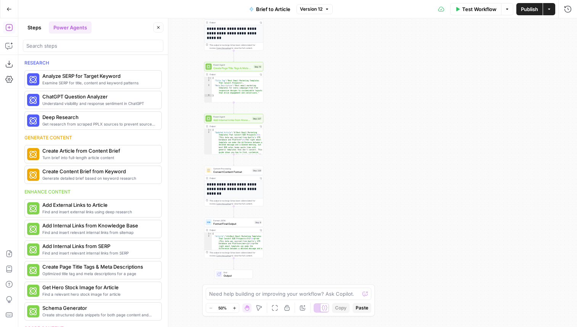
click at [37, 33] on button "Steps" at bounding box center [34, 27] width 23 height 12
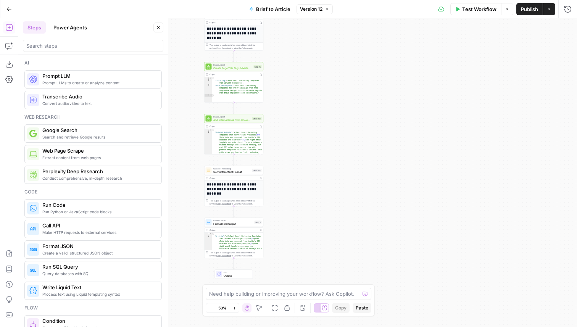
click at [80, 25] on button "Power Agents" at bounding box center [70, 27] width 43 height 12
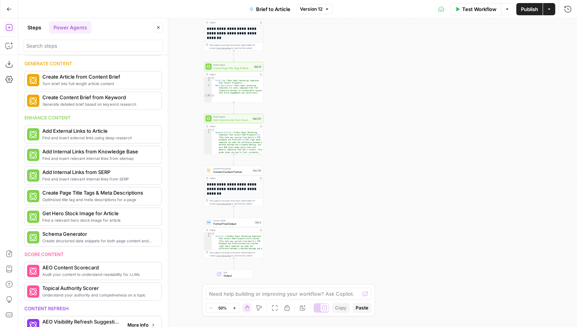
scroll to position [65, 0]
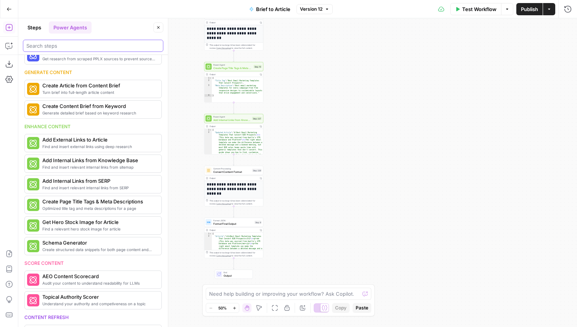
click at [71, 44] on input "search" at bounding box center [92, 46] width 133 height 8
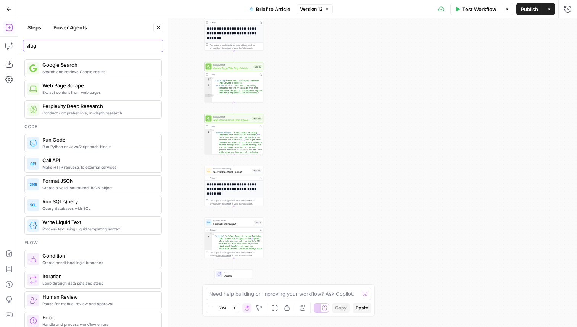
scroll to position [3, 0]
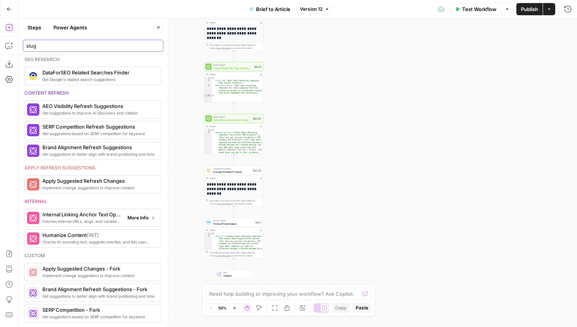
type input "slug"
click at [141, 219] on span "More Info" at bounding box center [137, 217] width 21 height 7
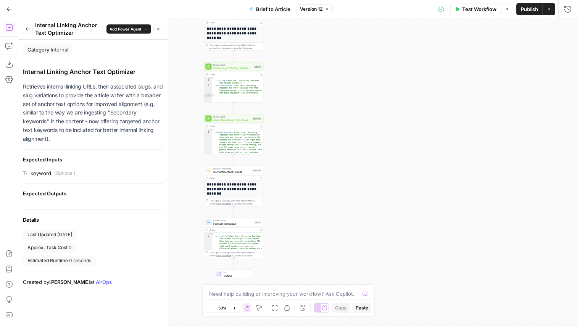
click at [29, 37] on header "Back Internal Linking Anchor Text Optimizer Add Power Agent Close" at bounding box center [92, 28] width 149 height 21
click at [28, 25] on button "Back" at bounding box center [28, 29] width 10 height 10
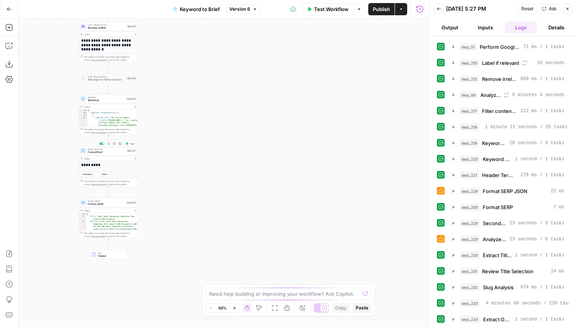
click at [95, 148] on span "Write Liquid Text" at bounding box center [106, 149] width 37 height 3
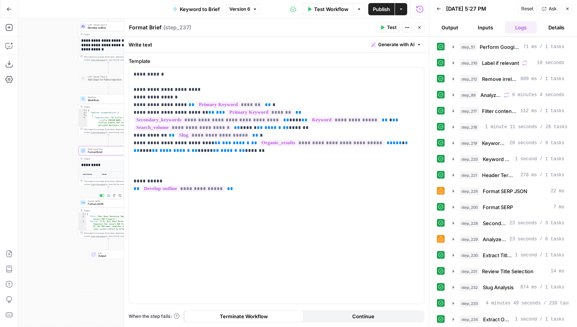
click at [90, 205] on span "Format JSON" at bounding box center [106, 204] width 37 height 4
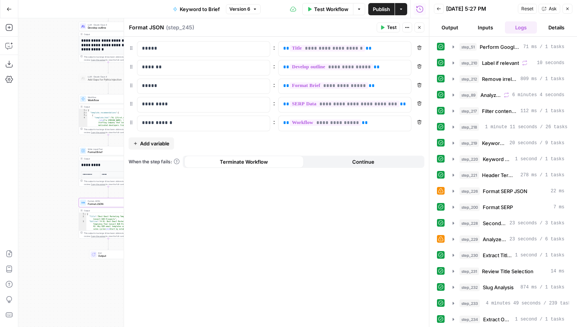
click at [146, 143] on span "Add variable" at bounding box center [154, 144] width 29 height 8
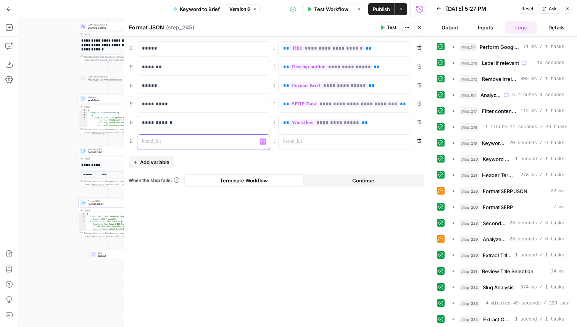
click at [198, 141] on p at bounding box center [197, 142] width 111 height 8
click at [318, 135] on div at bounding box center [338, 142] width 120 height 15
click at [406, 142] on button "Variables Menu" at bounding box center [404, 141] width 6 height 6
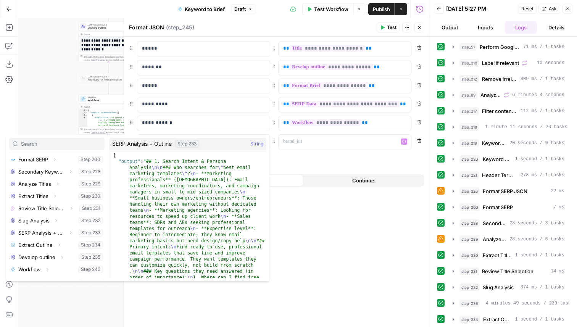
scroll to position [199, 0]
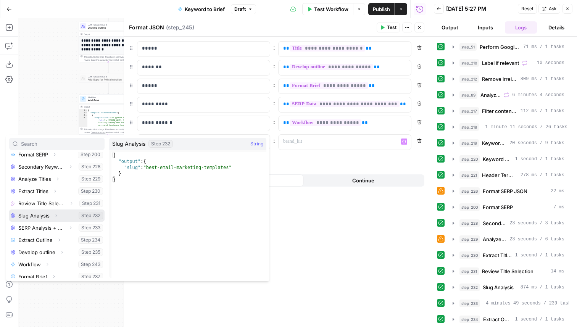
click at [59, 218] on button "Expand" at bounding box center [56, 215] width 10 height 10
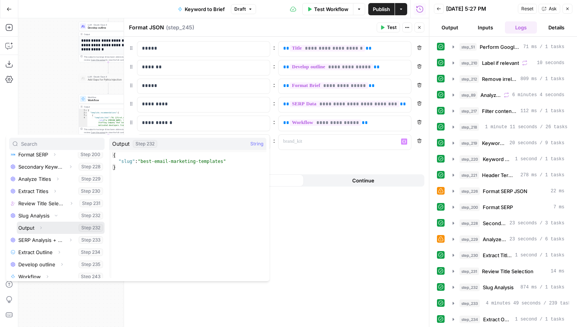
click at [44, 226] on button "Expand" at bounding box center [41, 228] width 10 height 10
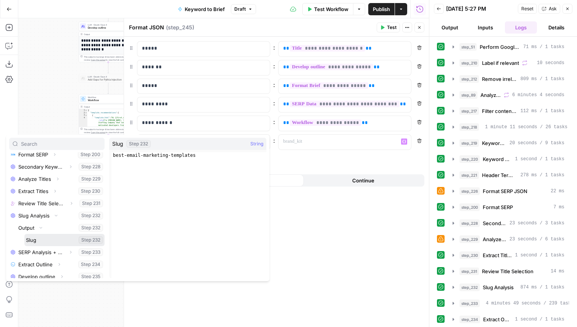
click at [42, 239] on button "Select variable Slug" at bounding box center [64, 240] width 80 height 12
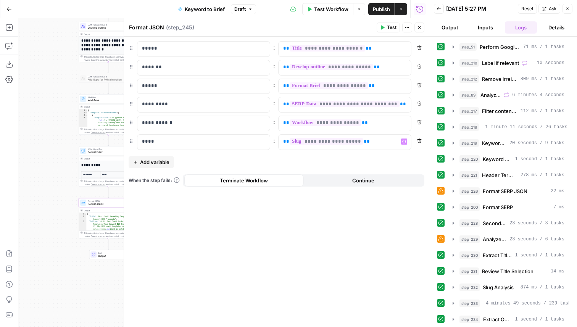
click at [418, 31] on button "Close" at bounding box center [419, 27] width 10 height 10
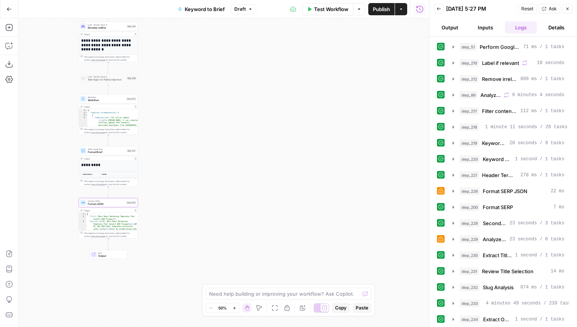
click at [381, 11] on span "Publish" at bounding box center [381, 9] width 17 height 8
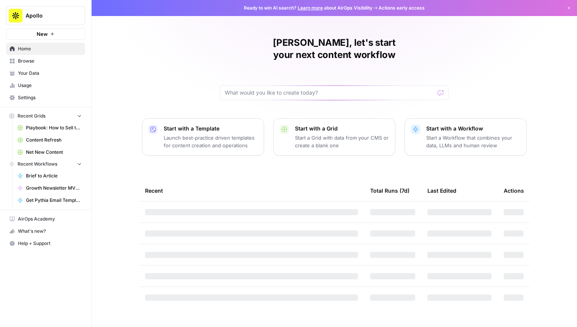
click at [39, 4] on div "Apollo New" at bounding box center [45, 20] width 91 height 40
click at [39, 20] on button "Apollo" at bounding box center [45, 15] width 79 height 19
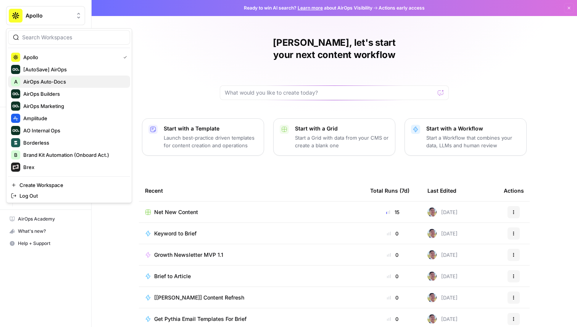
scroll to position [297, 0]
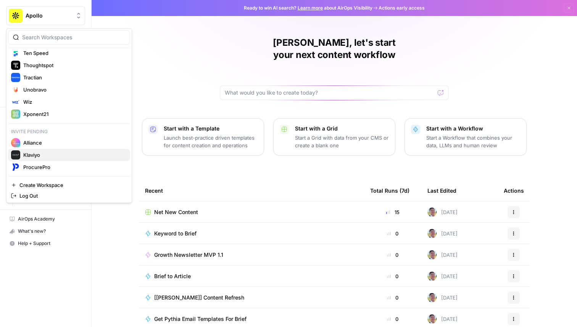
click at [56, 159] on div "Klaviyo" at bounding box center [69, 154] width 116 height 9
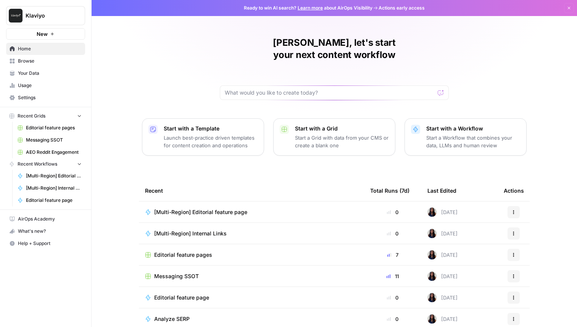
click at [51, 76] on span "Your Data" at bounding box center [50, 73] width 64 height 7
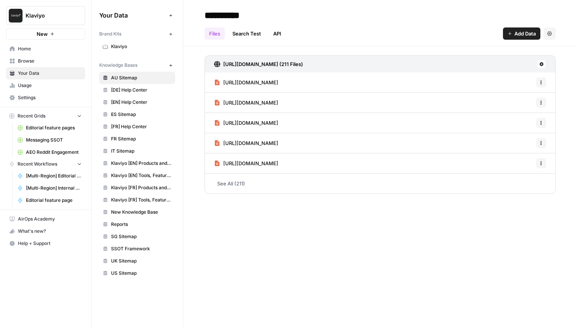
click at [151, 164] on span "Klaviyo [EN] Products and Solutions" at bounding box center [141, 163] width 61 height 7
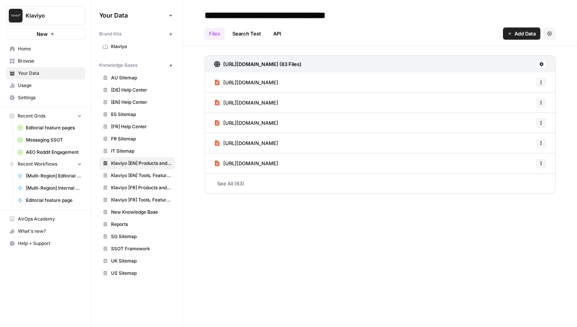
click at [148, 164] on span "Klaviyo [EN] Products and Solutions" at bounding box center [141, 163] width 61 height 7
click at [293, 189] on link "See All (83)" at bounding box center [379, 184] width 351 height 20
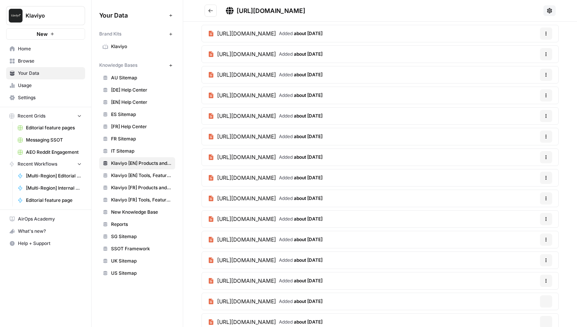
scroll to position [1444, 0]
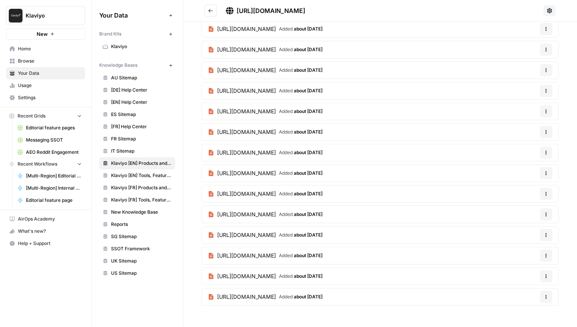
click at [213, 10] on icon "Go back" at bounding box center [210, 10] width 5 height 5
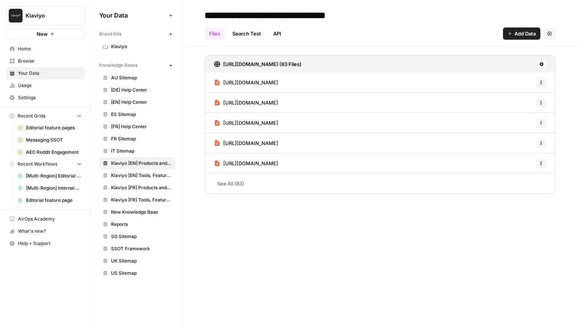
click at [170, 62] on button "New" at bounding box center [170, 65] width 9 height 9
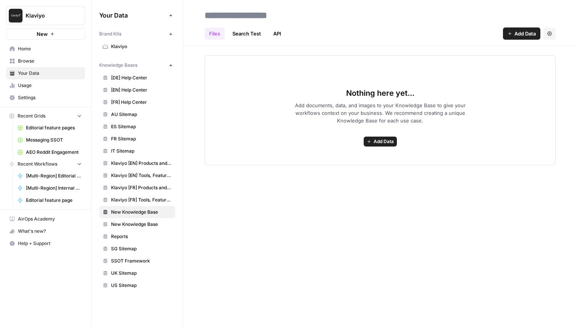
click at [252, 15] on input at bounding box center [262, 15] width 122 height 15
type input "**********"
click at [149, 162] on span "Klaviyo [EN] Products and Solutions" at bounding box center [141, 163] width 61 height 7
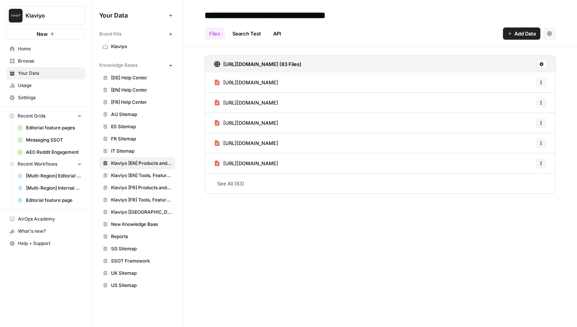
click at [135, 217] on link "Klaviyo [[GEOGRAPHIC_DATA]] Products and" at bounding box center [137, 212] width 76 height 12
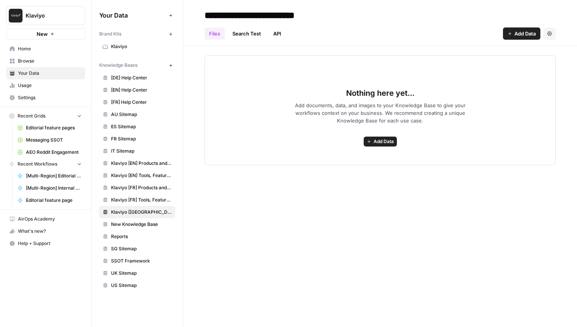
click at [321, 14] on input "**********" at bounding box center [263, 15] width 125 height 15
type input "**********"
click at [381, 146] on button "Add Data" at bounding box center [379, 142] width 33 height 10
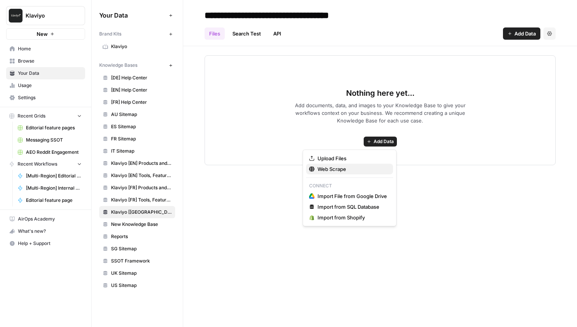
click at [348, 168] on span "Web Scrape" at bounding box center [351, 169] width 69 height 8
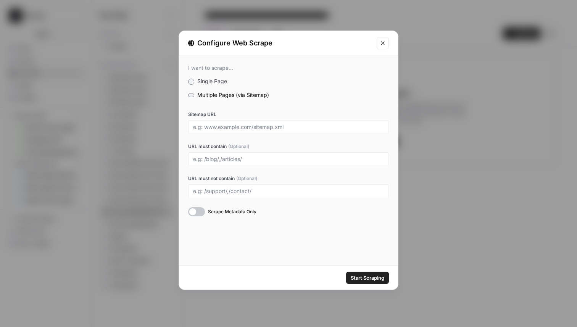
click at [257, 123] on div at bounding box center [288, 127] width 201 height 14
click at [223, 126] on input "Sitemap URL" at bounding box center [288, 127] width 191 height 7
paste input "[URL][DOMAIN_NAME]"
type input "[URL][DOMAIN_NAME]"
click at [236, 164] on div at bounding box center [288, 159] width 201 height 14
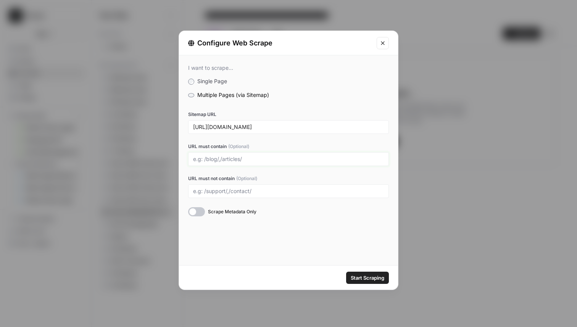
click at [234, 161] on input "URL must contain (Optional)" at bounding box center [288, 159] width 191 height 7
type input "/"
type input "/product/,/solution"
click at [385, 43] on icon "Close modal" at bounding box center [382, 43] width 6 height 6
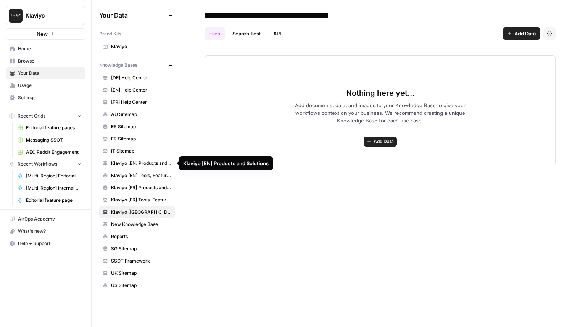
click at [146, 167] on link "Klaviyo [EN] Products and Solutions" at bounding box center [137, 163] width 76 height 12
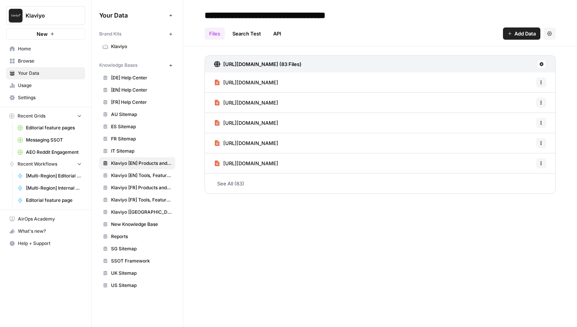
click at [304, 186] on link "See All (83)" at bounding box center [379, 184] width 351 height 20
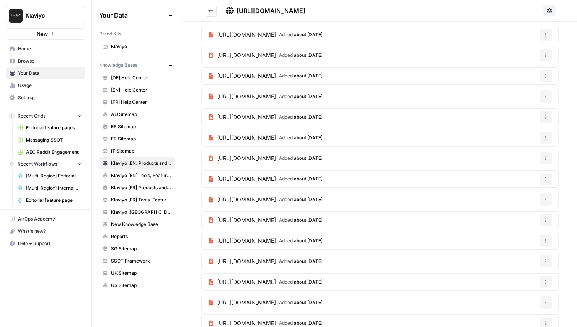
scroll to position [1444, 0]
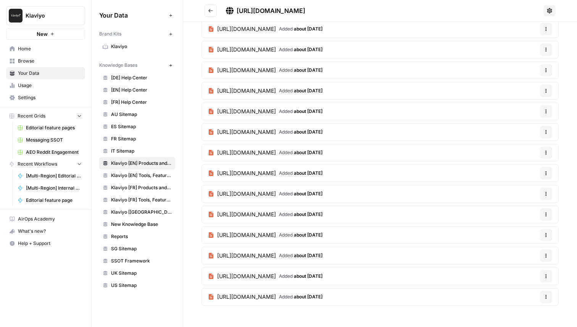
click at [136, 214] on span "Klaviyo [[GEOGRAPHIC_DATA]] Products and Solutions" at bounding box center [141, 212] width 61 height 7
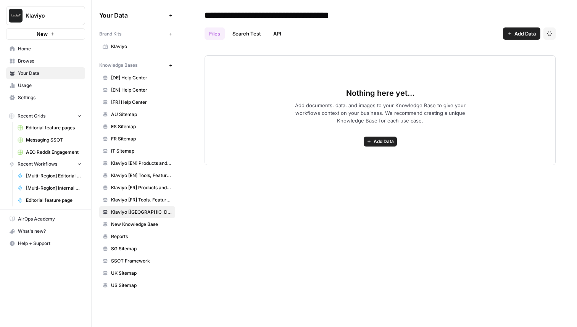
click at [390, 139] on span "Add Data" at bounding box center [383, 141] width 20 height 7
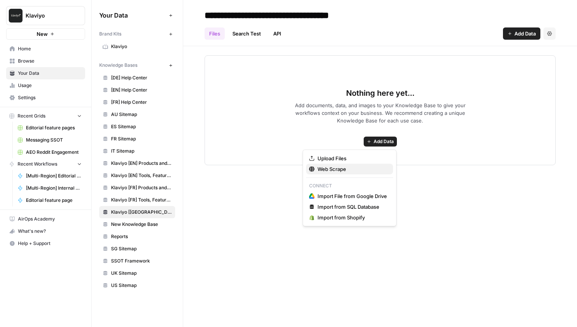
click at [353, 169] on span "Web Scrape" at bounding box center [351, 169] width 69 height 8
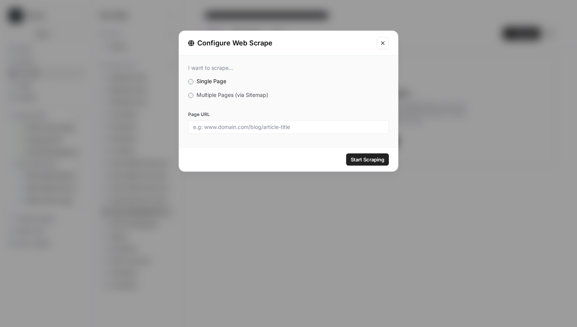
click at [196, 98] on label "Multiple Pages (via Sitemap)" at bounding box center [288, 95] width 201 height 8
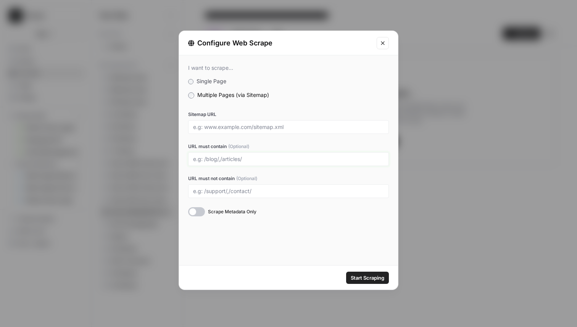
click at [251, 161] on input "URL must contain (Optional)" at bounding box center [288, 159] width 191 height 7
type input "/products/,/solutions/"
click at [245, 130] on input "Sitemap URL" at bounding box center [288, 127] width 191 height 7
paste input "[URL][DOMAIN_NAME]"
type input "[URL][DOMAIN_NAME]"
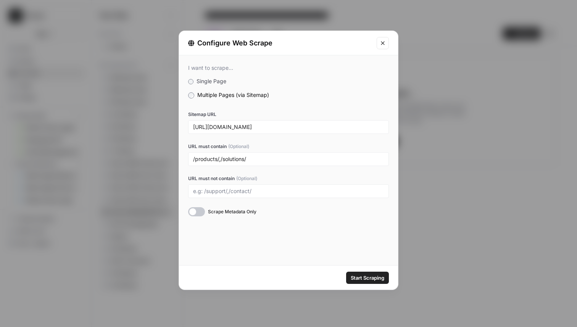
click at [358, 281] on span "Start Scraping" at bounding box center [367, 278] width 34 height 8
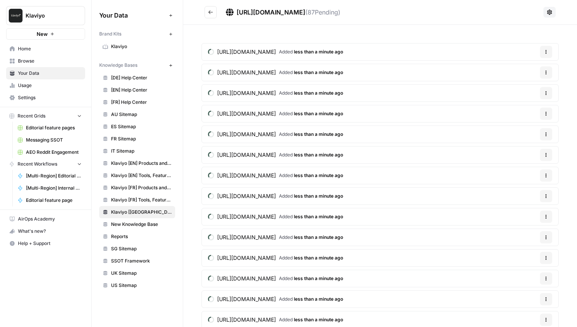
click at [147, 197] on span "Klaviyo [FR] Tools, Features, Marketing Resources, Glossary, Blogs" at bounding box center [141, 199] width 61 height 7
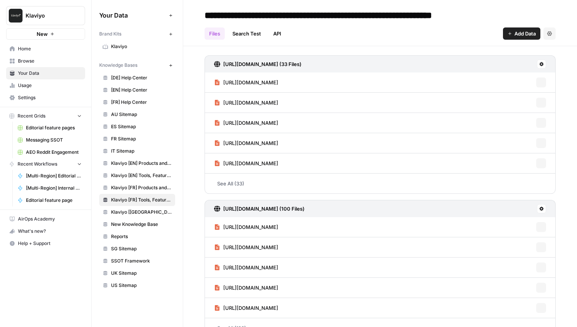
click at [145, 187] on span "Klaviyo [FR] Products and Solutions" at bounding box center [141, 187] width 61 height 7
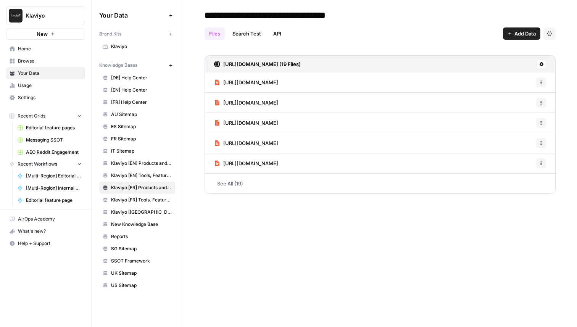
click at [172, 66] on icon "button" at bounding box center [171, 65] width 4 height 4
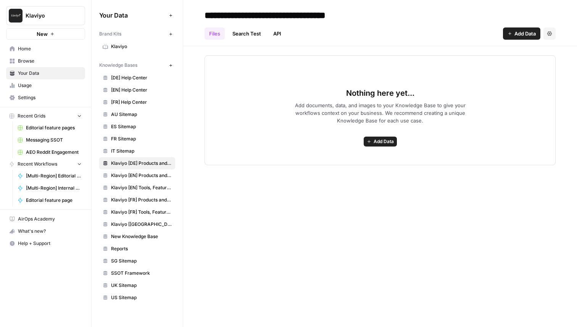
type input "**********"
click at [383, 140] on span "Add Data" at bounding box center [383, 141] width 20 height 7
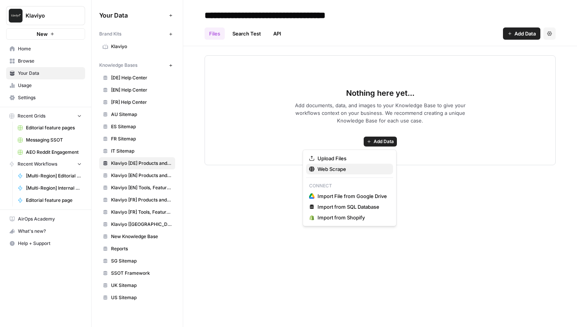
click at [352, 171] on span "Web Scrape" at bounding box center [351, 169] width 69 height 8
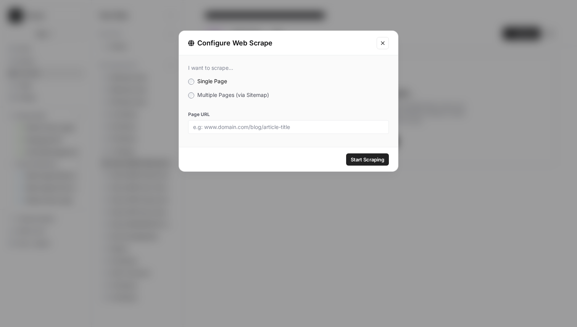
click at [196, 97] on label "Multiple Pages (via Sitemap)" at bounding box center [288, 95] width 201 height 8
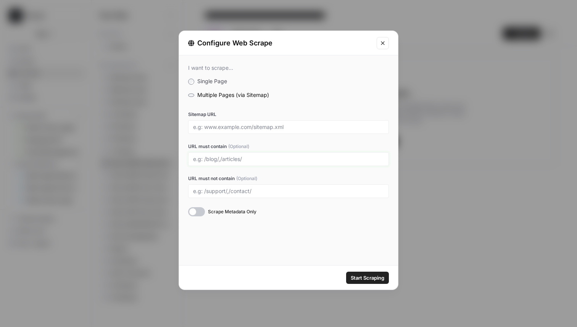
click at [227, 161] on input "URL must contain (Optional)" at bounding box center [288, 159] width 191 height 7
type input "/products/,/solutions/"
click at [223, 129] on input "Sitemap URL" at bounding box center [288, 127] width 191 height 7
paste input "https://www.klaviyo.com/de/static-sitemap.xml"
type input "https://www.klaviyo.com/de/static-sitemap.xml"
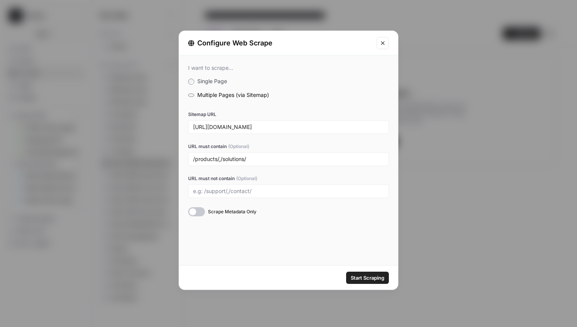
click at [363, 274] on span "Start Scraping" at bounding box center [367, 278] width 34 height 8
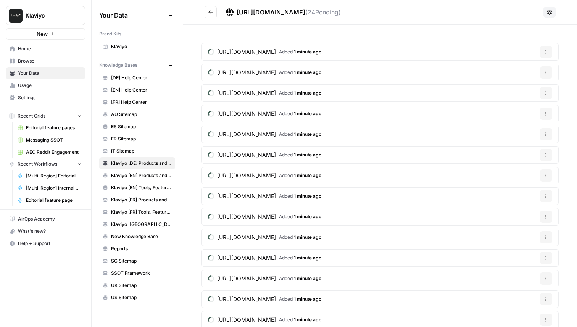
click at [171, 66] on icon "button" at bounding box center [171, 65] width 4 height 4
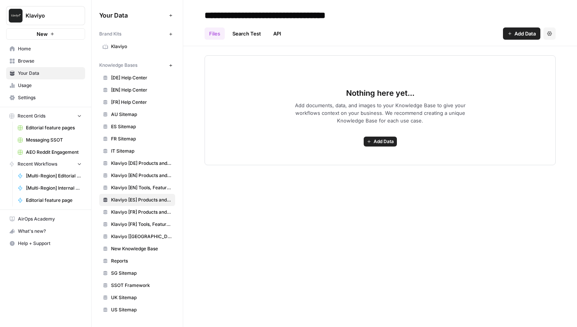
type input "**********"
click at [389, 137] on button "Add Data" at bounding box center [379, 142] width 33 height 10
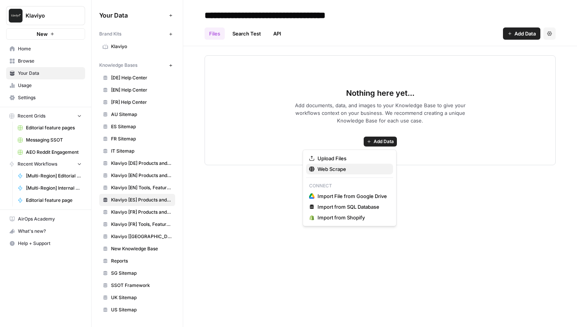
click at [349, 166] on span "Web Scrape" at bounding box center [351, 169] width 69 height 8
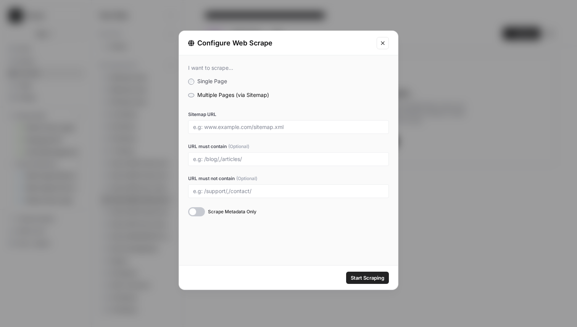
click at [251, 132] on div at bounding box center [288, 127] width 201 height 14
click at [232, 154] on div at bounding box center [288, 159] width 201 height 14
click at [228, 161] on input "URL must contain (Optional)" at bounding box center [288, 159] width 191 height 7
type input "/products/,/solutions/"
click at [266, 119] on div "Sitemap URL" at bounding box center [288, 122] width 201 height 23
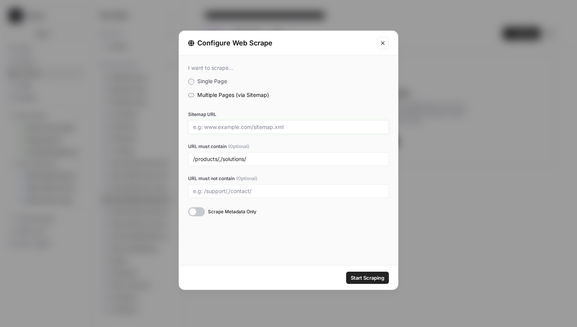
click at [263, 124] on input "Sitemap URL" at bounding box center [288, 127] width 191 height 7
paste input "https://www.klaviyo.com/es/static-sitemap.xml"
type input "https://www.klaviyo.com/es/static-sitemap.xml"
click at [362, 277] on span "Start Scraping" at bounding box center [367, 278] width 34 height 8
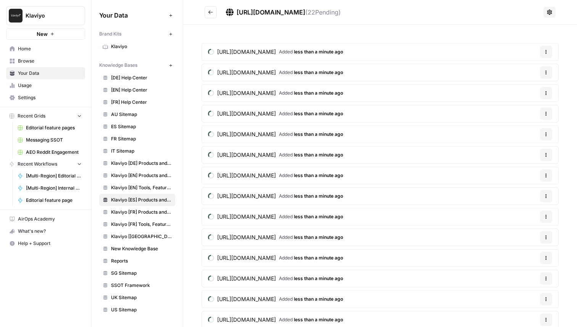
click at [167, 66] on button "New" at bounding box center [170, 65] width 9 height 9
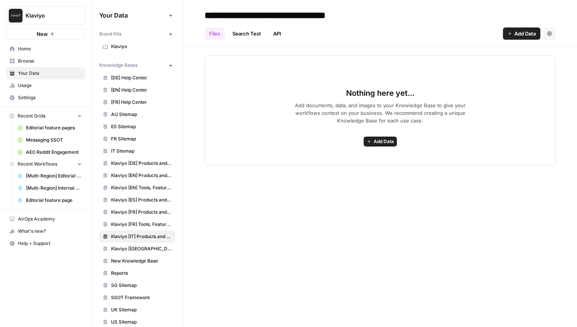
type input "**********"
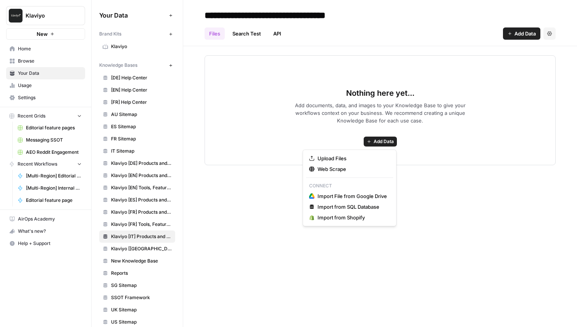
click at [382, 139] on span "Add Data" at bounding box center [383, 141] width 20 height 7
click at [348, 171] on span "Web Scrape" at bounding box center [351, 169] width 69 height 8
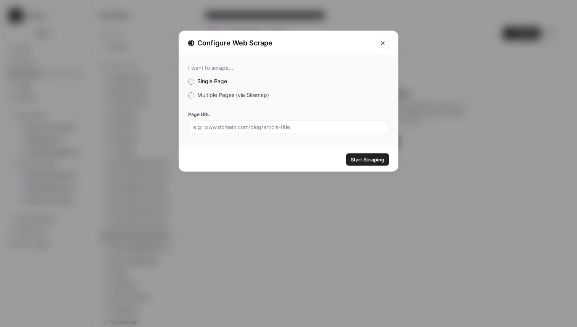
click at [194, 96] on label "Multiple Pages (via Sitemap)" at bounding box center [288, 95] width 201 height 8
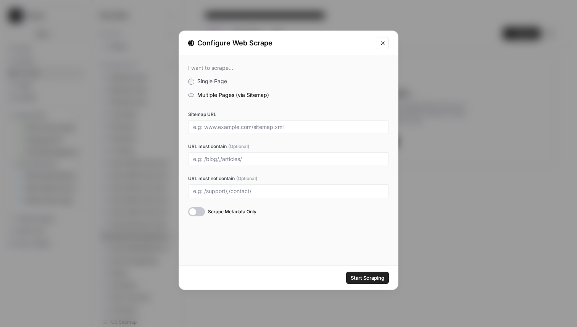
click at [228, 154] on div at bounding box center [288, 159] width 201 height 14
click at [219, 161] on input "URL must contain (Optional)" at bounding box center [288, 159] width 191 height 7
type input "/products/,/solutions/"
click at [219, 127] on input "Sitemap URL" at bounding box center [288, 127] width 191 height 7
paste input "https://www.klaviyo.com/it/static-sitemap.xml"
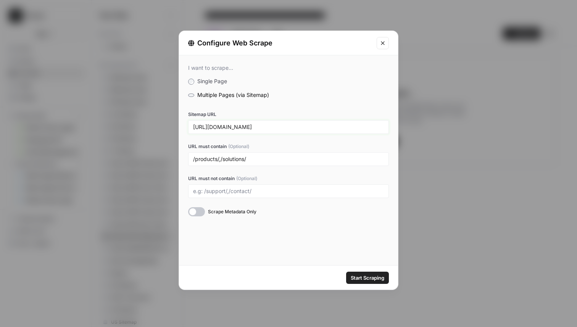
type input "https://www.klaviyo.com/it/static-sitemap.xml"
click at [357, 285] on div "Start Scraping" at bounding box center [288, 277] width 219 height 24
click at [357, 277] on span "Start Scraping" at bounding box center [367, 278] width 34 height 8
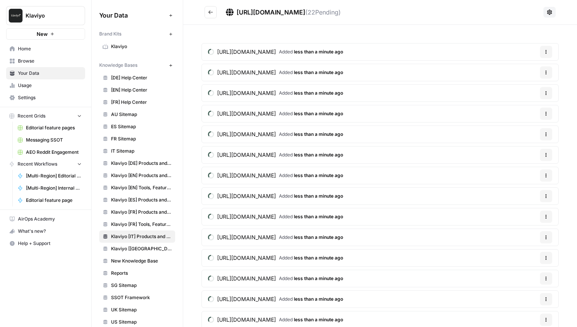
click at [170, 65] on icon "button" at bounding box center [171, 65] width 4 height 4
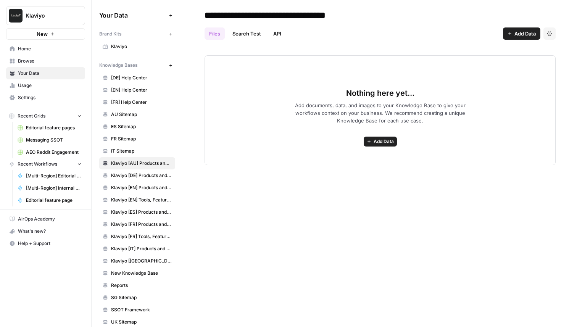
type input "**********"
click at [389, 145] on button "Add Data" at bounding box center [379, 142] width 33 height 10
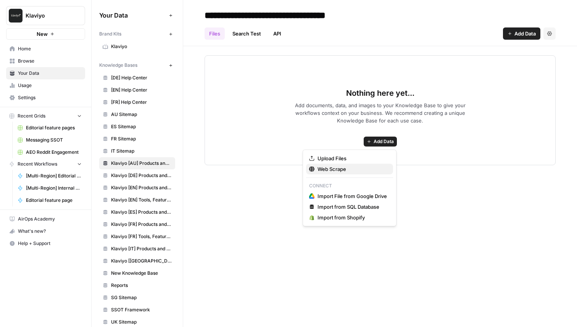
click at [352, 168] on span "Web Scrape" at bounding box center [351, 169] width 69 height 8
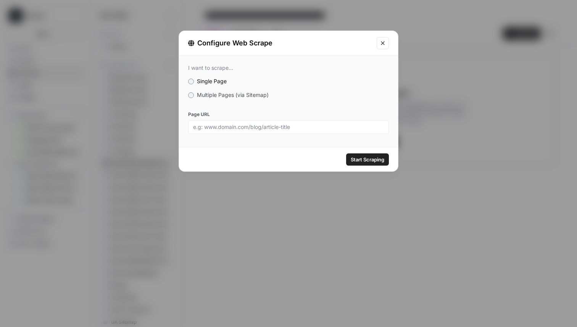
click at [192, 98] on label "Multiple Pages (via Sitemap)" at bounding box center [288, 95] width 201 height 8
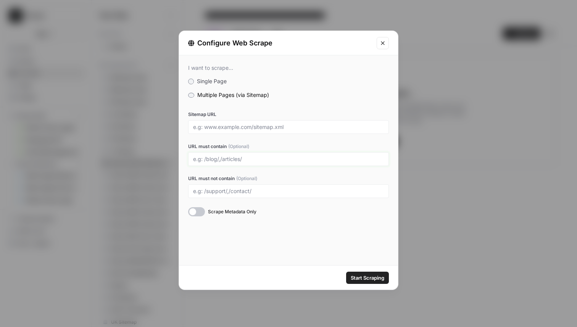
click at [223, 158] on input "URL must contain (Optional)" at bounding box center [288, 159] width 191 height 7
type input "/products/,/solutions/"
click at [259, 130] on input "Sitemap URL" at bounding box center [288, 127] width 191 height 7
paste input "https://www.klaviyo.com/au/static-sitemap.xml"
type input "https://www.klaviyo.com/au/static-sitemap.xml"
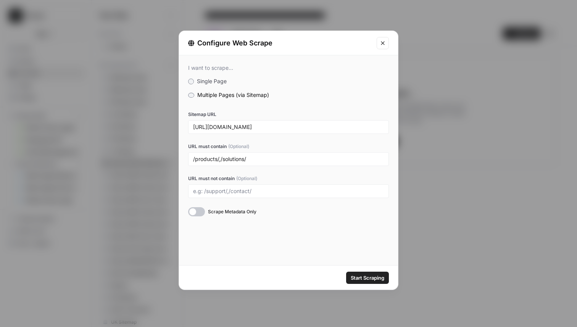
click at [357, 276] on span "Start Scraping" at bounding box center [367, 278] width 34 height 8
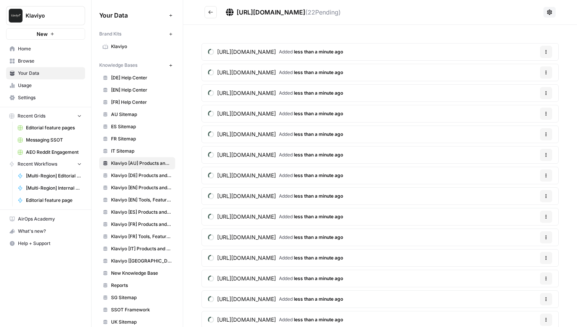
click at [212, 11] on icon "Go back" at bounding box center [210, 12] width 5 height 5
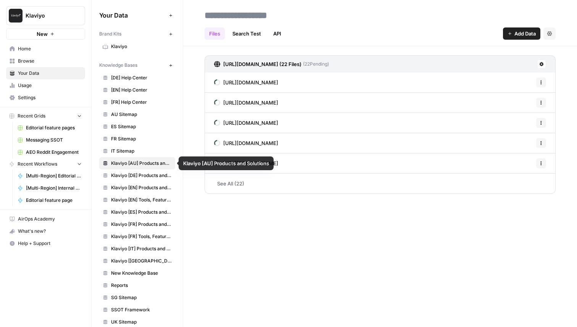
click at [250, 250] on div "Files Search Test API Add Data Settings https://www.klaviyo.com/au/static-sitem…" at bounding box center [380, 163] width 394 height 327
click at [136, 170] on link "Klaviyo [DE] Products and Solutions" at bounding box center [137, 175] width 76 height 12
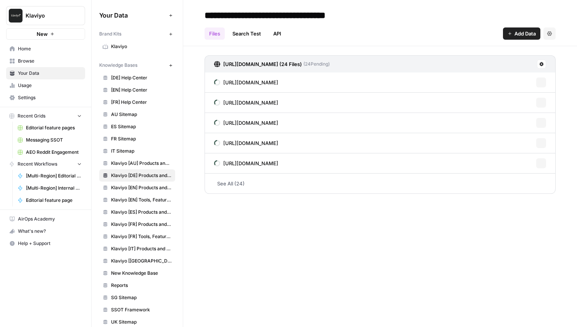
click at [143, 162] on span "Klaviyo [AU] Products and Solutions" at bounding box center [141, 163] width 61 height 7
click at [133, 275] on span "New Knowledge Base" at bounding box center [141, 273] width 61 height 7
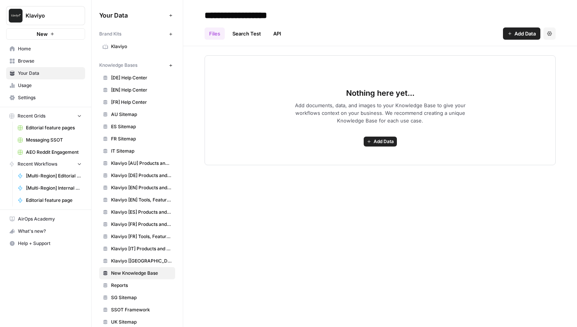
click at [170, 61] on button "New" at bounding box center [170, 65] width 9 height 9
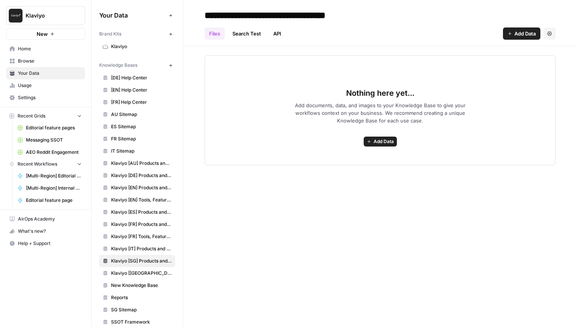
type input "**********"
click at [386, 137] on button "Add Data" at bounding box center [379, 142] width 33 height 10
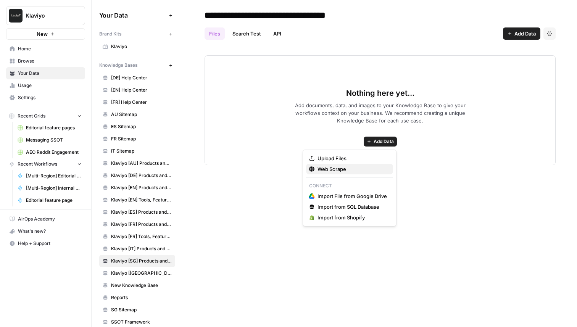
click at [337, 169] on span "Web Scrape" at bounding box center [351, 169] width 69 height 8
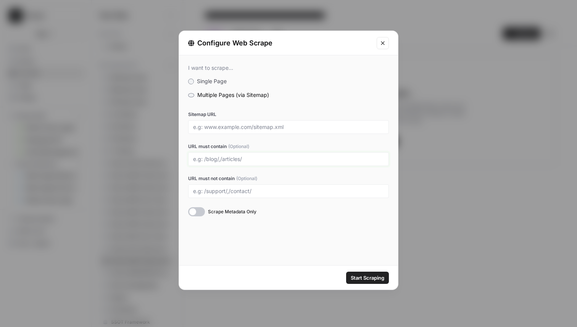
click at [233, 161] on input "URL must contain (Optional)" at bounding box center [288, 159] width 191 height 7
type input "/products/,/solutions/"
click at [227, 131] on div at bounding box center [288, 127] width 201 height 14
click at [225, 125] on input "Sitemap URL" at bounding box center [288, 127] width 191 height 7
paste input "https://www.klaviyo.com/sg/static-sitemap.xml"
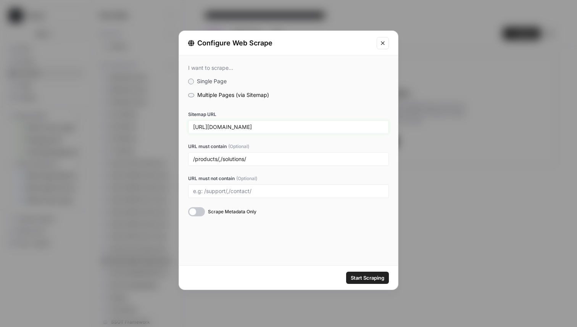
type input "https://www.klaviyo.com/sg/static-sitemap.xml"
click at [368, 277] on span "Start Scraping" at bounding box center [367, 278] width 34 height 8
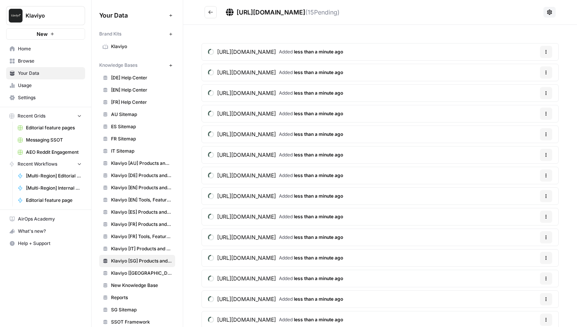
click at [138, 236] on span "Klaviyo [FR] Tools, Features, Marketing Resources, Glossary, Blogs" at bounding box center [141, 236] width 61 height 7
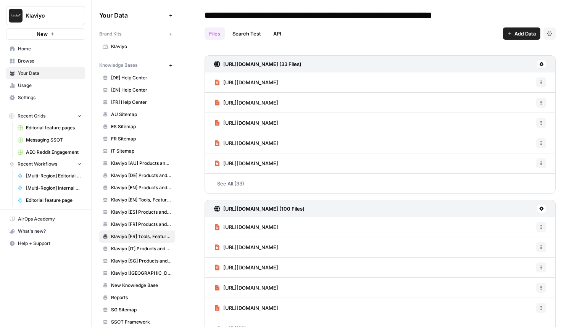
scroll to position [18, 0]
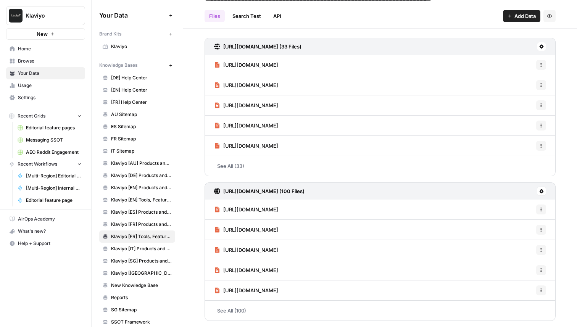
click at [145, 79] on span "[DE] Help Center" at bounding box center [141, 77] width 61 height 7
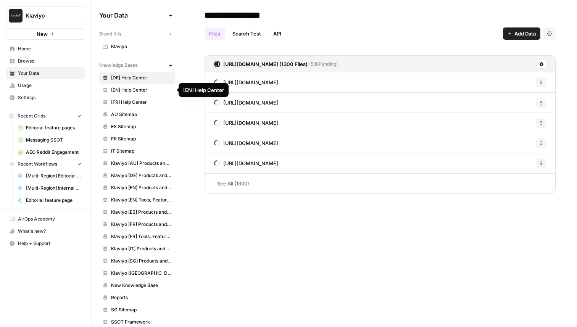
click at [145, 86] on link "[EN] Help Center" at bounding box center [137, 90] width 76 height 12
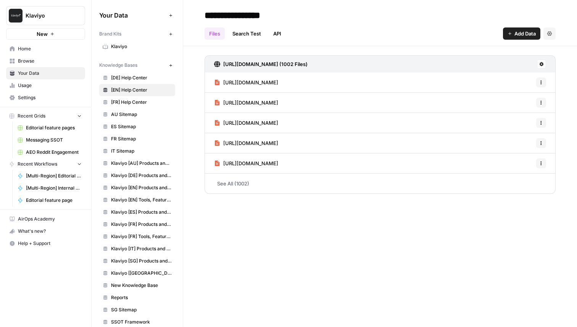
click at [145, 97] on link "[FR] Help Center" at bounding box center [137, 102] width 76 height 12
click at [139, 90] on span "[EN] Help Center" at bounding box center [141, 90] width 61 height 7
click at [139, 100] on span "[FR] Help Center" at bounding box center [141, 102] width 61 height 7
click at [170, 65] on icon "button" at bounding box center [171, 65] width 4 height 4
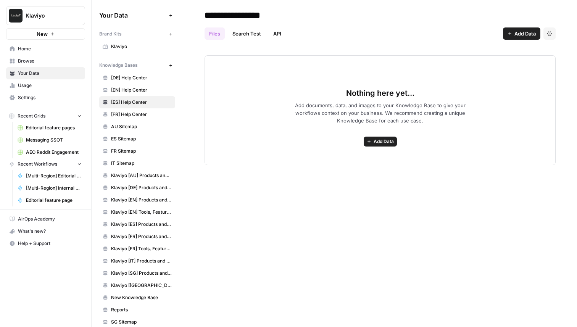
type input "**********"
click at [368, 138] on button "Add Data" at bounding box center [379, 142] width 33 height 10
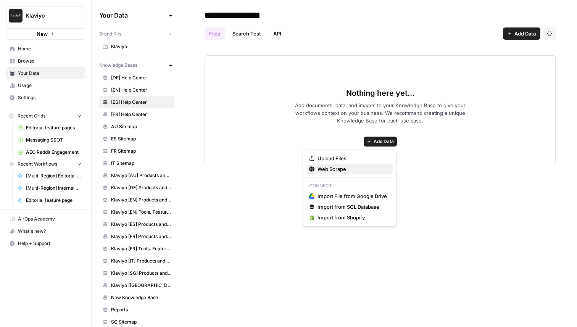
click at [340, 169] on span "Web Scrape" at bounding box center [351, 169] width 69 height 8
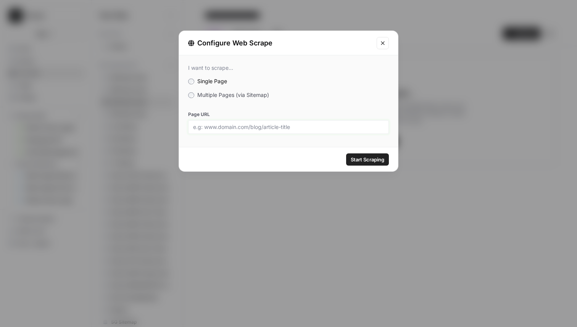
click at [272, 128] on input "Page URL" at bounding box center [288, 127] width 191 height 7
click at [187, 97] on div "I want to scrape... Single Page Multiple Pages (via Sitemap) Page URL" at bounding box center [288, 99] width 219 height 88
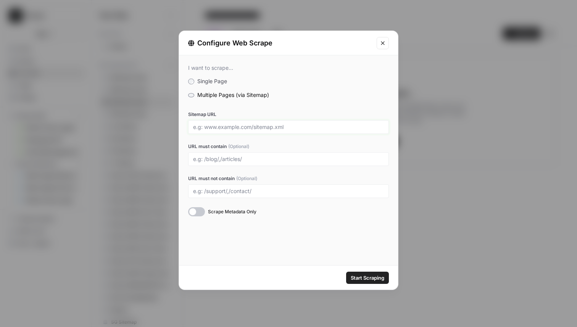
click at [223, 129] on input "Sitemap URL" at bounding box center [288, 127] width 191 height 7
paste input "https://help.klaviyo.com/hc/es-es/sitemap.xml"
type input "https://help.klaviyo.com/hc/es-es/sitemap.xml"
click at [365, 279] on span "Start Scraping" at bounding box center [367, 278] width 34 height 8
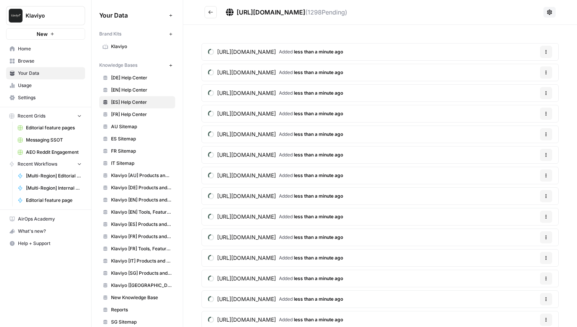
click at [127, 89] on span "[EN] Help Center" at bounding box center [141, 90] width 61 height 7
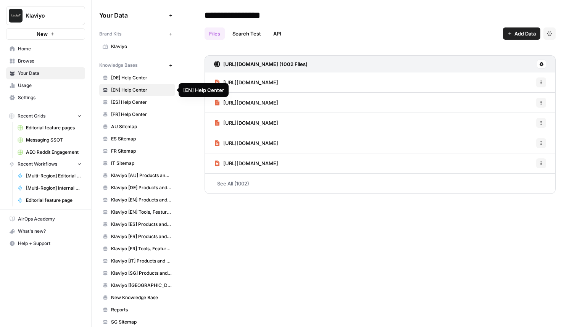
click at [135, 80] on span "[DE] Help Center" at bounding box center [141, 77] width 61 height 7
click at [143, 99] on span "[ES] Help Center" at bounding box center [141, 102] width 61 height 7
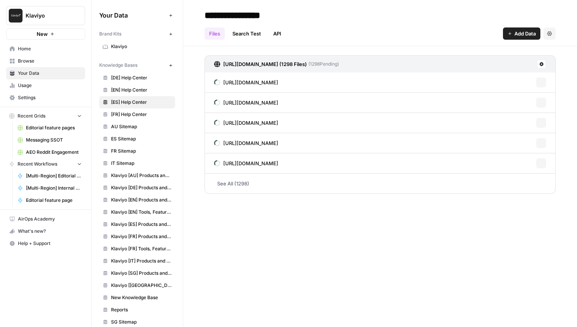
click at [142, 115] on span "[FR] Help Center" at bounding box center [141, 114] width 61 height 7
click at [171, 63] on icon "button" at bounding box center [171, 65] width 4 height 4
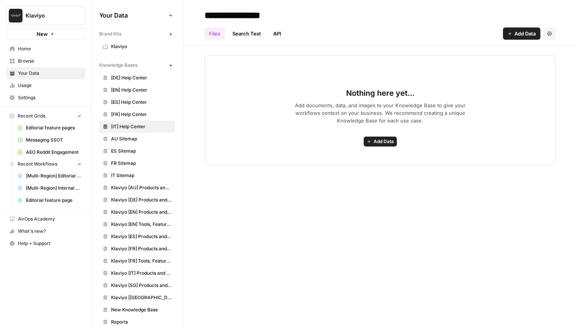
type input "**********"
click at [378, 151] on div "Nothing here yet... Add documents, data, and images to your Knowledge Base to g…" at bounding box center [379, 110] width 351 height 110
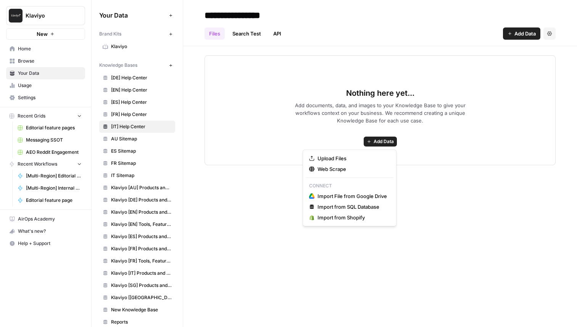
click at [378, 142] on span "Add Data" at bounding box center [383, 141] width 20 height 7
click at [346, 164] on button "Web Scrape" at bounding box center [349, 169] width 87 height 11
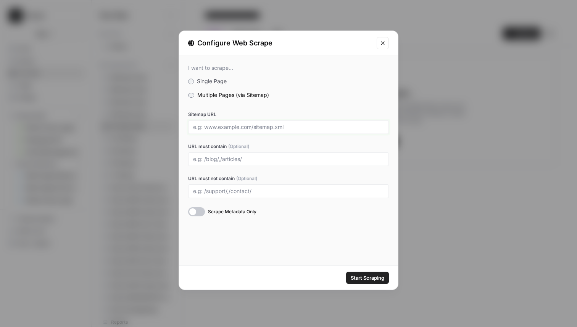
click at [226, 125] on input "Sitemap URL" at bounding box center [288, 127] width 191 height 7
paste input "https://help.klaviyo.com/hc/it-it/sitemap.xml"
type input "https://help.klaviyo.com/hc/it-it/sitemap.xml"
click at [364, 273] on button "Start Scraping" at bounding box center [367, 278] width 43 height 12
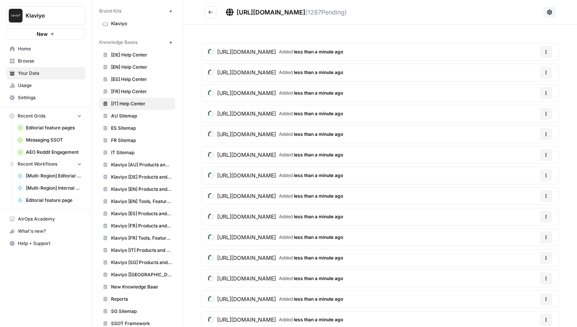
scroll to position [27, 0]
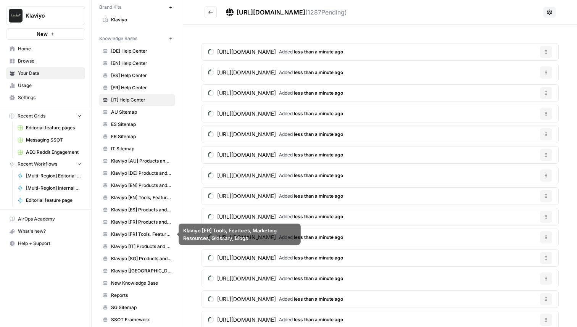
click at [149, 234] on span "Klaviyo [FR] Tools, Features, Marketing Resources, Glossary, Blogs" at bounding box center [141, 234] width 61 height 7
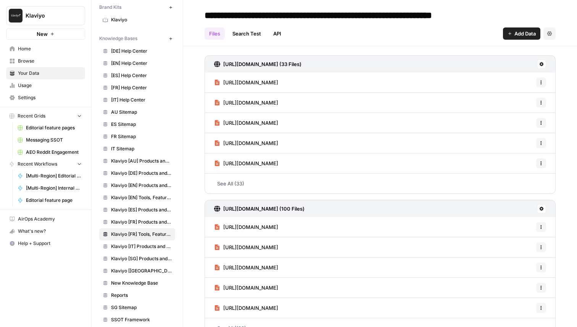
click at [500, 15] on input "**********" at bounding box center [352, 15] width 303 height 15
drag, startPoint x: 501, startPoint y: 17, endPoint x: 202, endPoint y: 16, distance: 299.0
click at [202, 16] on input "**********" at bounding box center [352, 15] width 303 height 15
click at [171, 39] on icon "button" at bounding box center [171, 39] width 4 height 4
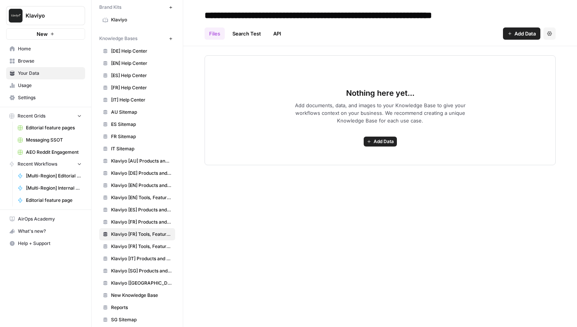
click at [255, 16] on input "**********" at bounding box center [352, 15] width 303 height 15
type input "**********"
click at [338, 173] on div "**********" at bounding box center [380, 163] width 394 height 327
click at [381, 141] on span "Add Data" at bounding box center [383, 141] width 20 height 7
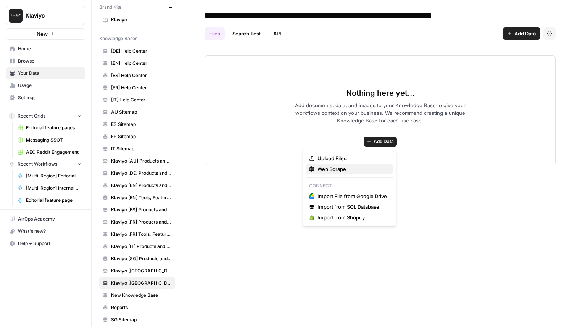
click at [349, 169] on span "Web Scrape" at bounding box center [351, 169] width 69 height 8
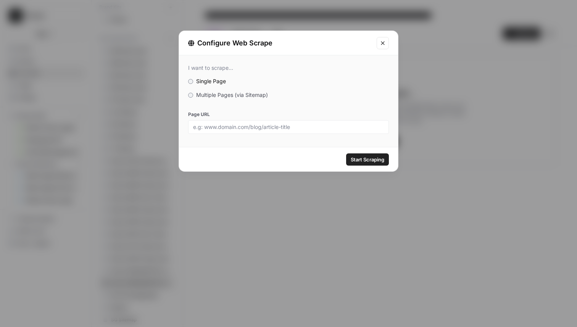
click at [382, 44] on icon "Close modal" at bounding box center [382, 43] width 6 height 6
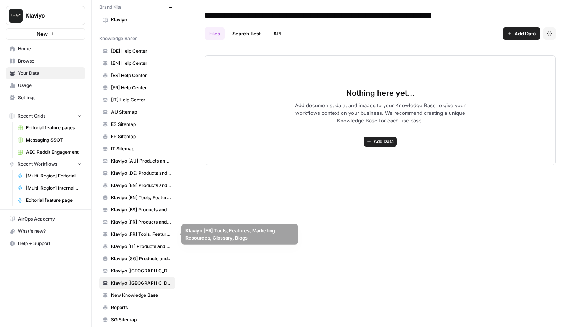
click at [131, 220] on span "Klaviyo [FR] Products and Solutions" at bounding box center [141, 222] width 61 height 7
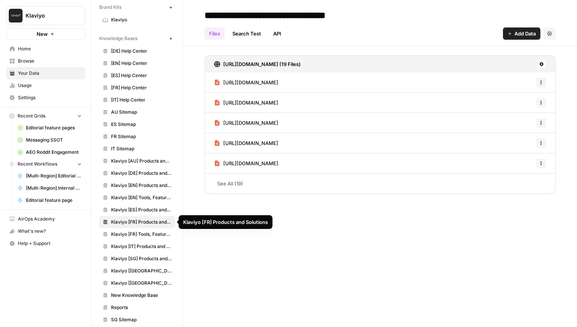
click at [135, 228] on link "Klaviyo [FR] Tools, Features, Marketing Resources, Glossary, Blogs" at bounding box center [137, 234] width 76 height 12
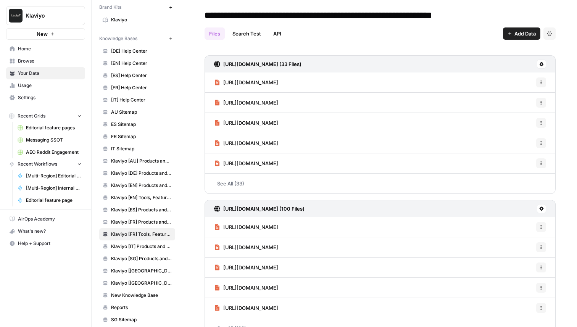
scroll to position [18, 0]
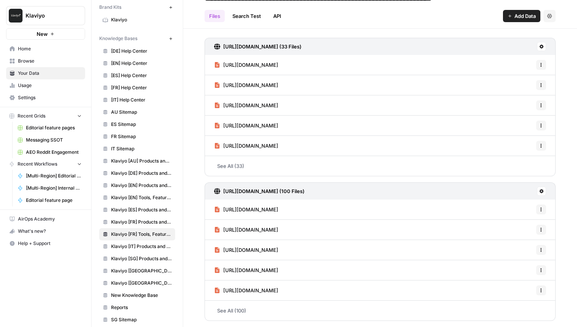
click at [281, 170] on link "See All (33)" at bounding box center [379, 166] width 351 height 20
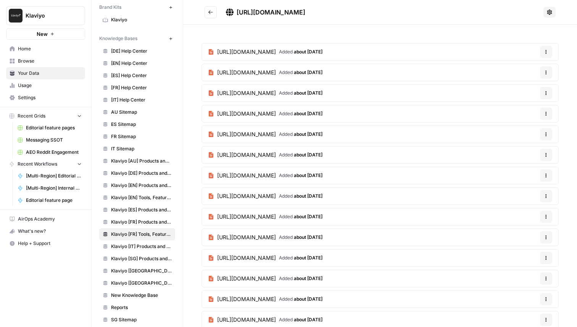
click at [210, 12] on icon "Go back" at bounding box center [210, 12] width 5 height 5
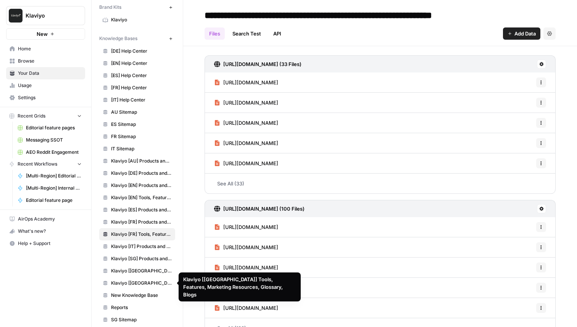
click at [137, 281] on span "Klaviyo [[GEOGRAPHIC_DATA]] Tools, Features, Marketing Resources, Glossary, Blo…" at bounding box center [141, 283] width 61 height 7
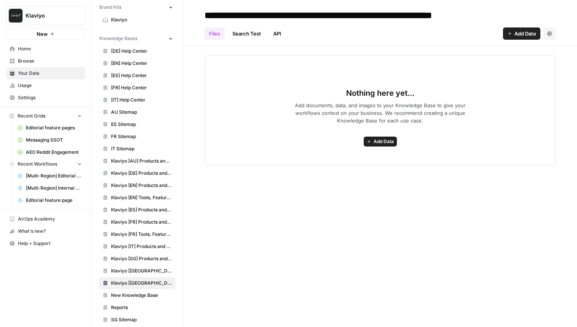
click at [380, 141] on span "Add Data" at bounding box center [383, 141] width 20 height 7
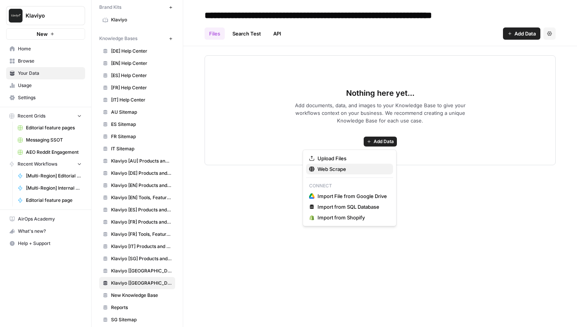
click at [351, 167] on span "Web Scrape" at bounding box center [351, 169] width 69 height 8
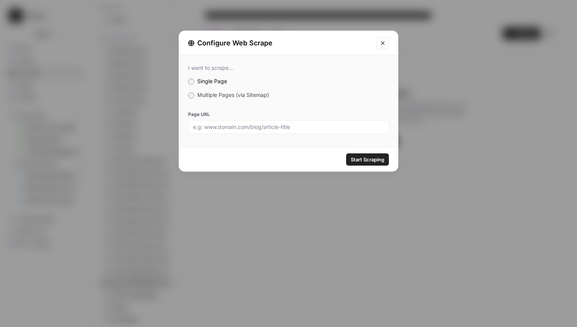
click at [190, 90] on div "I want to scrape... Single Page Multiple Pages (via Sitemap) Page URL" at bounding box center [288, 99] width 219 height 88
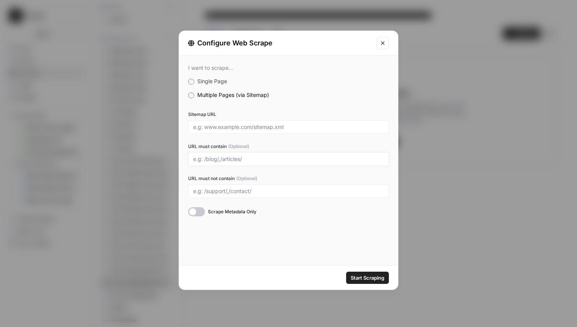
click at [227, 159] on input "URL must contain (Optional)" at bounding box center [288, 159] width 191 height 7
type input "/blog/"
click at [237, 124] on input "Sitemap URL" at bounding box center [288, 127] width 191 height 7
paste input "https://www.klaviyo.com/uk/blog/static-sitemap.xml"
type input "https://www.klaviyo.com/uk/blog/static-sitemap.xml"
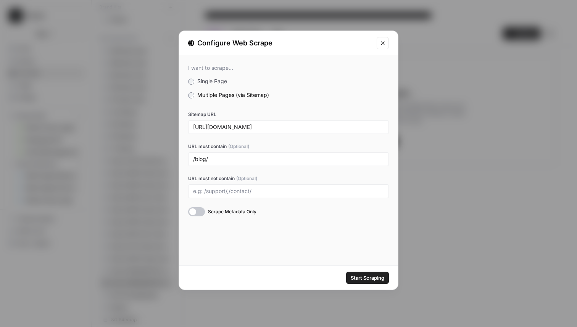
click at [358, 275] on span "Start Scraping" at bounding box center [367, 278] width 34 height 8
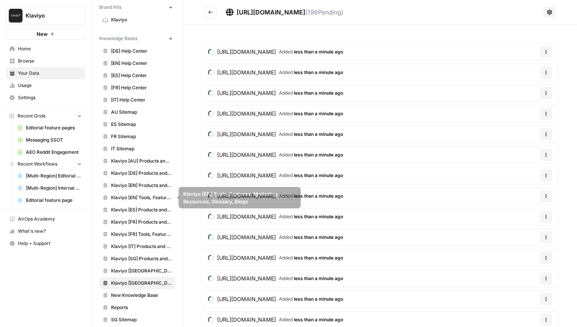
click at [139, 198] on span "Klaviyo [EN] Tools, Features, Marketing Resources, Glossary, Blogs" at bounding box center [141, 197] width 61 height 7
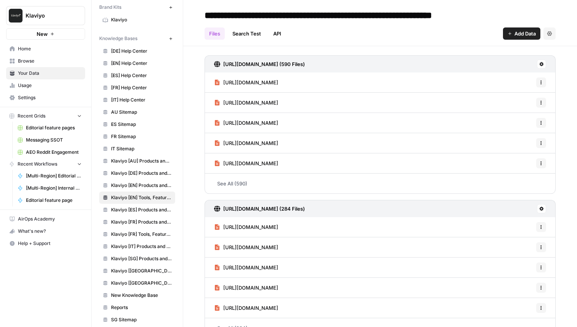
scroll to position [18, 0]
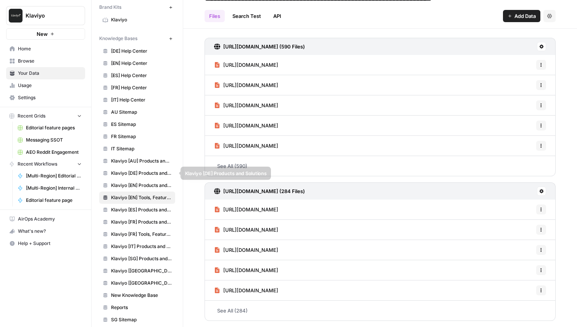
click at [127, 182] on span "Klaviyo [EN] Products and Solutions" at bounding box center [141, 185] width 61 height 7
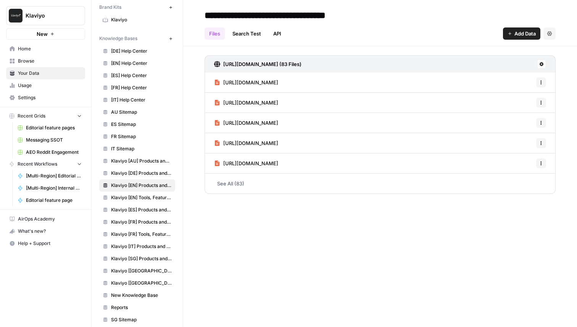
click at [135, 195] on span "Klaviyo [EN] Tools, Features, Marketing Resources, Glossary, Blogs" at bounding box center [141, 197] width 61 height 7
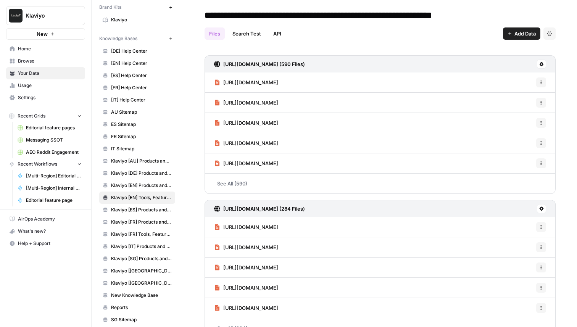
click at [392, 11] on input "**********" at bounding box center [353, 15] width 304 height 15
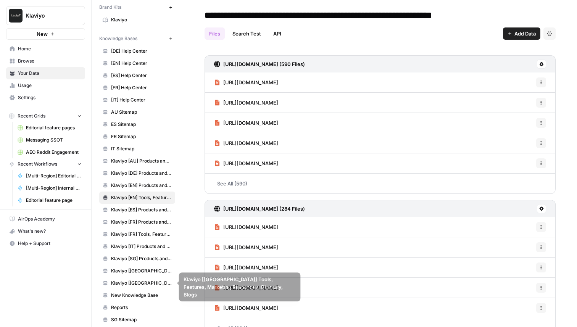
click at [142, 283] on span "Klaviyo [[GEOGRAPHIC_DATA]] Tools, Features, Marketing Resources, Glossary, Blo…" at bounding box center [141, 283] width 61 height 7
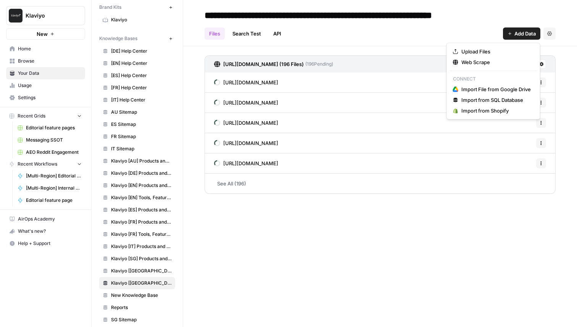
click at [511, 36] on button "Add Data" at bounding box center [521, 33] width 37 height 12
click at [485, 61] on span "Web Scrape" at bounding box center [495, 62] width 69 height 8
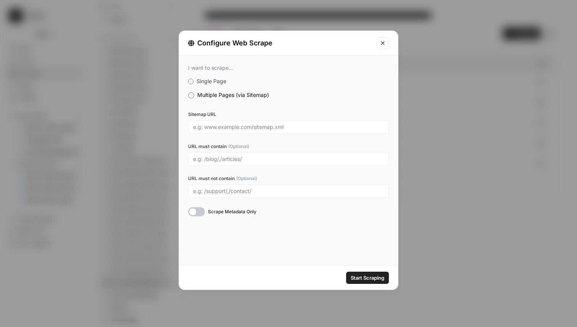
click at [228, 122] on div at bounding box center [288, 127] width 201 height 14
click at [228, 129] on input "Sitemap URL" at bounding box center [288, 127] width 191 height 7
paste input "https://www.klaviyo.com/uk/static-sitemap.xml"
type input "https://www.klaviyo.com/uk/static-sitemap.xml"
click at [267, 150] on div "URL must contain (Optional)" at bounding box center [288, 154] width 201 height 23
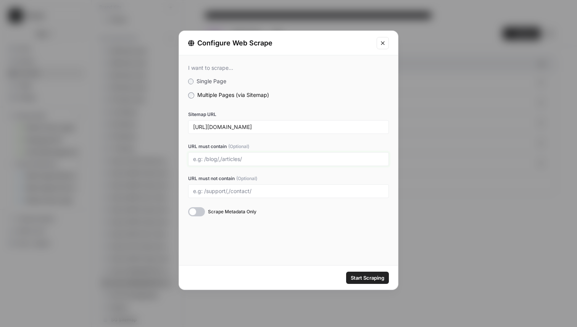
click at [261, 159] on input "URL must contain (Optional)" at bounding box center [288, 159] width 191 height 7
click at [264, 161] on input "/tools/,/features/," at bounding box center [288, 159] width 191 height 7
type input "/tools/,/features/,/marketing-resources/,/glossary/"
click at [357, 275] on span "Start Scraping" at bounding box center [367, 278] width 34 height 8
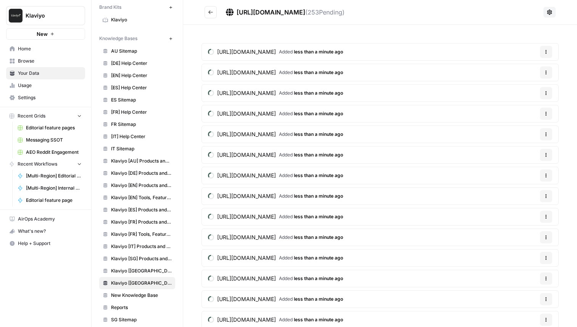
click at [208, 10] on icon "Go back" at bounding box center [210, 12] width 5 height 5
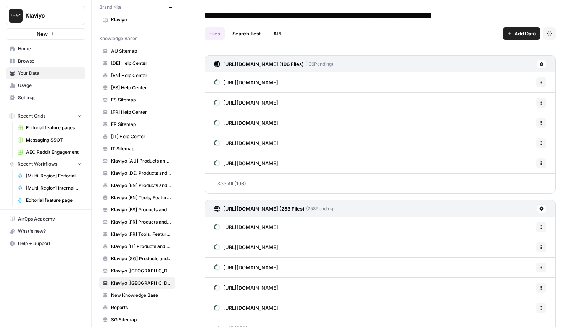
click at [265, 12] on input "**********" at bounding box center [353, 15] width 305 height 15
click at [170, 40] on icon "button" at bounding box center [171, 39] width 4 height 4
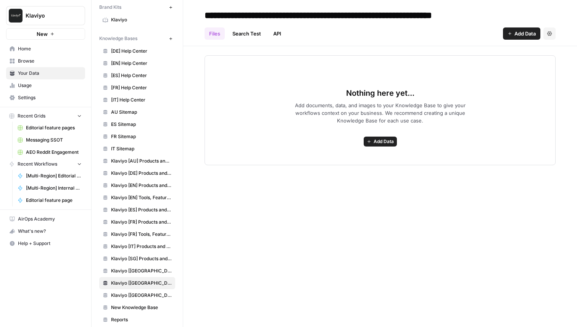
click at [254, 10] on input "**********" at bounding box center [353, 15] width 305 height 15
type input "**********"
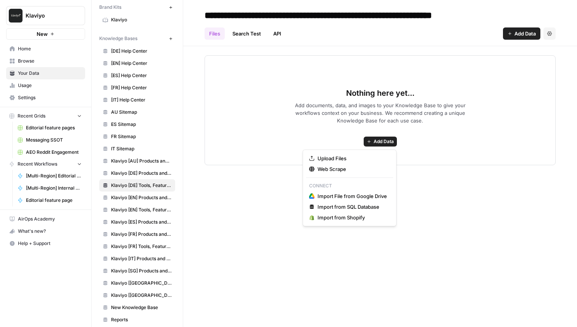
click at [378, 139] on span "Add Data" at bounding box center [383, 141] width 20 height 7
click at [337, 167] on span "Web Scrape" at bounding box center [351, 169] width 69 height 8
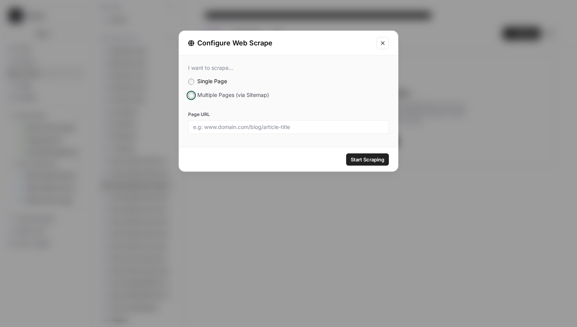
click at [187, 95] on div "I want to scrape... Single Page Multiple Pages (via Sitemap) Page URL" at bounding box center [288, 99] width 219 height 88
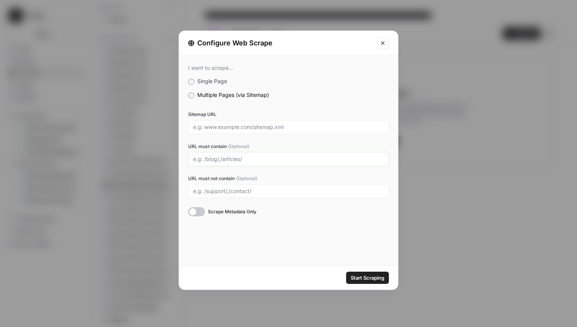
click at [228, 161] on input "URL must contain (Optional)" at bounding box center [288, 159] width 191 height 7
paste input "Klaviyo [[GEOGRAPHIC_DATA]] Tools, Features, Marketing Resources, Glossary, Blo…"
drag, startPoint x: 368, startPoint y: 154, endPoint x: 233, endPoint y: 156, distance: 135.0
click at [233, 156] on div "Klaviyo [[GEOGRAPHIC_DATA]] Tools, Features, Marketing Resources, Glossary, Blo…" at bounding box center [288, 159] width 201 height 14
drag, startPoint x: 365, startPoint y: 159, endPoint x: 188, endPoint y: 161, distance: 176.6
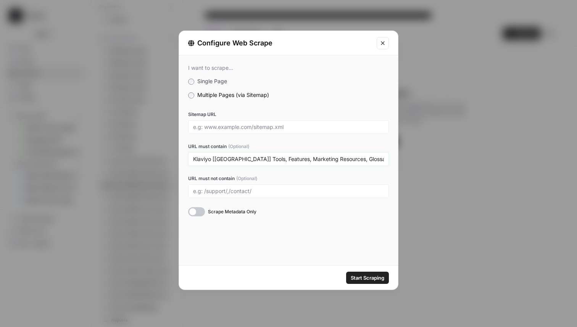
click at [188, 161] on div "Klaviyo [[GEOGRAPHIC_DATA]] Tools, Features, Marketing Resources, Glossary, Blo…" at bounding box center [288, 159] width 201 height 14
click at [225, 157] on input "Klaviyo [[GEOGRAPHIC_DATA]] Tools, Features, Marketing Resources, Glossary, Blo…" at bounding box center [288, 159] width 191 height 7
drag, startPoint x: 226, startPoint y: 159, endPoint x: 178, endPoint y: 158, distance: 48.1
click at [178, 158] on div "Configure Web Scrape I want to scrape... Single Page Multiple Pages (via Sitema…" at bounding box center [288, 160] width 220 height 259
drag, startPoint x: 296, startPoint y: 161, endPoint x: 358, endPoint y: 164, distance: 62.6
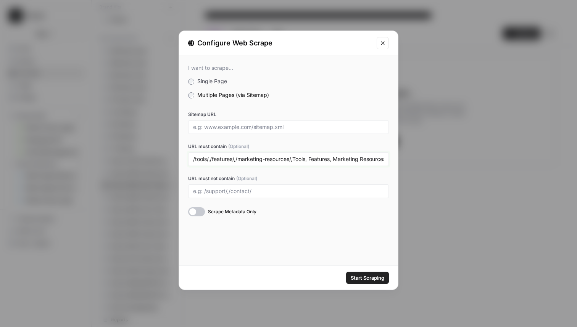
click at [358, 164] on div "/tools/,/features/,/marketing-resources/,Tools, Features, Marketing Resources, …" at bounding box center [288, 159] width 201 height 14
click at [347, 150] on div "URL must contain (Optional) /tools/,/features/,/marketing-resources/,Tools, Fea…" at bounding box center [288, 154] width 201 height 23
drag, startPoint x: 294, startPoint y: 159, endPoint x: 376, endPoint y: 159, distance: 82.4
click at [376, 159] on input "/tools/,/features/,/marketing-resources/,Tools, Features, Marketing Resources, …" at bounding box center [288, 159] width 191 height 7
drag, startPoint x: 354, startPoint y: 161, endPoint x: 294, endPoint y: 161, distance: 59.9
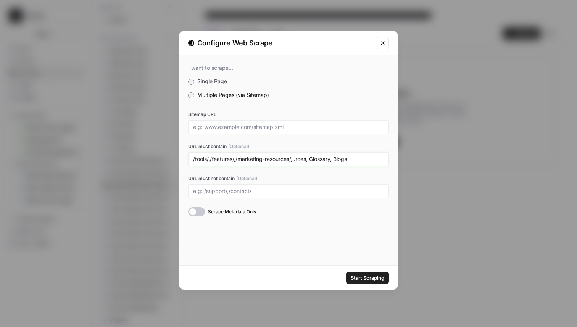
click at [294, 161] on input "/tools/,/features/,/marketing-resources/,urces, Glossary, Blogs" at bounding box center [288, 159] width 191 height 7
type input "/tools/,/features/,/marketing-resources/,/glossary/"
click at [230, 127] on input "Sitemap URL" at bounding box center [288, 127] width 191 height 7
paste input "https://www.klaviyo.com/de/static-sitemap.xml"
type input "https://www.klaviyo.com/de/static-sitemap.xml"
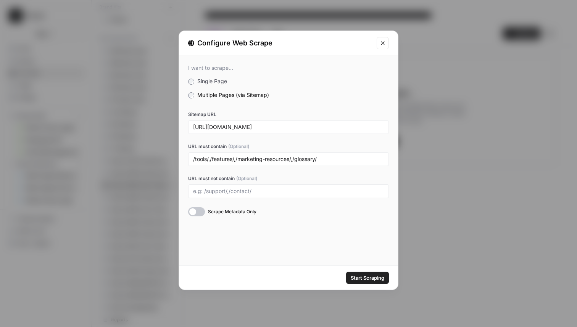
click at [367, 283] on button "Start Scraping" at bounding box center [367, 278] width 43 height 12
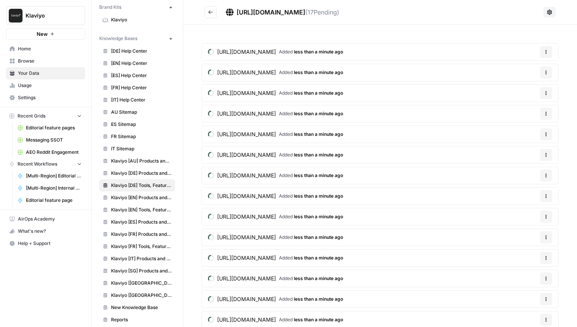
click at [208, 12] on icon "Go back" at bounding box center [210, 11] width 5 height 3
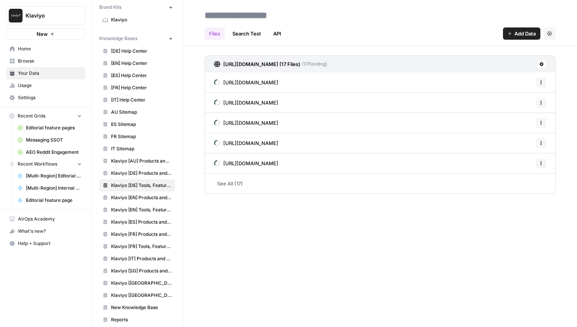
click at [171, 37] on icon "button" at bounding box center [171, 39] width 4 height 4
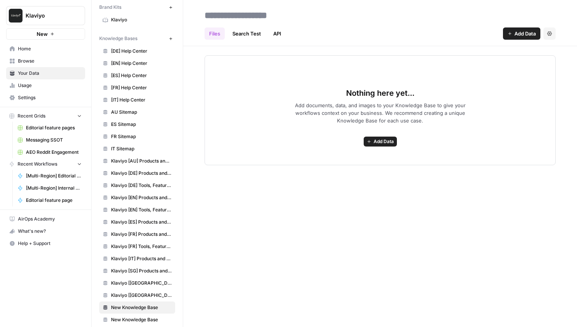
click at [146, 319] on span "New Knowledge Base" at bounding box center [141, 319] width 61 height 7
click at [144, 312] on link "New Knowledge Base" at bounding box center [137, 307] width 76 height 12
click at [255, 18] on input "**********" at bounding box center [262, 15] width 122 height 15
click at [257, 20] on input "**********" at bounding box center [262, 15] width 122 height 15
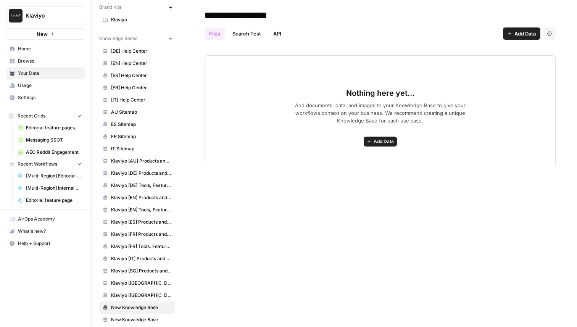
click at [257, 20] on input "**********" at bounding box center [262, 15] width 122 height 15
click at [252, 13] on input "*********" at bounding box center [262, 15] width 122 height 15
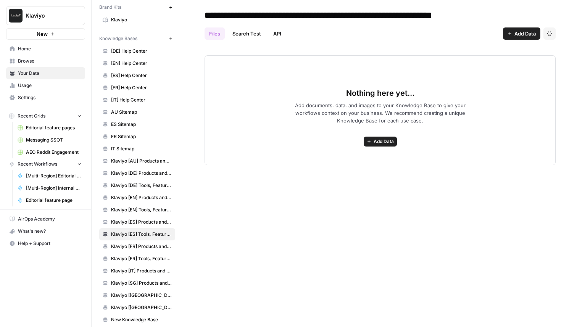
type input "**********"
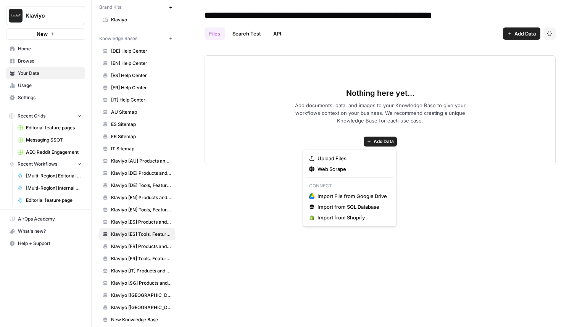
click at [387, 143] on span "Add Data" at bounding box center [383, 141] width 20 height 7
click at [344, 170] on span "Web Scrape" at bounding box center [351, 169] width 69 height 8
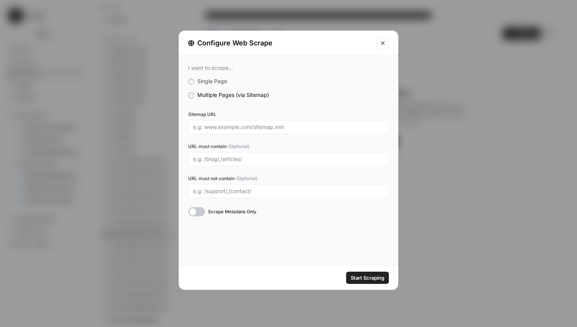
click at [241, 132] on div at bounding box center [288, 127] width 201 height 14
click at [241, 126] on input "Sitemap URL" at bounding box center [288, 127] width 191 height 7
click at [380, 40] on icon "Close modal" at bounding box center [382, 43] width 6 height 6
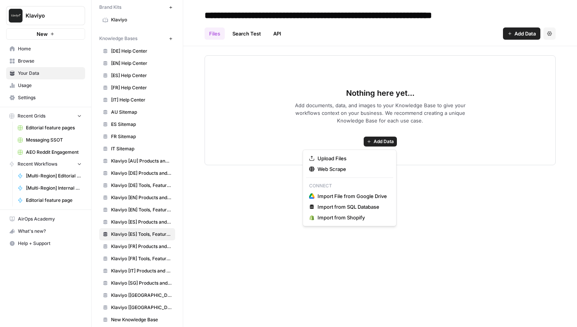
click at [372, 144] on button "Add Data" at bounding box center [379, 142] width 33 height 10
click at [351, 172] on span "Web Scrape" at bounding box center [351, 169] width 69 height 8
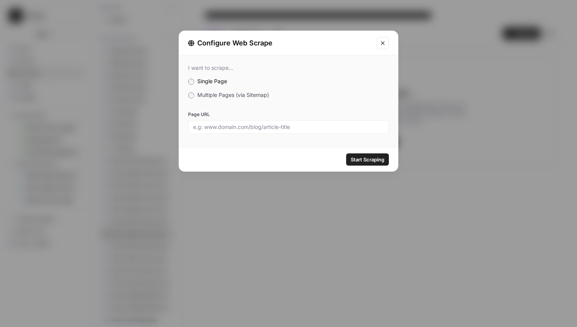
click at [196, 94] on label "Multiple Pages (via Sitemap)" at bounding box center [288, 95] width 201 height 8
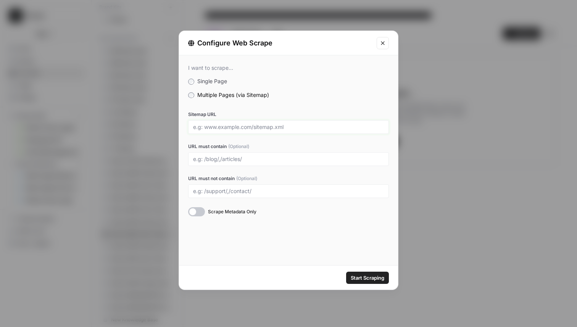
click at [228, 127] on input "Sitemap URL" at bounding box center [288, 127] width 191 height 7
paste input "https://www.klaviyo.com/es/static-sitemap.xml"
type input "https://www.klaviyo.com/es/static-sitemap.xml"
click at [251, 159] on input "URL must contain (Optional)" at bounding box center [288, 159] width 191 height 7
type input "/tools/,/features/,/marketing-resources/,/glossary/"
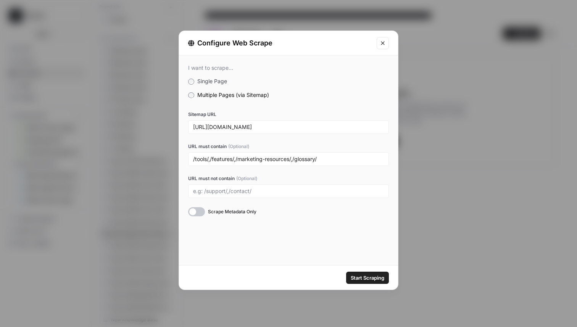
click at [367, 279] on span "Start Scraping" at bounding box center [367, 278] width 34 height 8
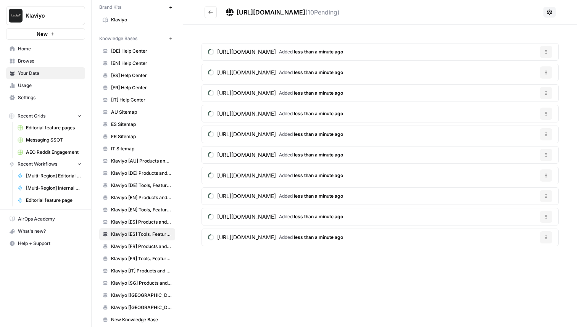
click at [210, 11] on icon "Go back" at bounding box center [210, 11] width 5 height 3
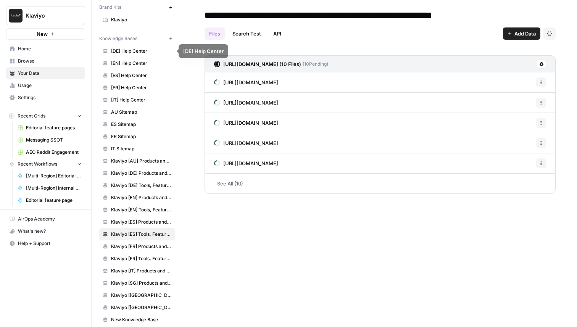
click at [170, 39] on icon "button" at bounding box center [171, 39] width 4 height 4
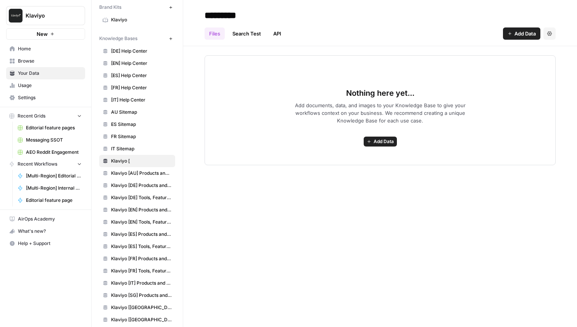
click at [252, 11] on input "*********" at bounding box center [262, 15] width 122 height 15
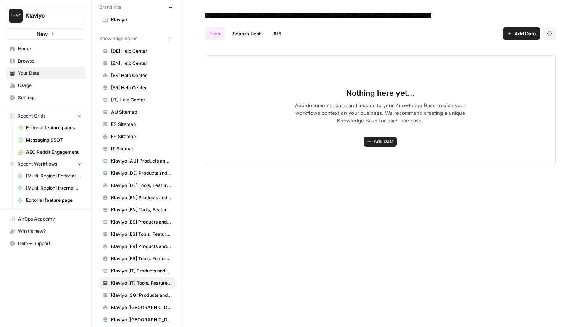
type input "**********"
click at [383, 141] on span "Add Data" at bounding box center [383, 141] width 20 height 7
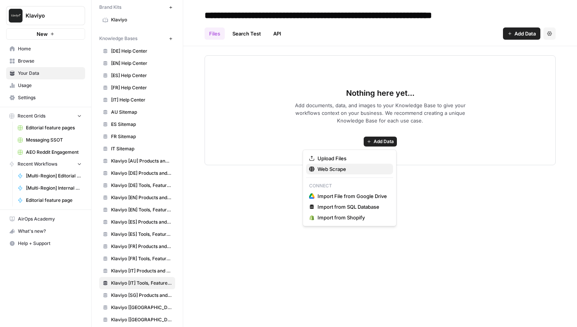
click at [343, 169] on span "Web Scrape" at bounding box center [351, 169] width 69 height 8
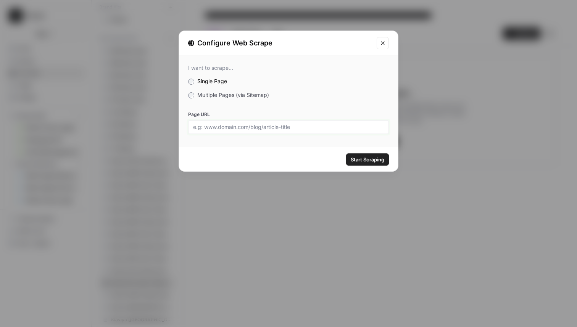
click at [239, 130] on input "Page URL" at bounding box center [288, 127] width 191 height 7
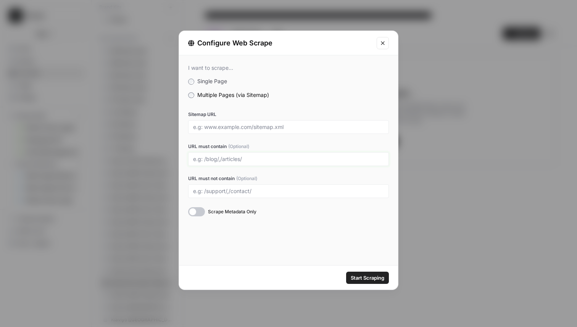
click at [222, 157] on input "URL must contain (Optional)" at bounding box center [288, 159] width 191 height 7
type input "/tools/,/features/,/marketing-resources/,/glossary/"
click at [227, 127] on input "Sitemap URL" at bounding box center [288, 127] width 191 height 7
paste input "https://www.klaviyo.com/it/static-sitemap.xml"
type input "https://www.klaviyo.com/it/static-sitemap.xml"
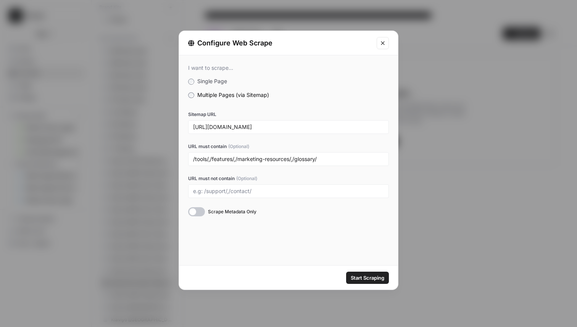
click at [368, 278] on span "Start Scraping" at bounding box center [367, 278] width 34 height 8
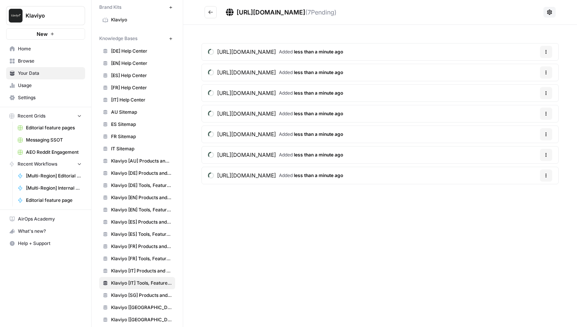
click at [211, 14] on icon "Go back" at bounding box center [210, 12] width 5 height 5
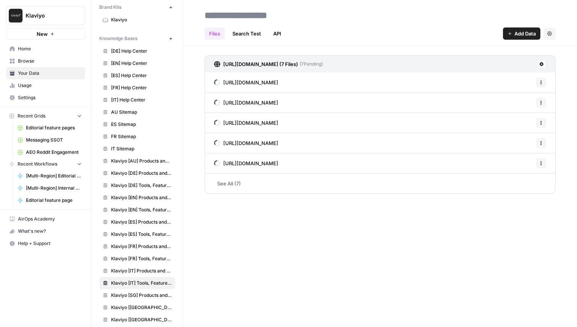
click at [143, 235] on span "Klaviyo [ES] Tools, Features, Marketing Resources, Glossary, Blogs" at bounding box center [141, 234] width 61 height 7
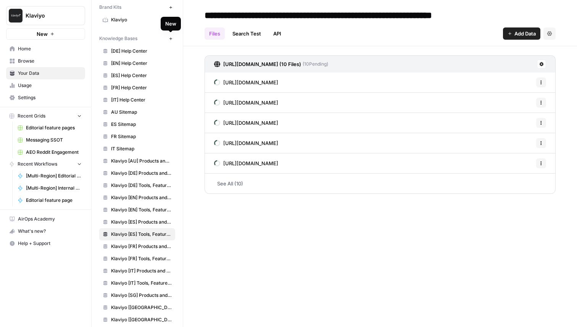
click at [172, 40] on icon "button" at bounding box center [171, 39] width 4 height 4
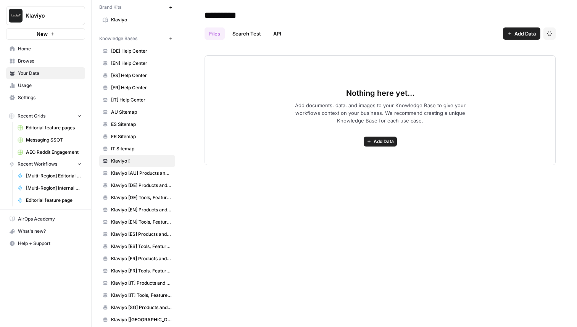
click at [259, 16] on input "*********" at bounding box center [262, 15] width 122 height 15
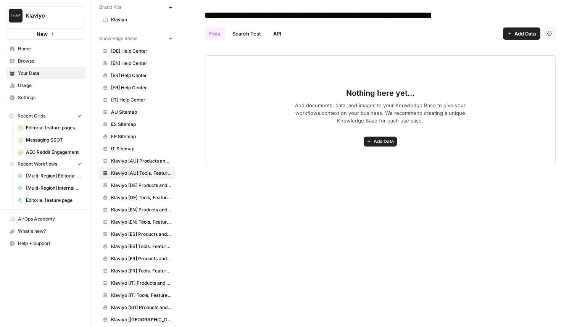
type input "**********"
click at [364, 136] on div "Nothing here yet... Add documents, data, and images to your Knowledge Base to g…" at bounding box center [379, 110] width 351 height 110
click at [373, 141] on span "Add Data" at bounding box center [383, 141] width 20 height 7
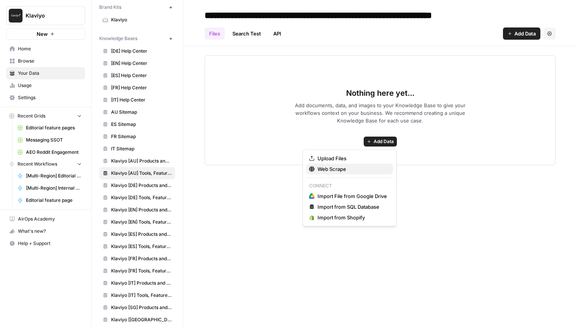
click at [346, 170] on span "Web Scrape" at bounding box center [351, 169] width 69 height 8
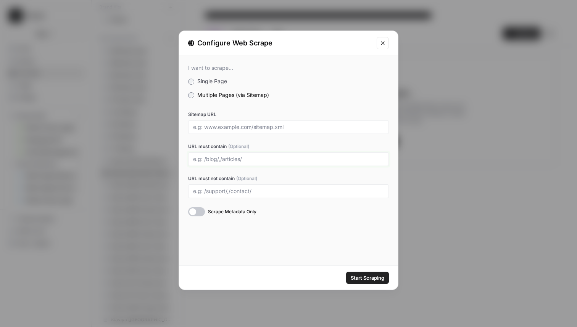
click at [225, 161] on input "URL must contain (Optional)" at bounding box center [288, 159] width 191 height 7
type input "/tools/,/features/,/marketing-resources/,/glossary/"
click at [236, 125] on input "Sitemap URL" at bounding box center [288, 127] width 191 height 7
paste input "https://www.klaviyo.com/au/static-sitemap.xml"
type input "https://www.klaviyo.com/au/static-sitemap.xml"
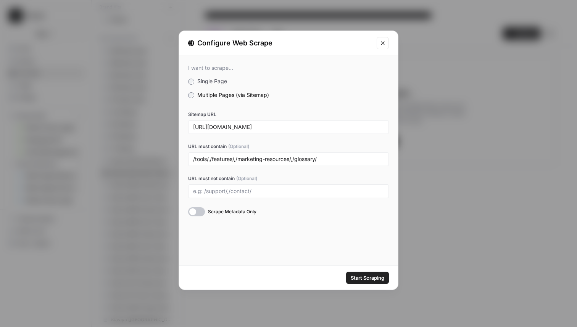
click at [366, 272] on button "Start Scraping" at bounding box center [367, 278] width 43 height 12
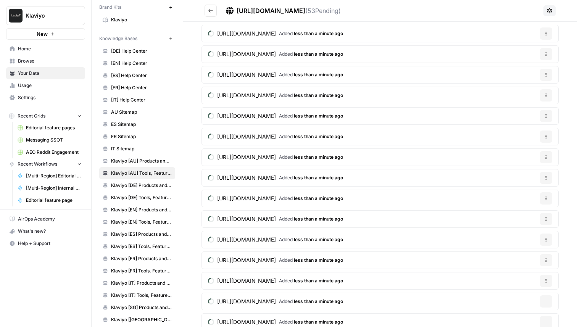
scroll to position [826, 0]
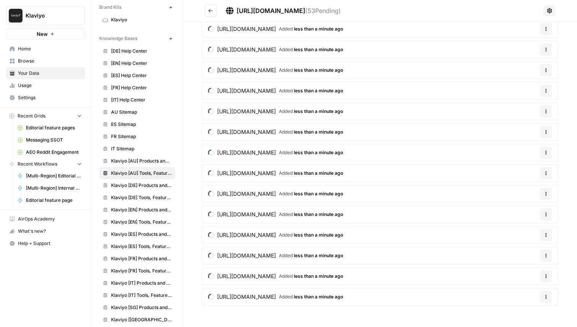
click at [210, 6] on button "Go back" at bounding box center [210, 11] width 12 height 12
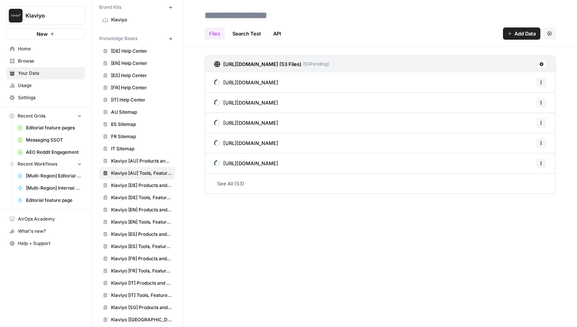
click at [170, 39] on icon "button" at bounding box center [171, 39] width 4 height 4
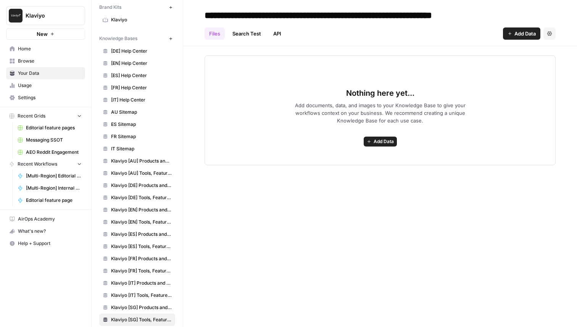
type input "**********"
click at [389, 139] on span "Add Data" at bounding box center [383, 141] width 20 height 7
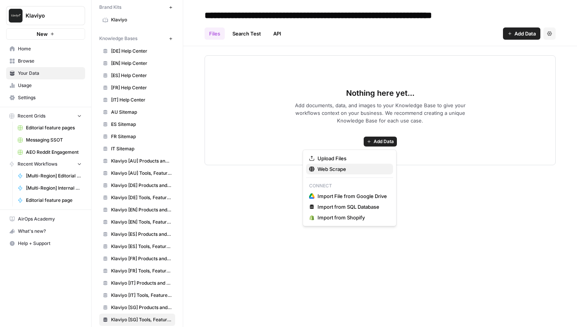
click at [347, 170] on span "Web Scrape" at bounding box center [351, 169] width 69 height 8
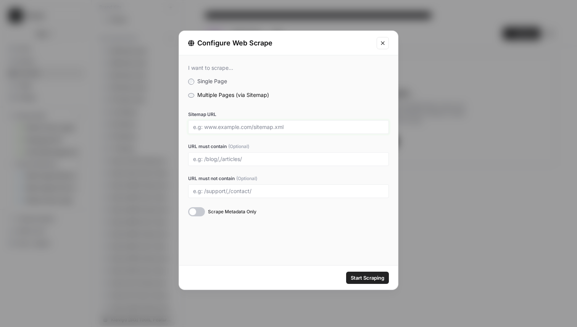
click at [243, 130] on input "Sitemap URL" at bounding box center [288, 127] width 191 height 7
click at [233, 160] on input "URL must contain (Optional)" at bounding box center [288, 159] width 191 height 7
type input "/tools/,/features/,/marketing-resources/,/glossary/"
click at [230, 130] on div at bounding box center [288, 127] width 201 height 14
click at [233, 125] on input "Sitemap URL" at bounding box center [288, 127] width 191 height 7
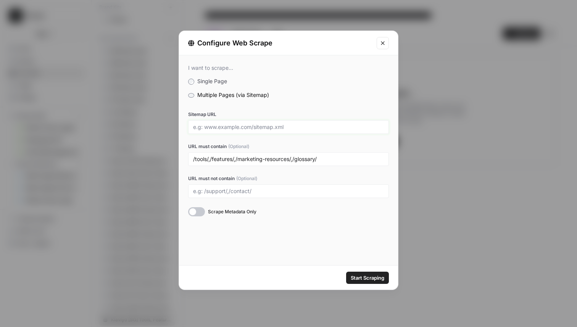
paste input "https://www.klaviyo.com/sg/static-sitemap.xml"
type input "https://www.klaviyo.com/sg/static-sitemap.xml"
click at [373, 276] on span "Start Scraping" at bounding box center [367, 278] width 34 height 8
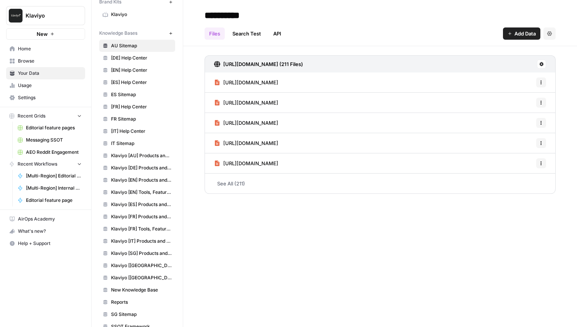
scroll to position [49, 0]
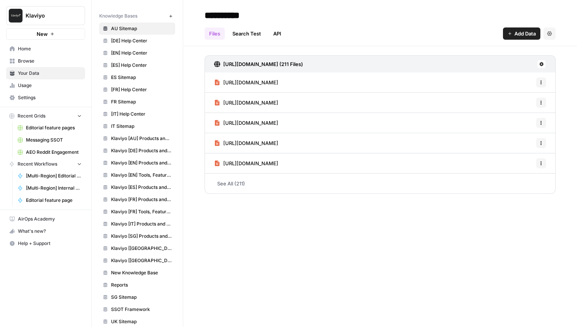
click at [134, 177] on span "Klaviyo [EN] Tools, Features, Marketing Resources, Glossary, Blogs" at bounding box center [141, 175] width 61 height 7
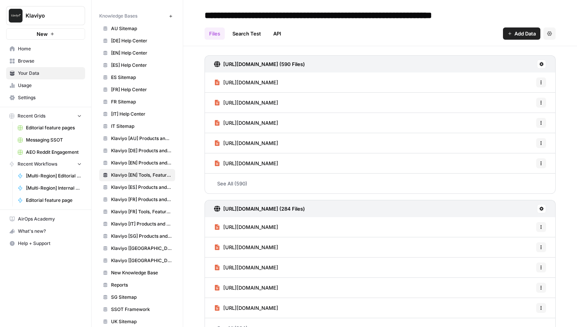
scroll to position [18, 0]
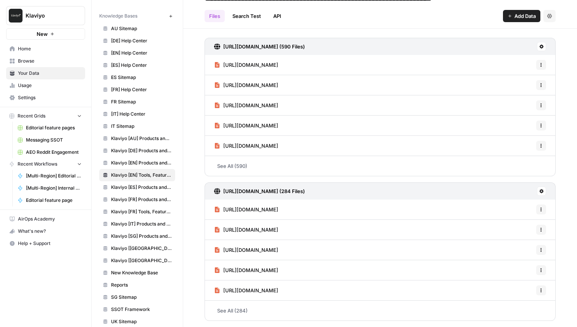
click at [259, 307] on link "See All (284)" at bounding box center [379, 310] width 351 height 20
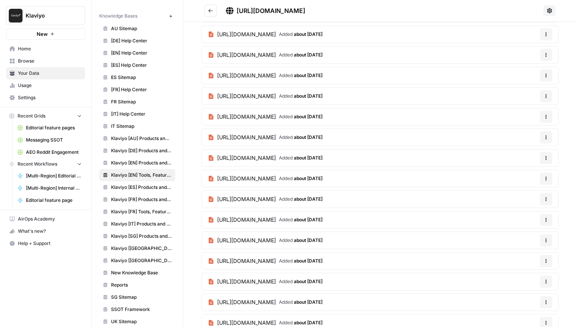
scroll to position [2615, 0]
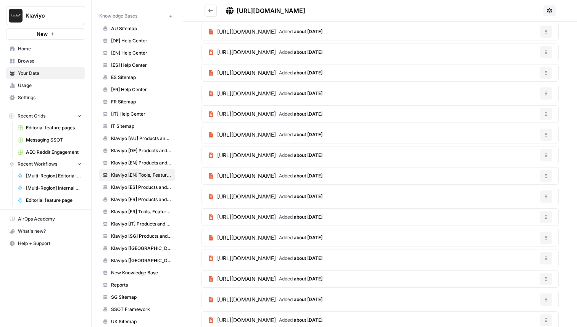
click at [208, 13] on icon "Go back" at bounding box center [210, 10] width 5 height 5
